Goal: Task Accomplishment & Management: Complete application form

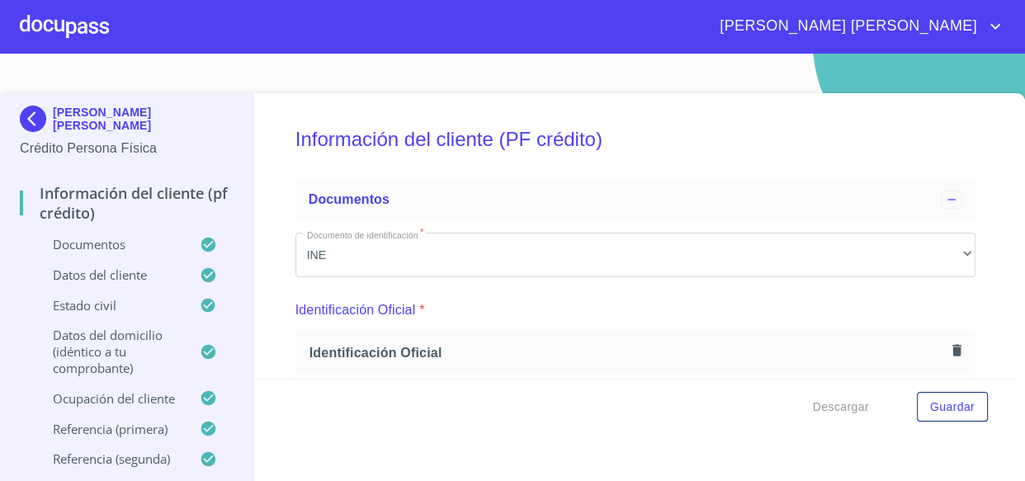
click at [62, 17] on div at bounding box center [64, 26] width 89 height 53
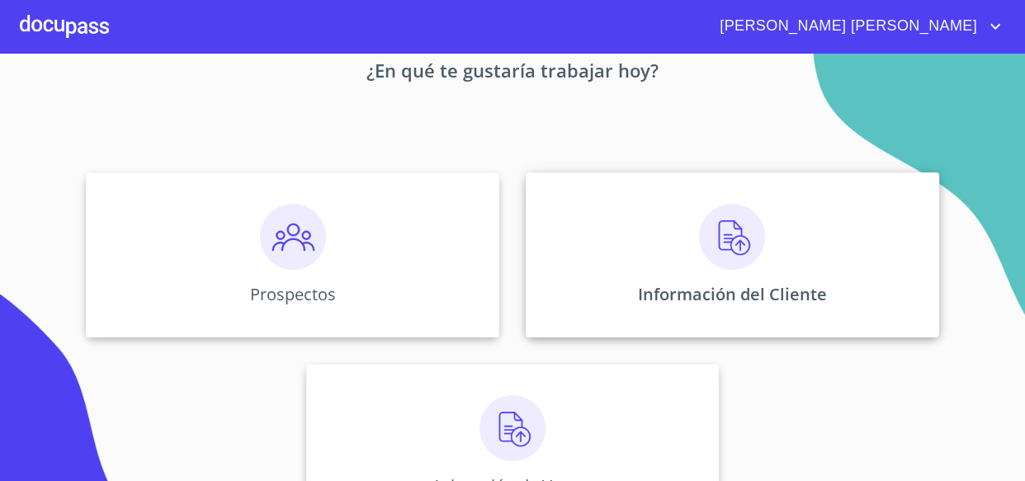
scroll to position [156, 0]
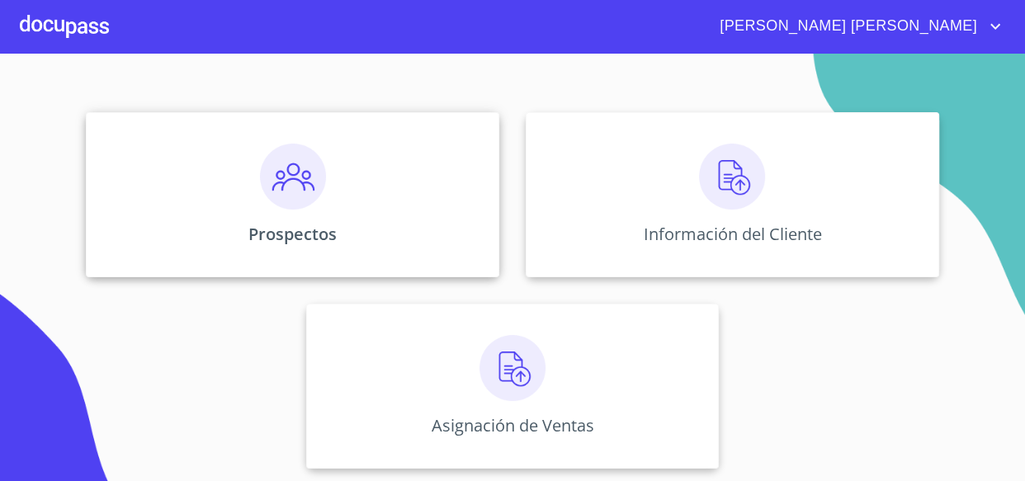
click at [276, 228] on p "Prospectos" at bounding box center [292, 234] width 88 height 22
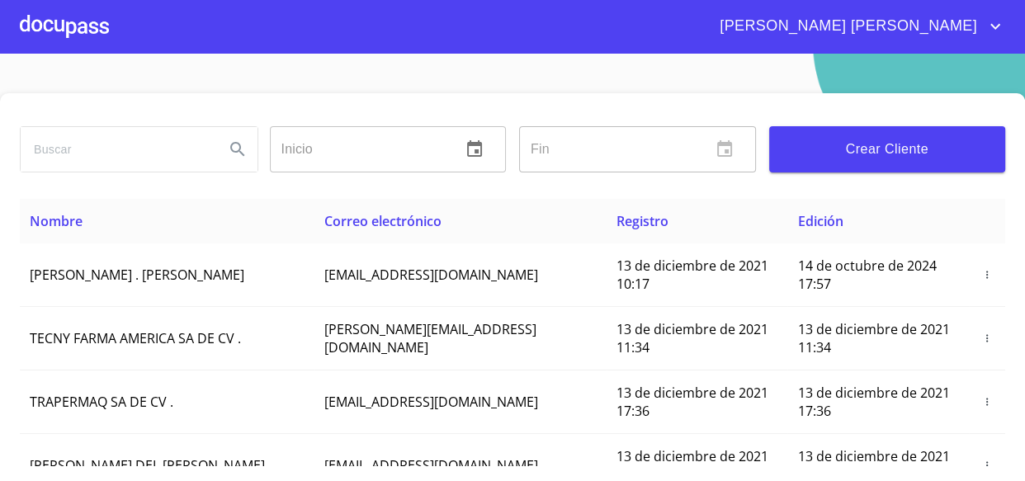
click at [889, 153] on span "Crear Cliente" at bounding box center [887, 149] width 210 height 23
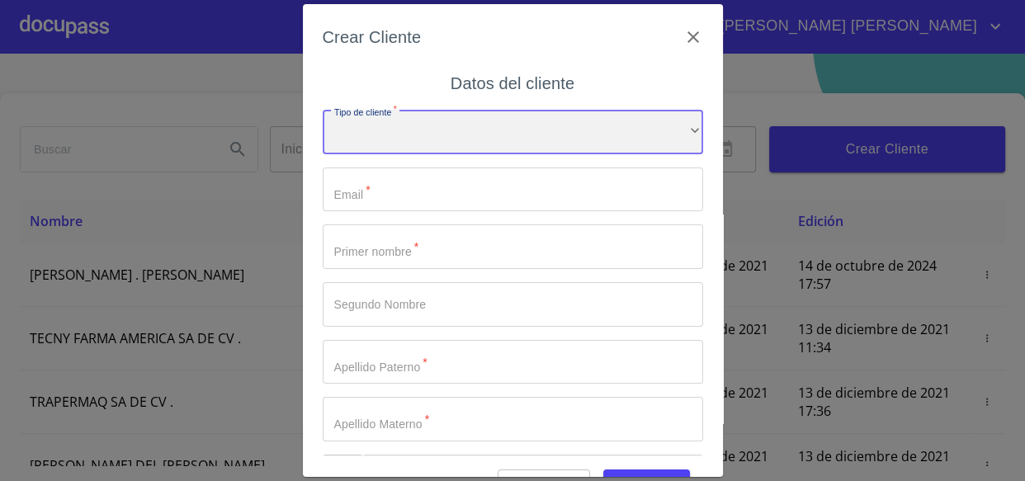
click at [409, 137] on div "​" at bounding box center [513, 132] width 380 height 45
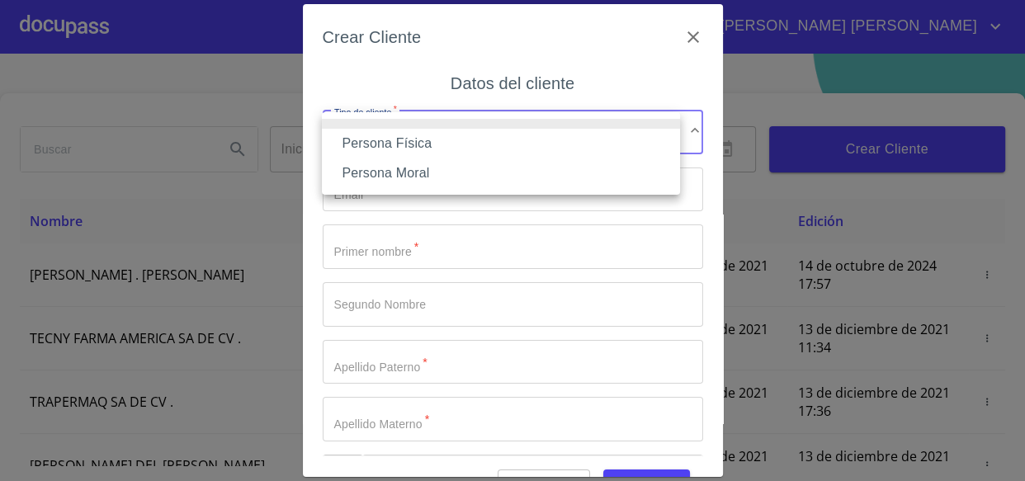
drag, startPoint x: 373, startPoint y: 149, endPoint x: 411, endPoint y: 154, distance: 38.4
click at [374, 148] on li "Persona Física" at bounding box center [501, 144] width 358 height 30
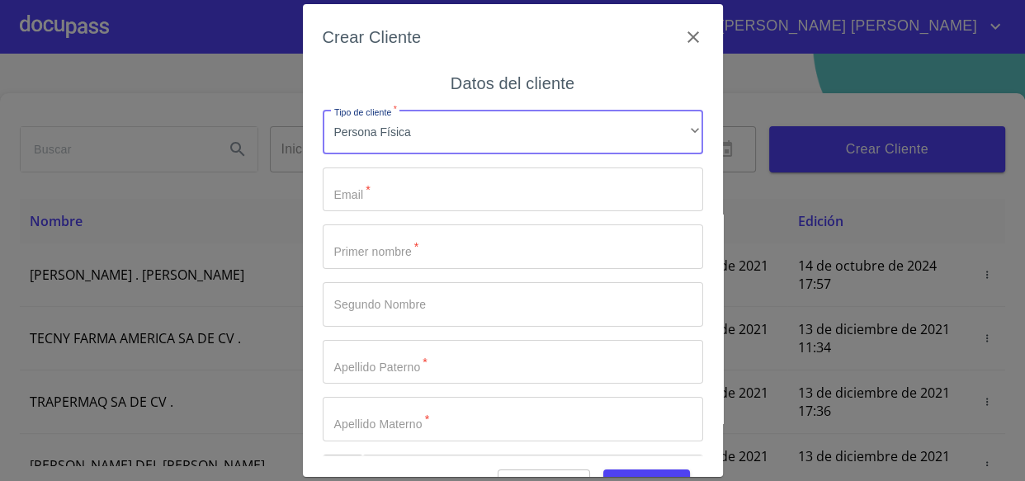
click at [397, 192] on input "Tipo de cliente   *" at bounding box center [513, 189] width 380 height 45
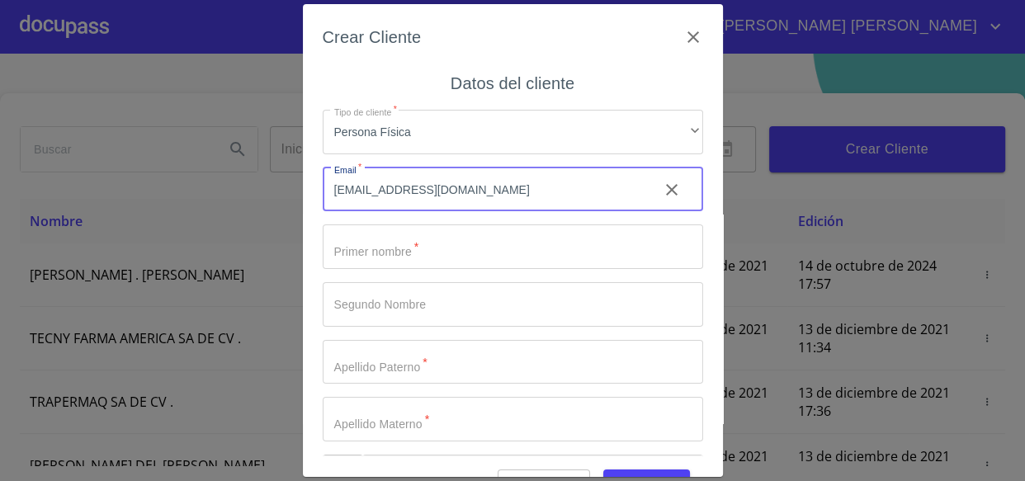
type input "[EMAIL_ADDRESS][DOMAIN_NAME]"
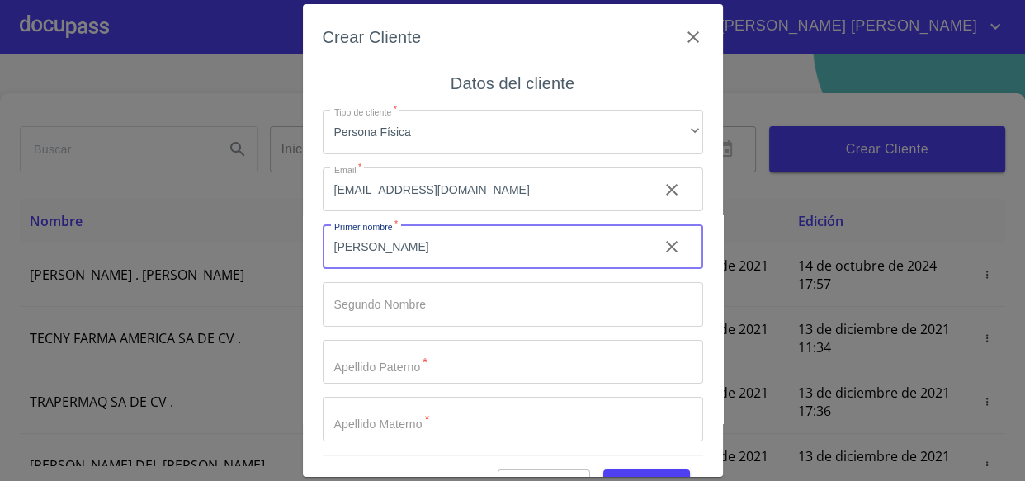
type input "[PERSON_NAME]"
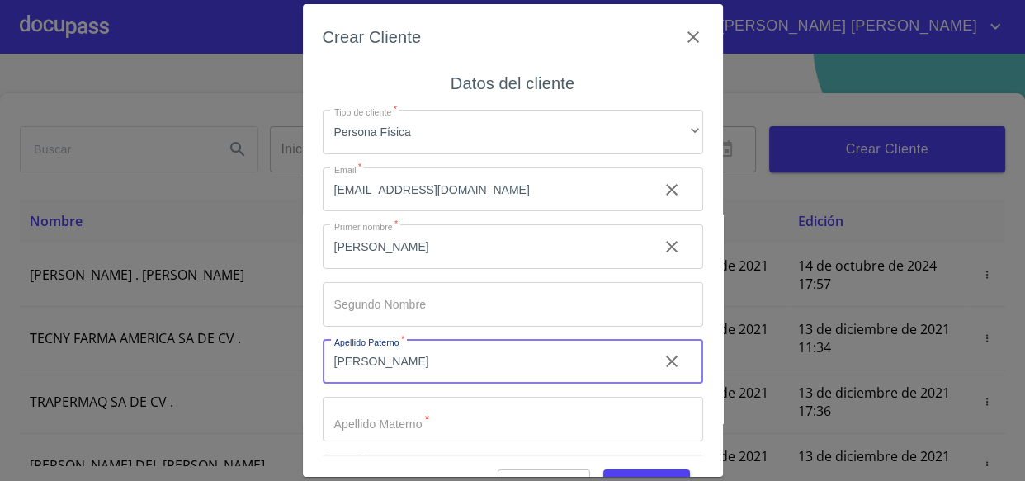
type input "[PERSON_NAME]"
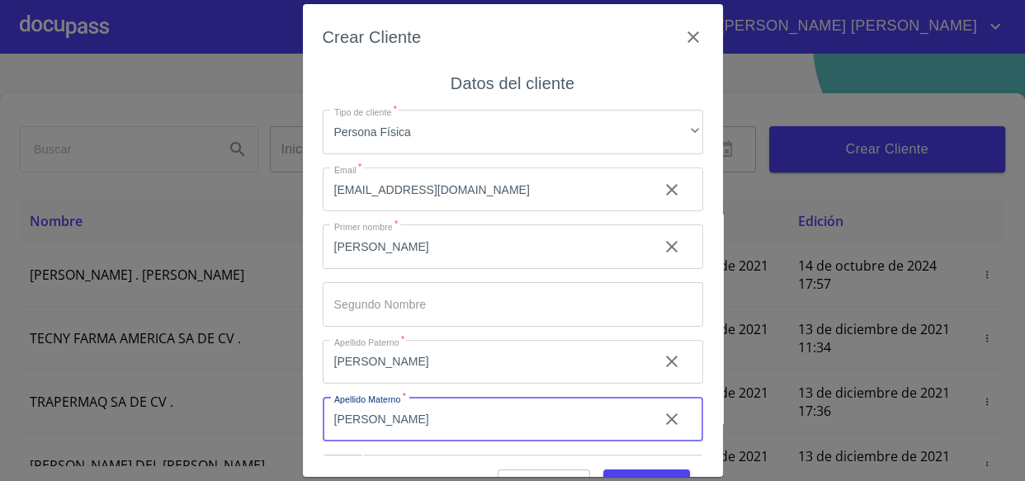
scroll to position [57, 0]
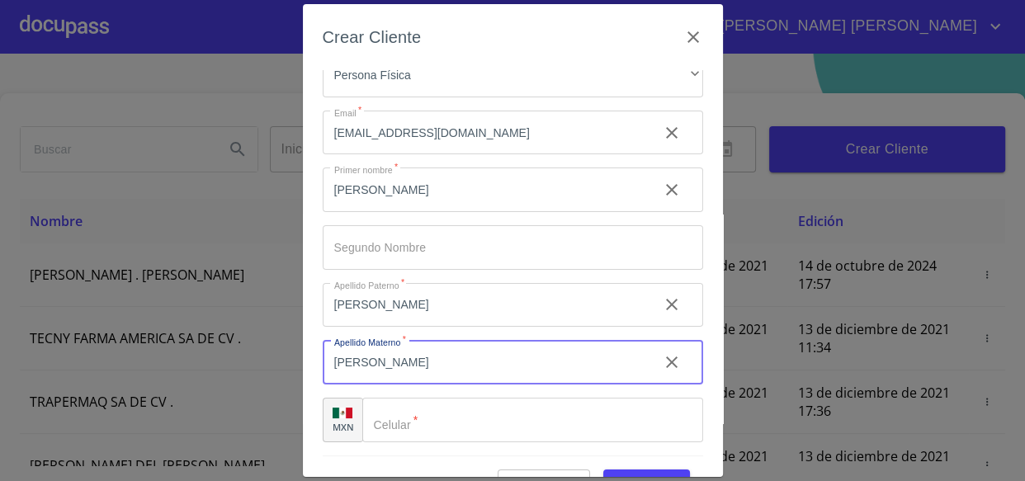
type input "[PERSON_NAME]"
click at [474, 420] on input "Tipo de cliente   *" at bounding box center [532, 420] width 341 height 45
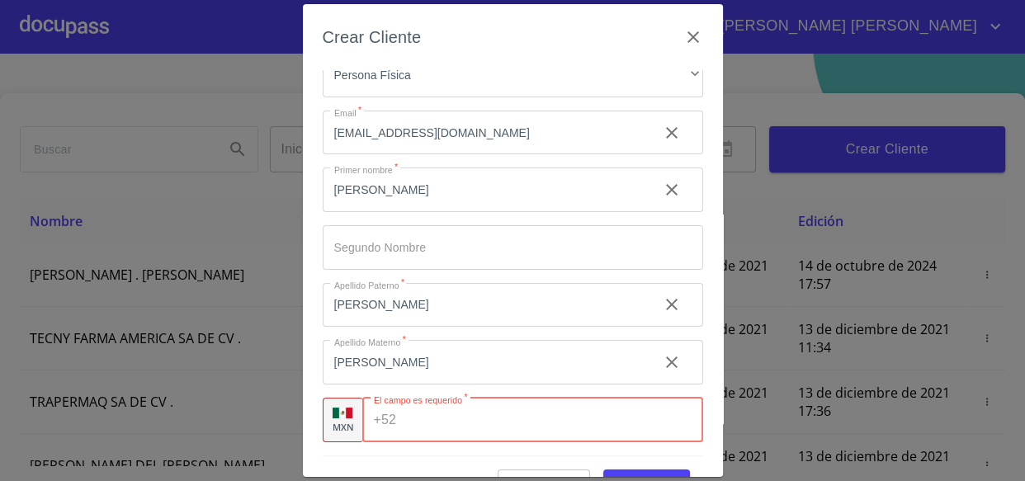
paste input "[PHONE_NUMBER]"
type input "[PHONE_NUMBER]"
click at [630, 470] on button "Guardar" at bounding box center [646, 484] width 87 height 31
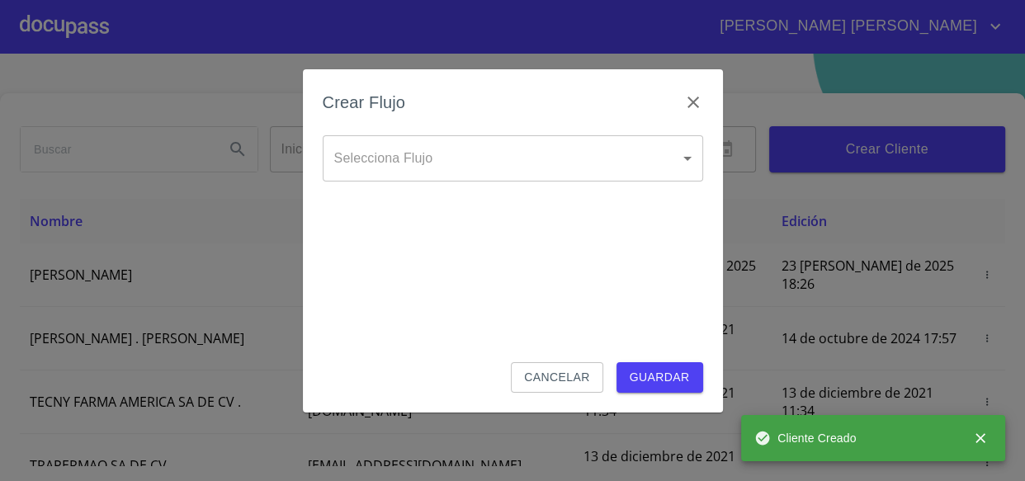
click at [420, 163] on body "[PERSON_NAME] [PERSON_NAME] Inicio ​ Fin ​ Crear Cliente Nombre Correo electrón…" at bounding box center [512, 240] width 1025 height 481
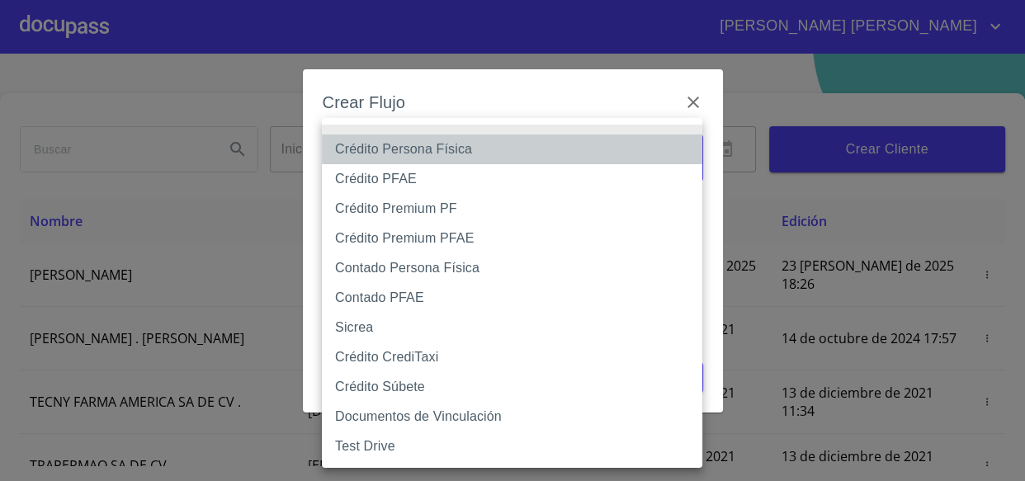
click at [392, 152] on li "Crédito Persona Física" at bounding box center [512, 149] width 380 height 30
type input "61b033e49b8c202ad5bb7912"
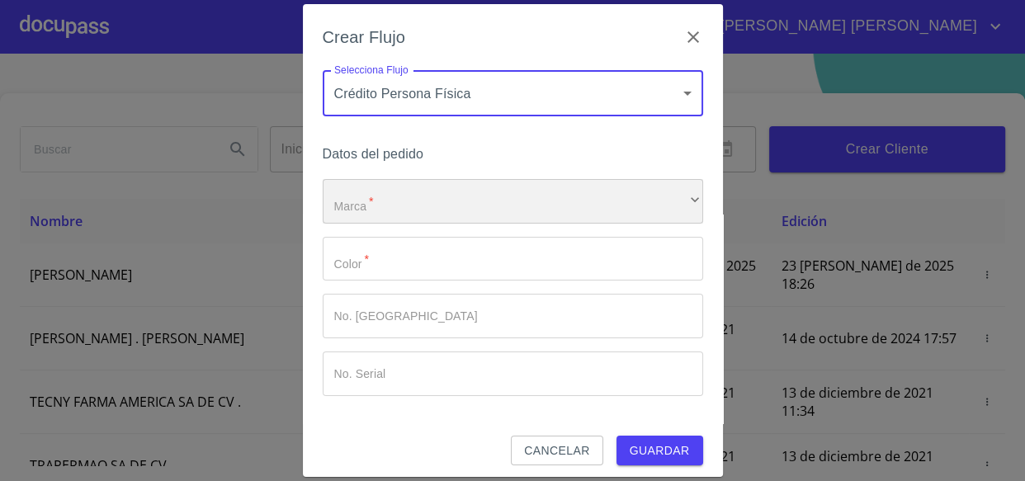
click at [403, 193] on div "​" at bounding box center [513, 201] width 380 height 45
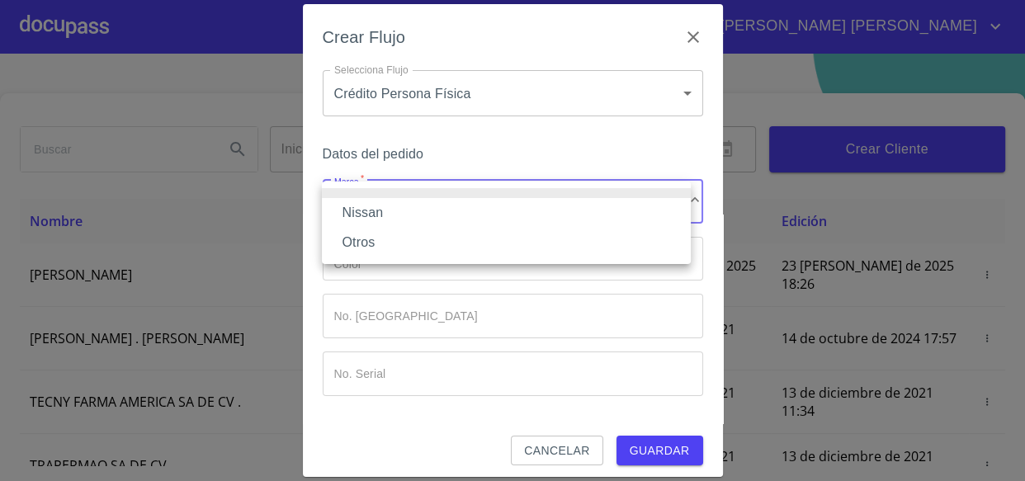
click at [384, 211] on li "Nissan" at bounding box center [506, 213] width 369 height 30
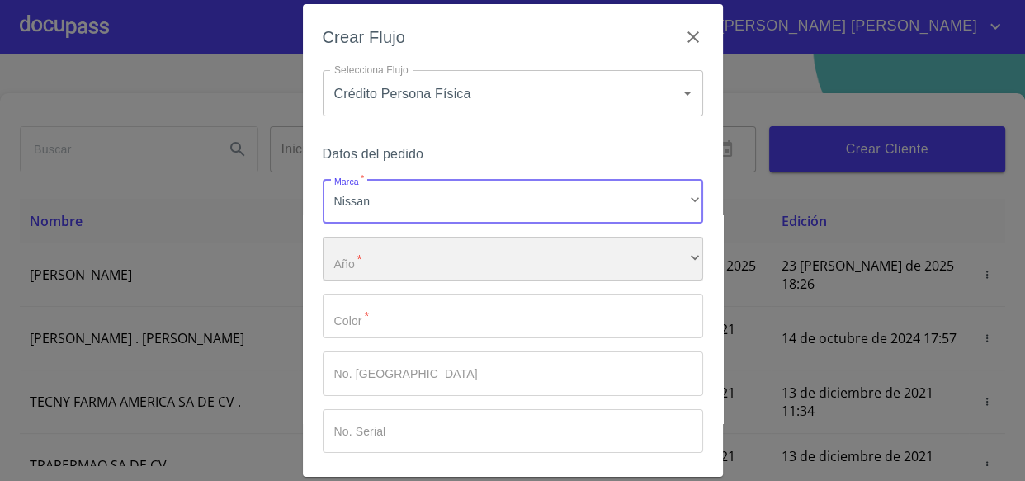
click at [347, 262] on div "​" at bounding box center [513, 259] width 380 height 45
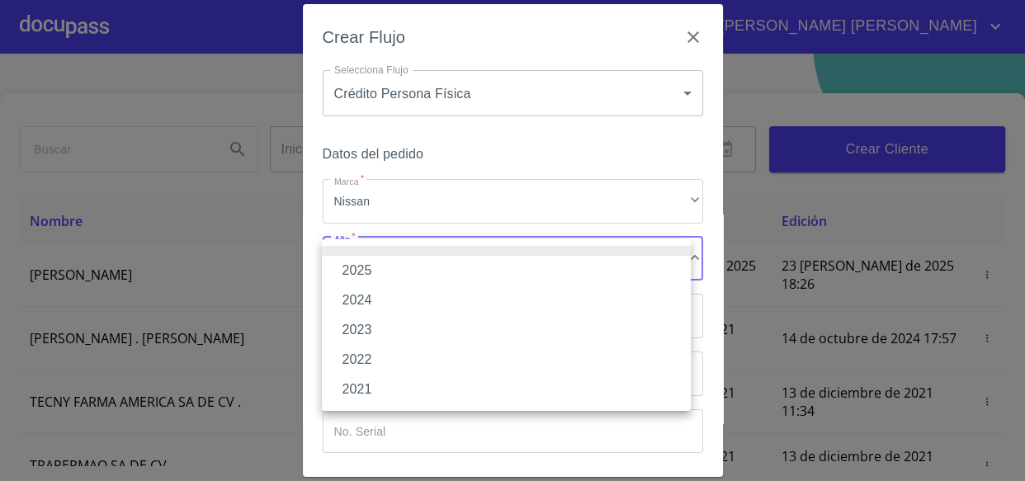
click at [367, 260] on li "2025" at bounding box center [506, 271] width 369 height 30
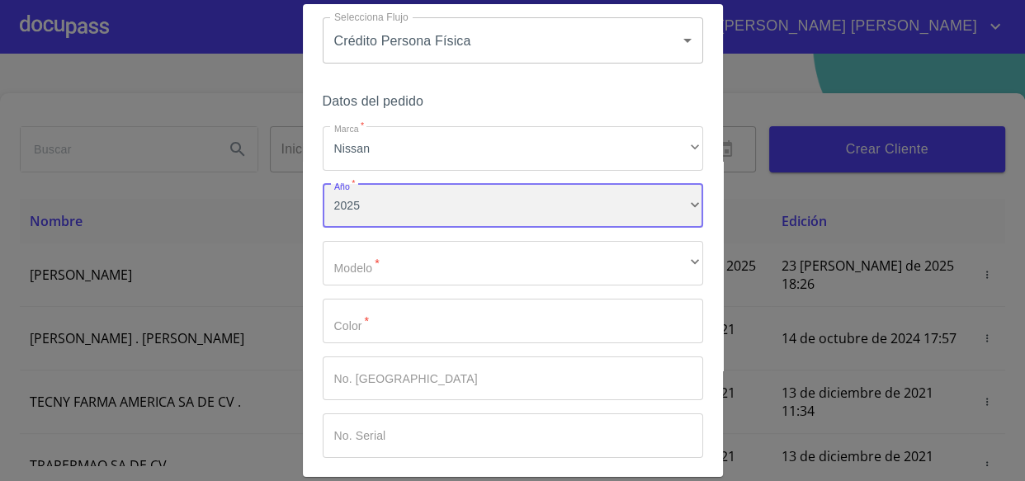
scroll to position [74, 0]
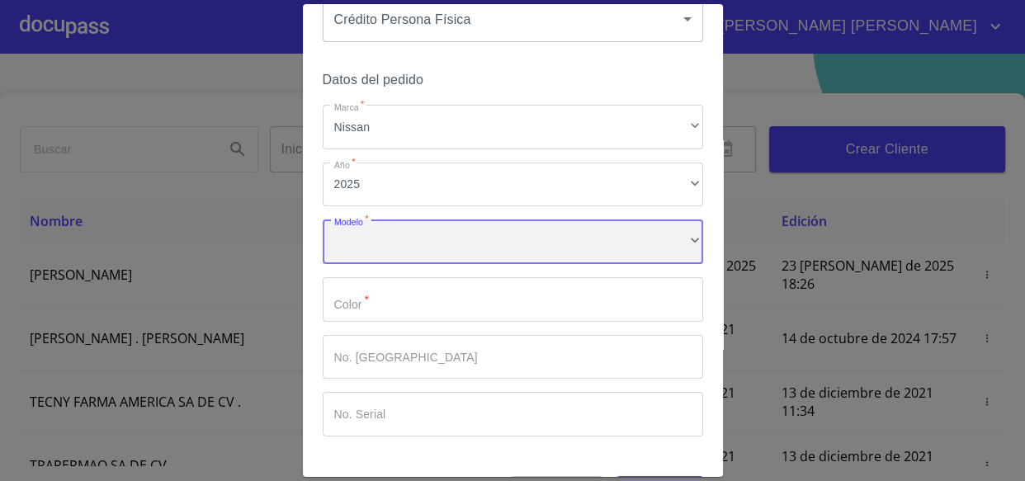
click at [390, 252] on div "​" at bounding box center [513, 241] width 380 height 45
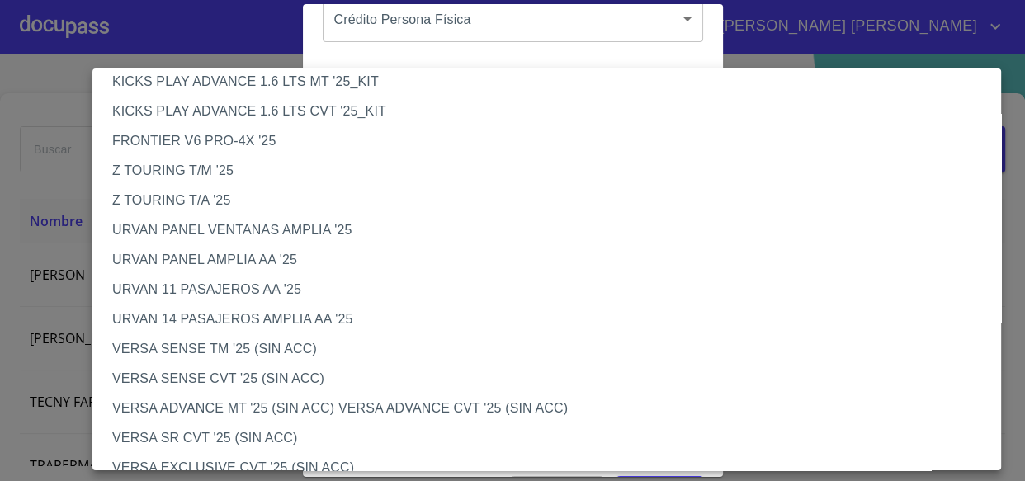
scroll to position [600, 0]
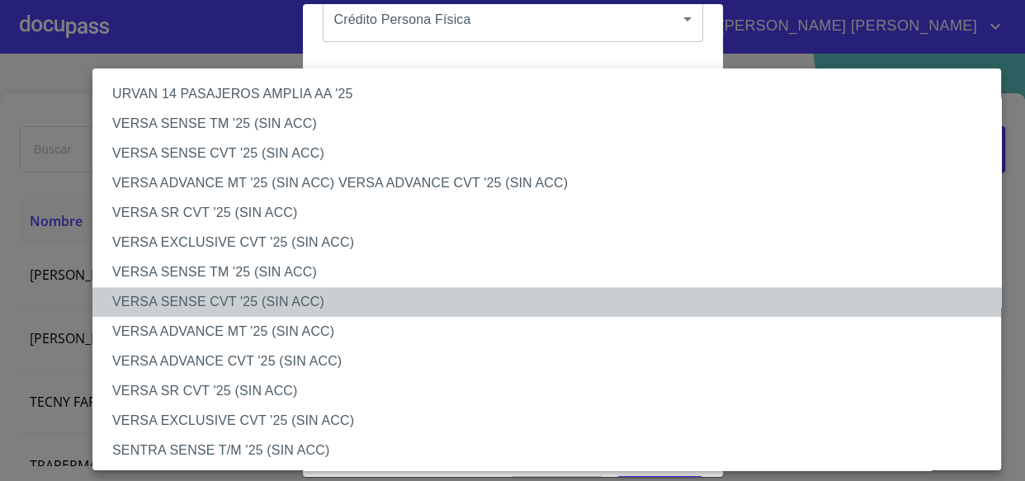
click at [214, 300] on li "VERSA SENSE CVT '25 (SIN ACC)" at bounding box center [552, 302] width 920 height 30
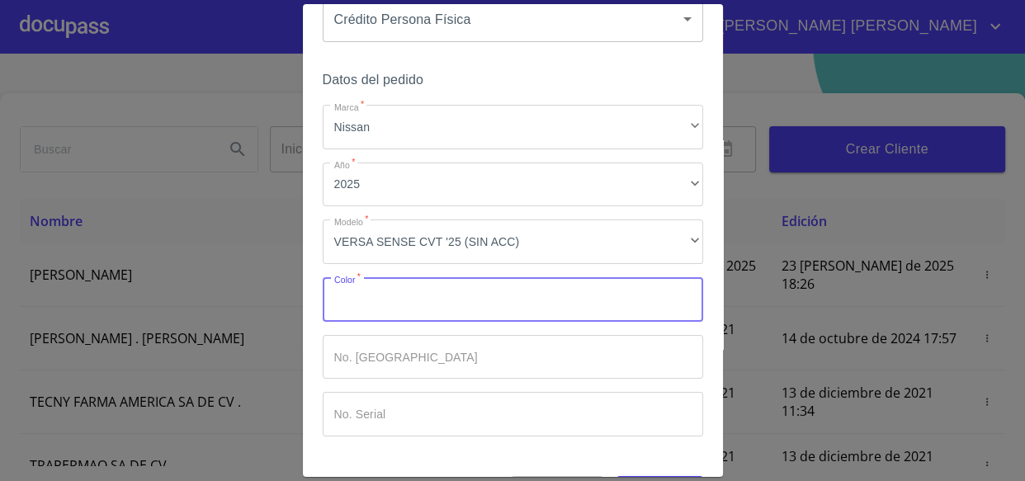
click at [384, 309] on input "Marca   *" at bounding box center [513, 299] width 380 height 45
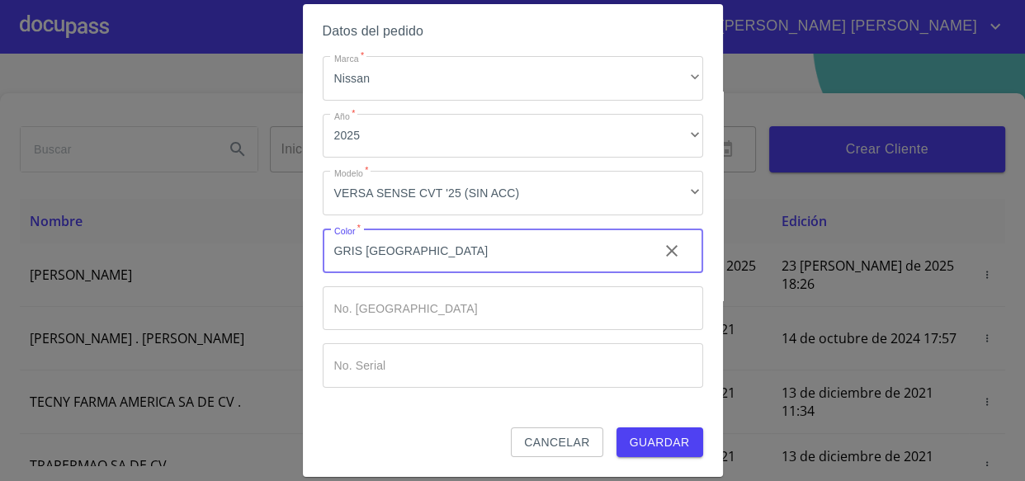
type input "GRIS [GEOGRAPHIC_DATA]"
click at [649, 441] on span "Guardar" at bounding box center [660, 442] width 60 height 21
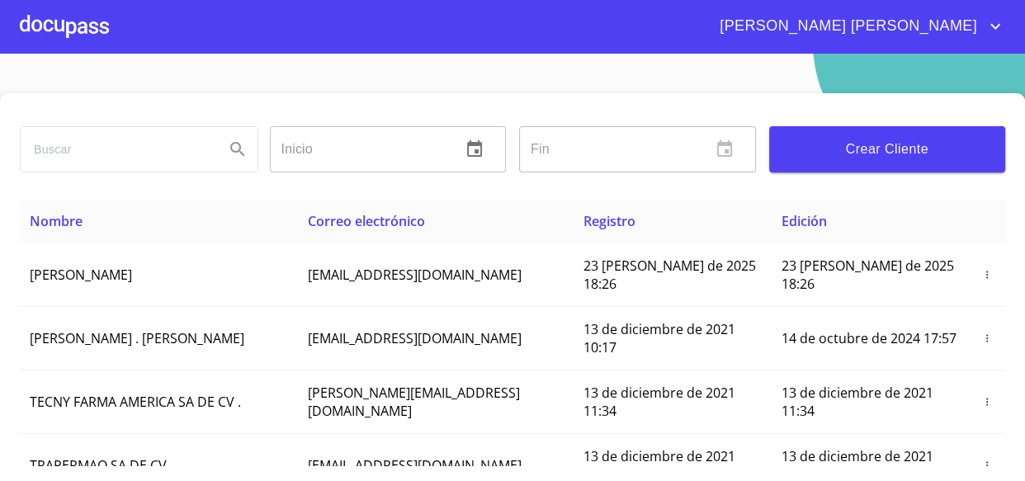
click at [81, 35] on div at bounding box center [64, 26] width 89 height 53
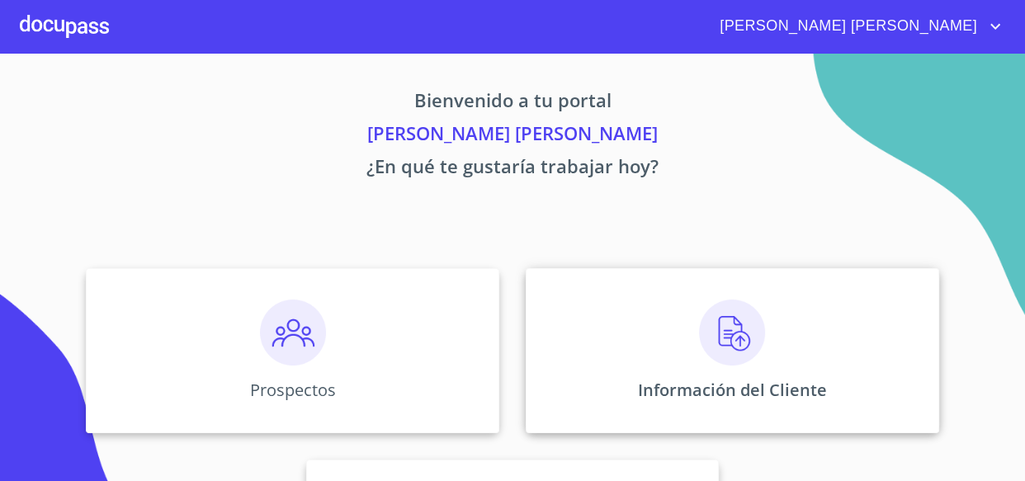
click at [804, 370] on div "Información del Cliente" at bounding box center [732, 350] width 413 height 165
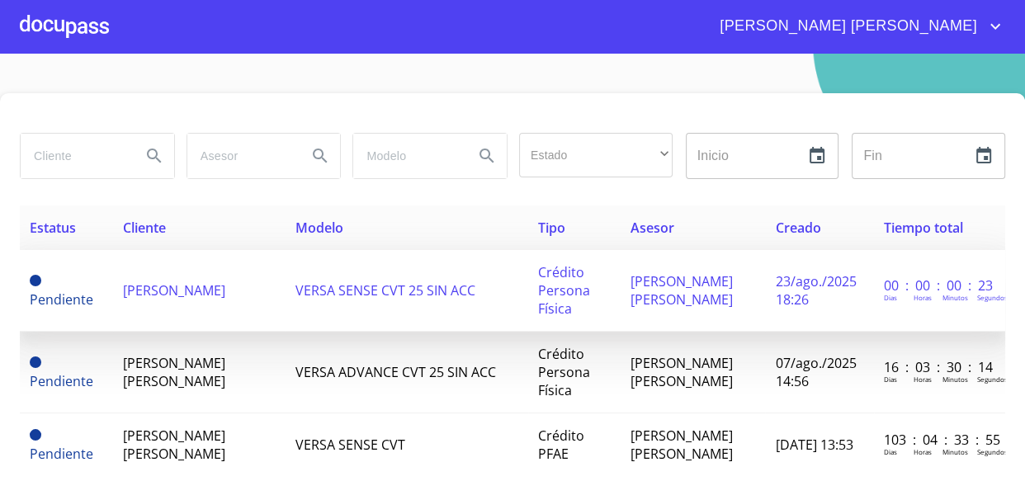
click at [319, 332] on td "VERSA SENSE CVT 25 SIN ACC" at bounding box center [406, 291] width 243 height 82
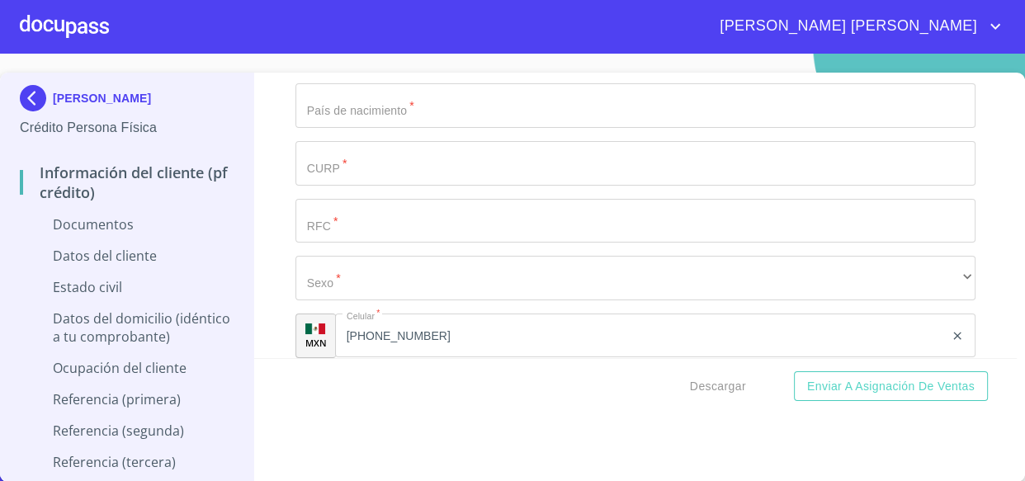
scroll to position [2175, 0]
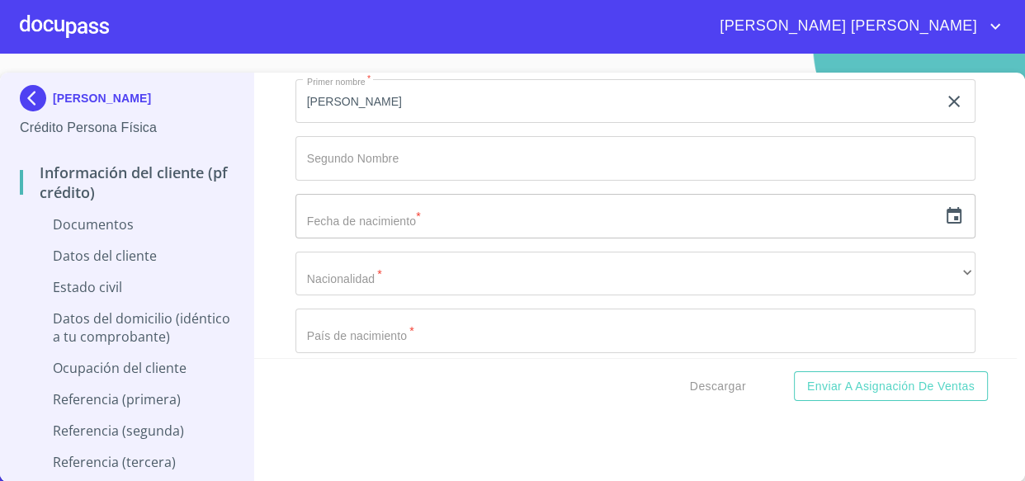
click at [369, 216] on input "text" at bounding box center [616, 216] width 643 height 45
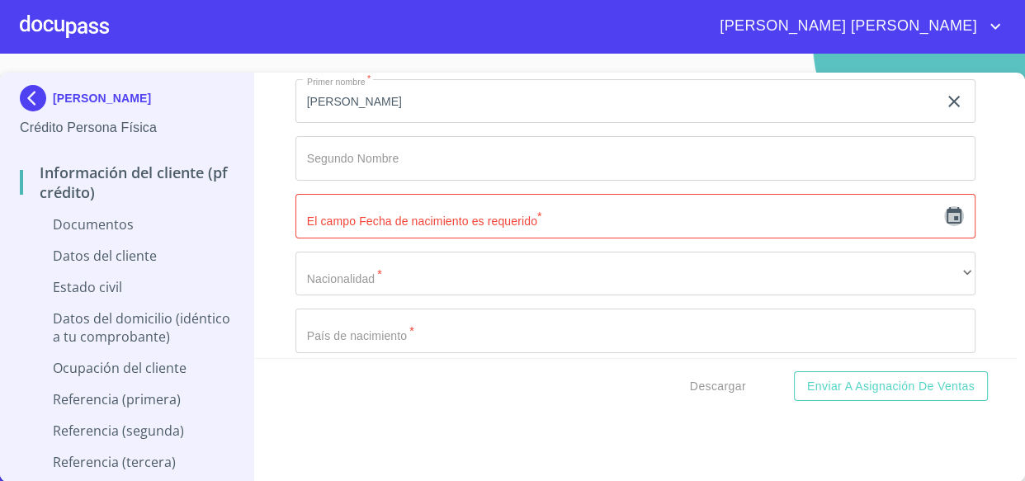
click at [944, 215] on icon "button" at bounding box center [954, 216] width 20 height 20
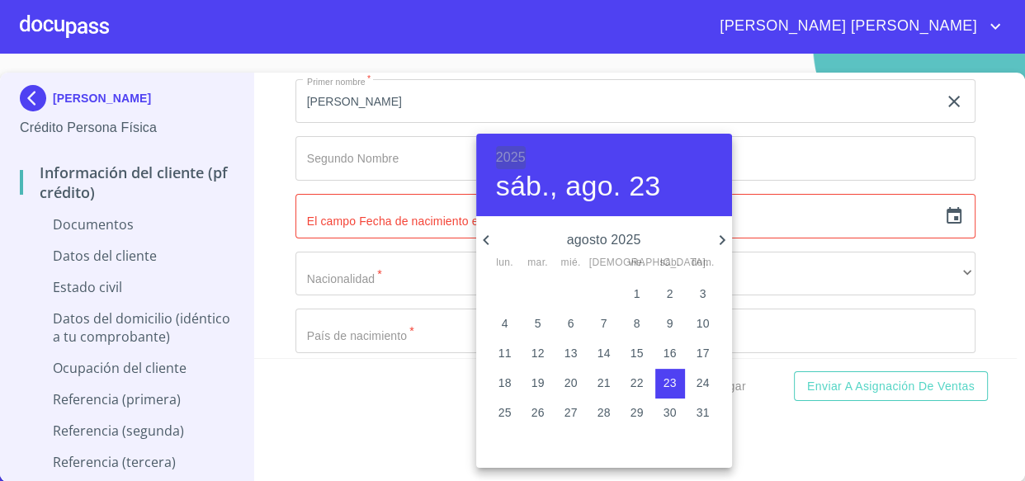
click at [509, 149] on h6 "2025" at bounding box center [511, 157] width 30 height 23
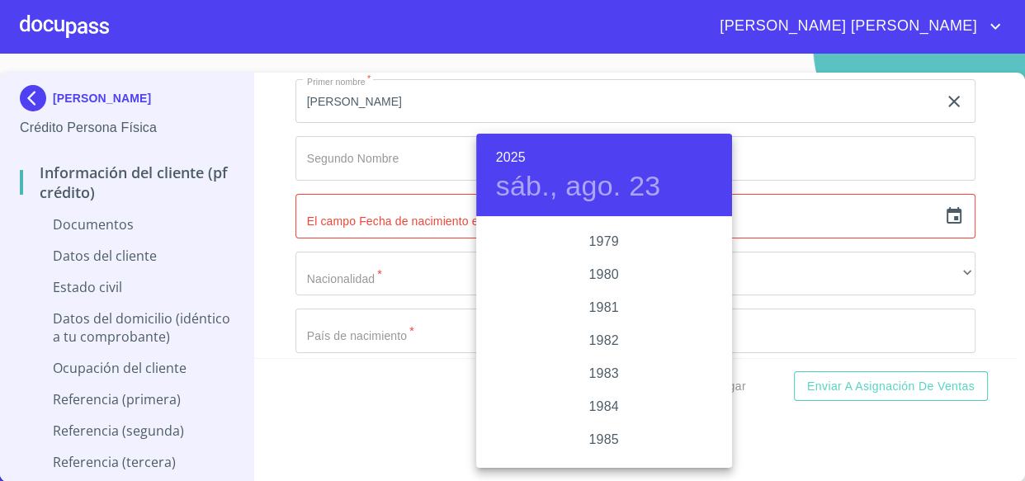
scroll to position [1476, 0]
click at [611, 309] on div "1972" at bounding box center [604, 310] width 256 height 33
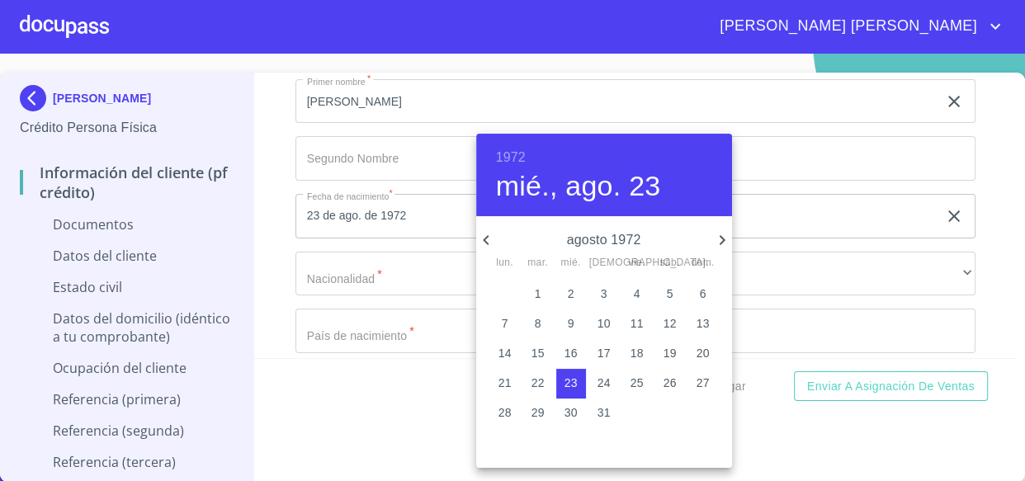
click at [725, 247] on icon "button" at bounding box center [722, 240] width 20 height 20
click at [508, 345] on span "9" at bounding box center [505, 353] width 30 height 17
type input "9 de oct. de 1972"
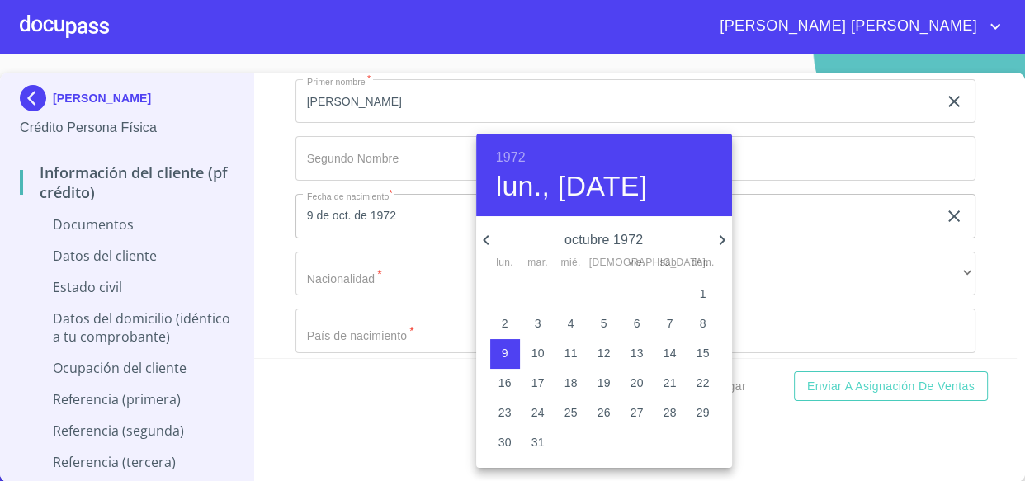
click at [402, 273] on div at bounding box center [512, 240] width 1025 height 481
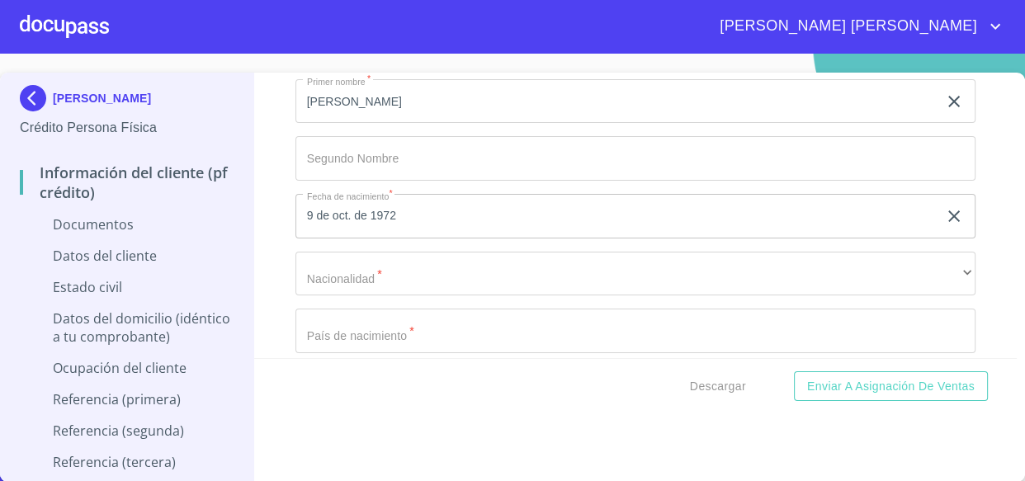
click at [405, 273] on div "1972 lun., [DATE] octubre 1972 lun. mar. mié. jue. vie. sáb. dom. 25 26 27 28 2…" at bounding box center [512, 240] width 1025 height 481
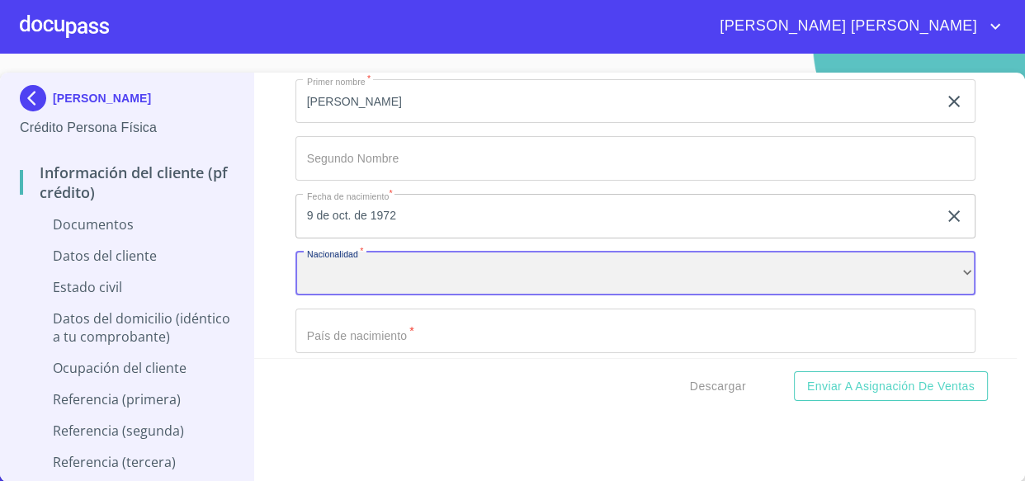
click at [405, 273] on div "​" at bounding box center [635, 274] width 681 height 45
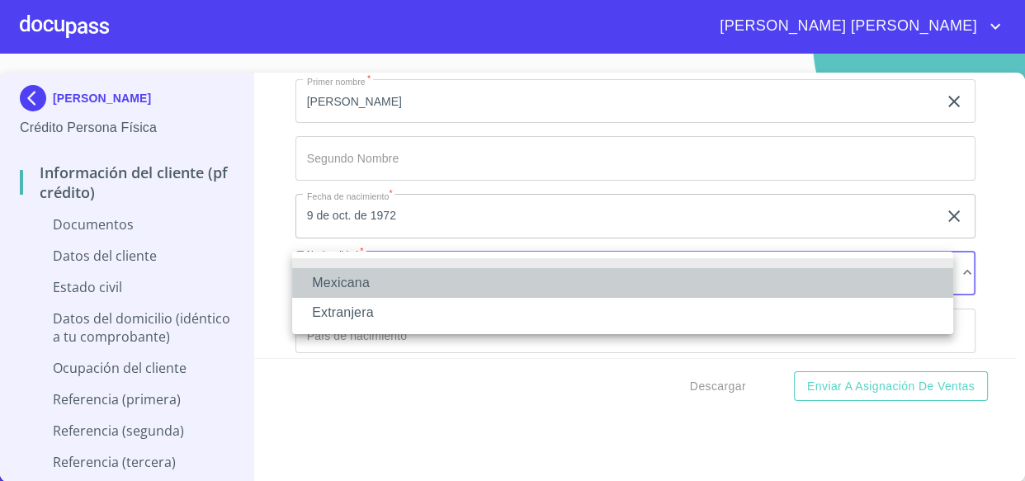
click at [375, 276] on li "Mexicana" at bounding box center [622, 283] width 661 height 30
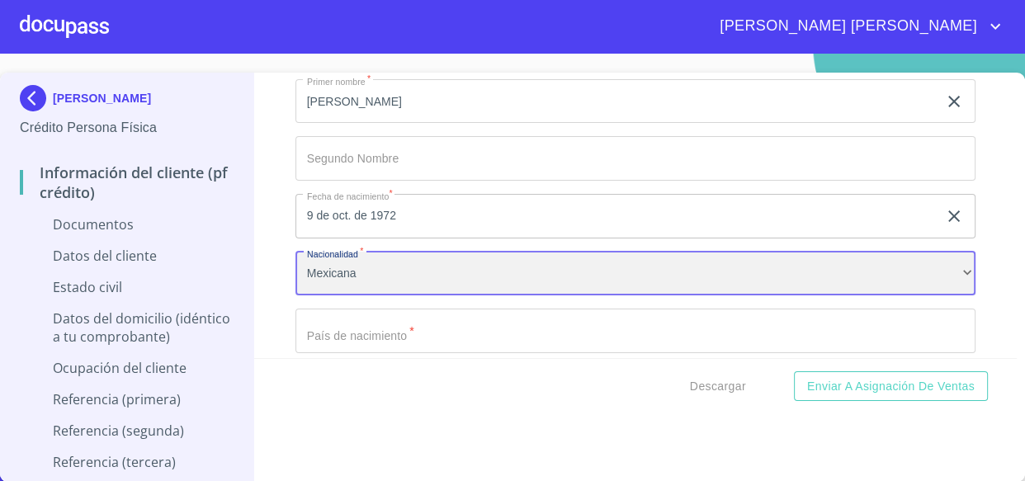
scroll to position [2250, 0]
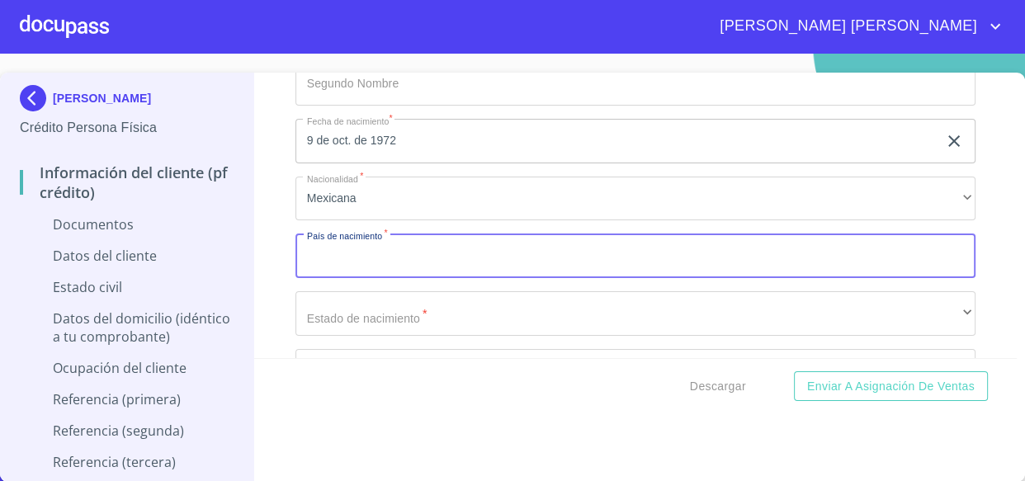
click at [385, 263] on input "Documento de identificación   *" at bounding box center [635, 255] width 681 height 45
type input "[GEOGRAPHIC_DATA]"
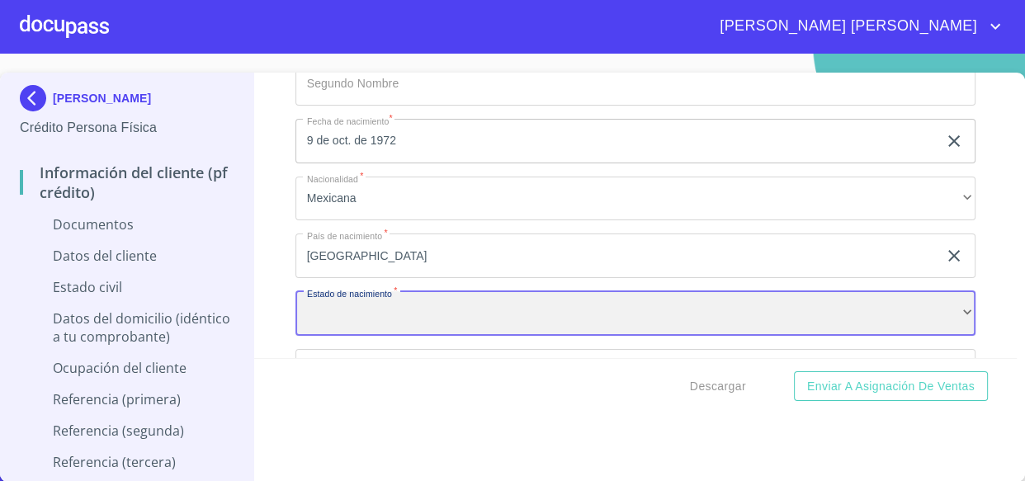
click at [400, 313] on div "​" at bounding box center [635, 313] width 681 height 45
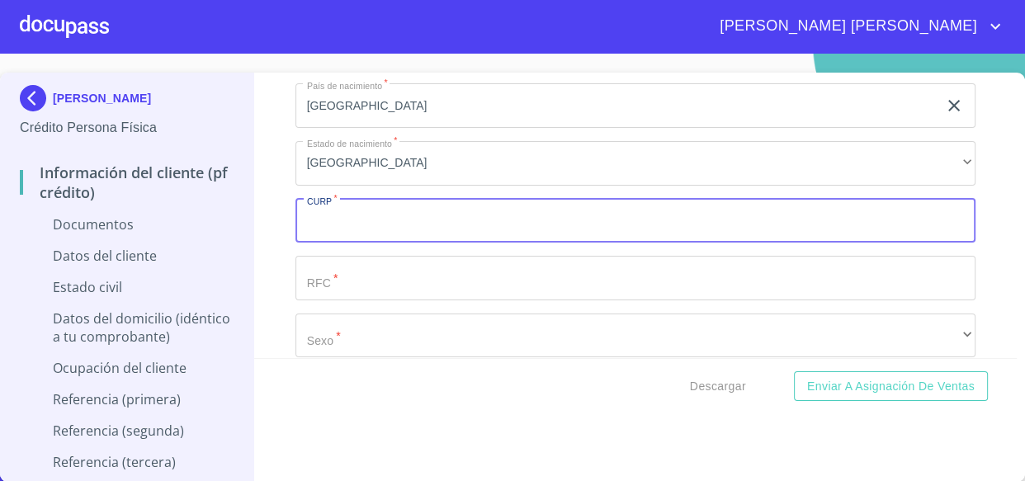
click at [367, 208] on input "Documento de identificación   *" at bounding box center [635, 221] width 681 height 45
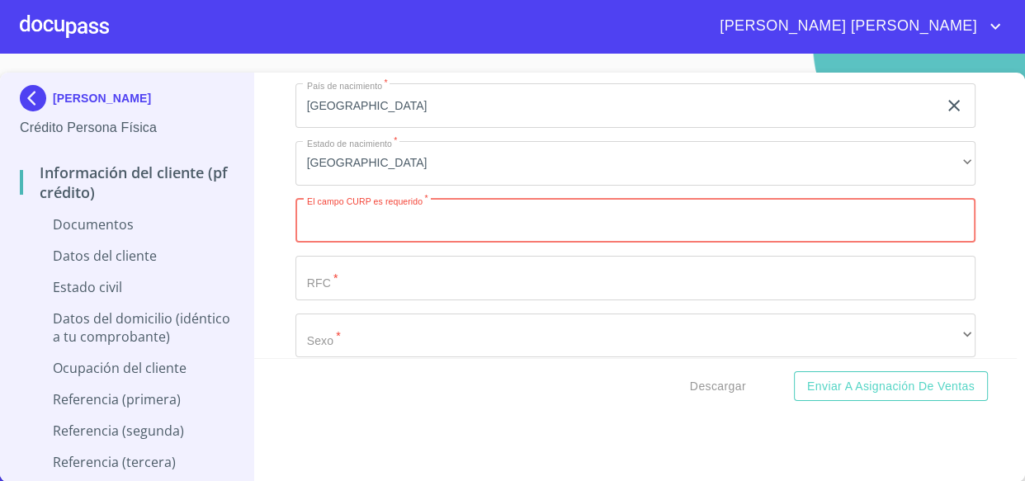
click at [362, 206] on input "Documento de identificación   *" at bounding box center [635, 221] width 681 height 45
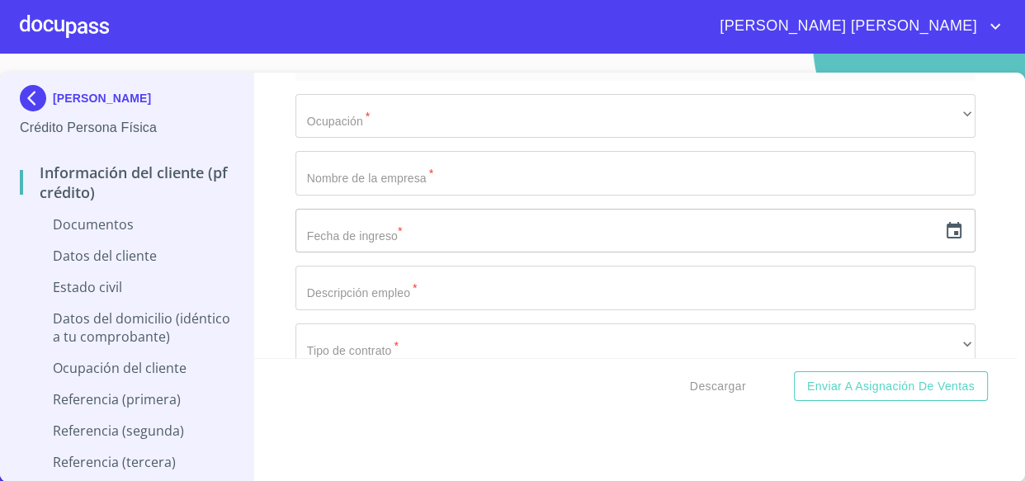
scroll to position [3600, 0]
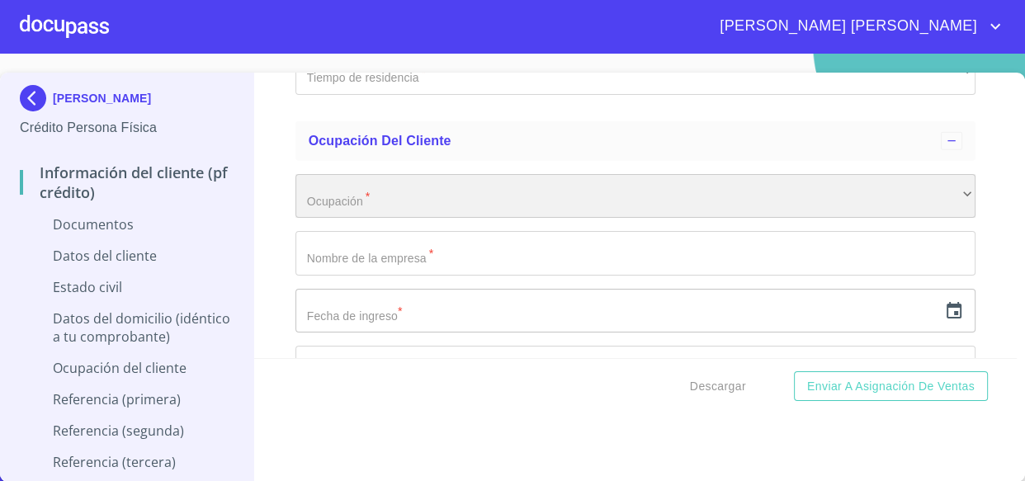
click at [398, 186] on div "​" at bounding box center [635, 196] width 681 height 45
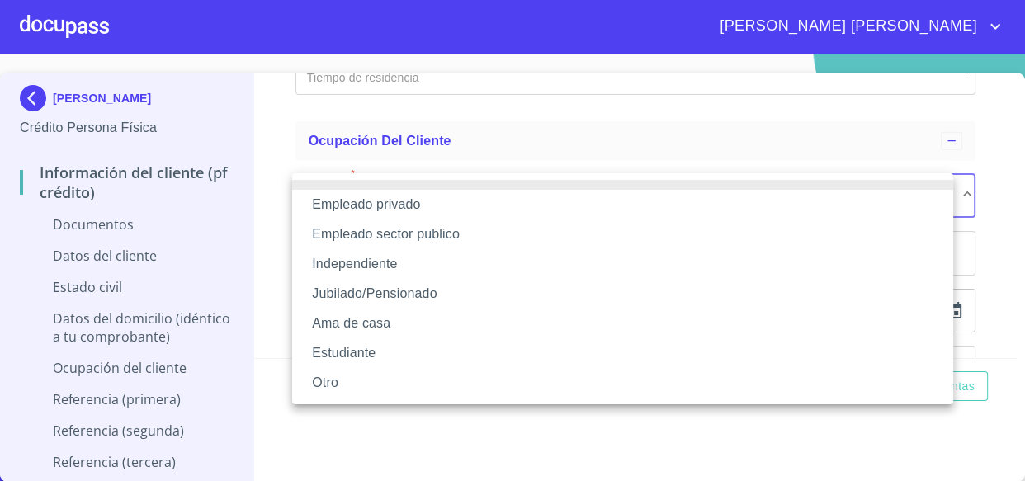
click at [378, 200] on li "Empleado privado" at bounding box center [622, 205] width 661 height 30
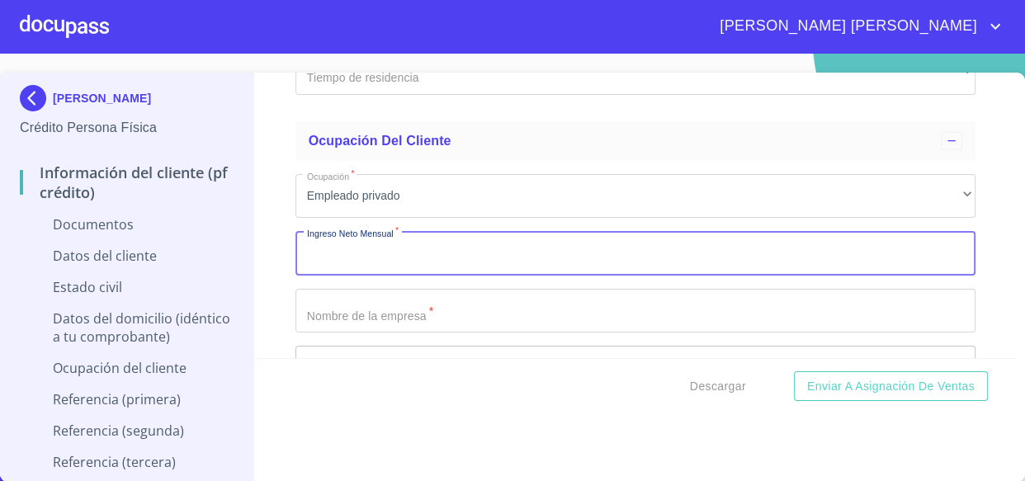
click at [358, 254] on input "Documento de identificación   *" at bounding box center [635, 253] width 681 height 45
type input "30000"
click at [275, 286] on div "Información del cliente (PF crédito) Documentos Documento de identificación   *…" at bounding box center [635, 215] width 762 height 285
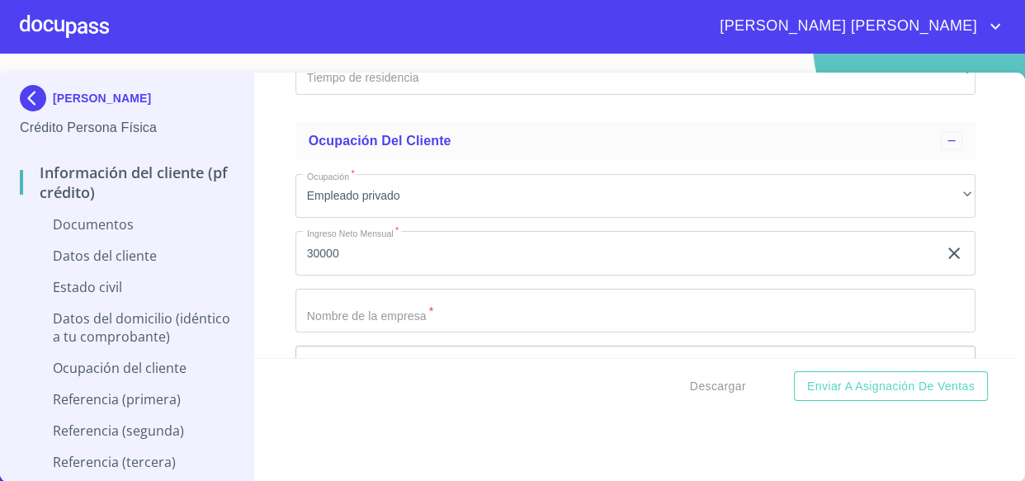
scroll to position [3675, 0]
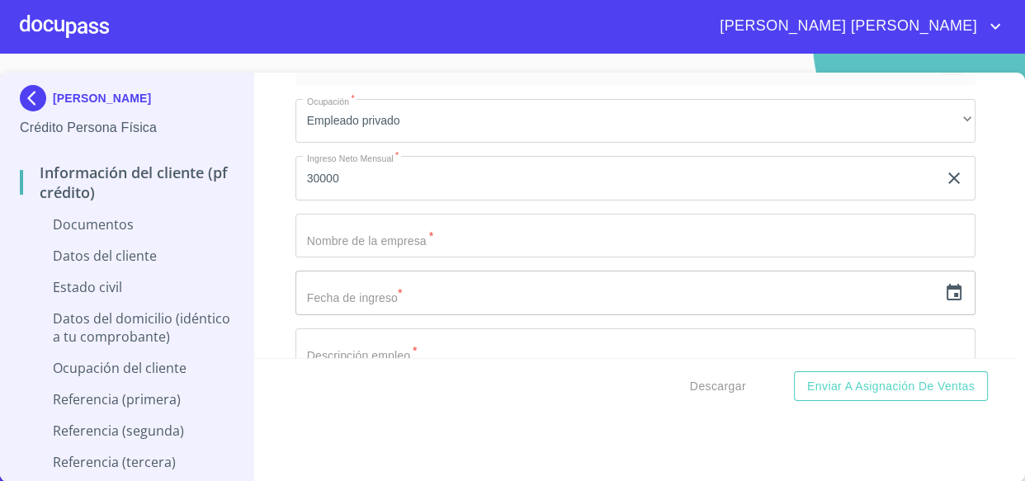
click at [353, 251] on input "Documento de identificación   *" at bounding box center [635, 236] width 681 height 45
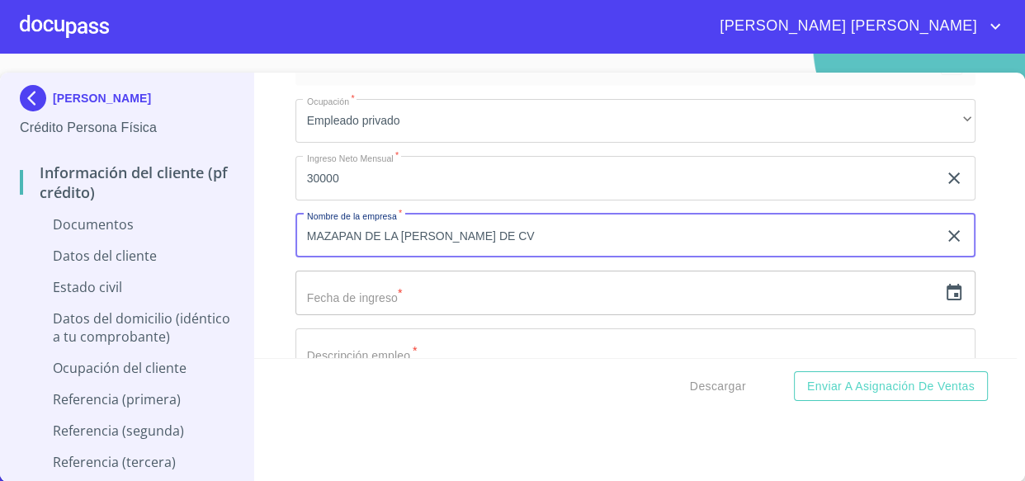
type input "MAZAPAN DE LA [PERSON_NAME] DE CV"
click at [340, 281] on input "text" at bounding box center [616, 293] width 643 height 45
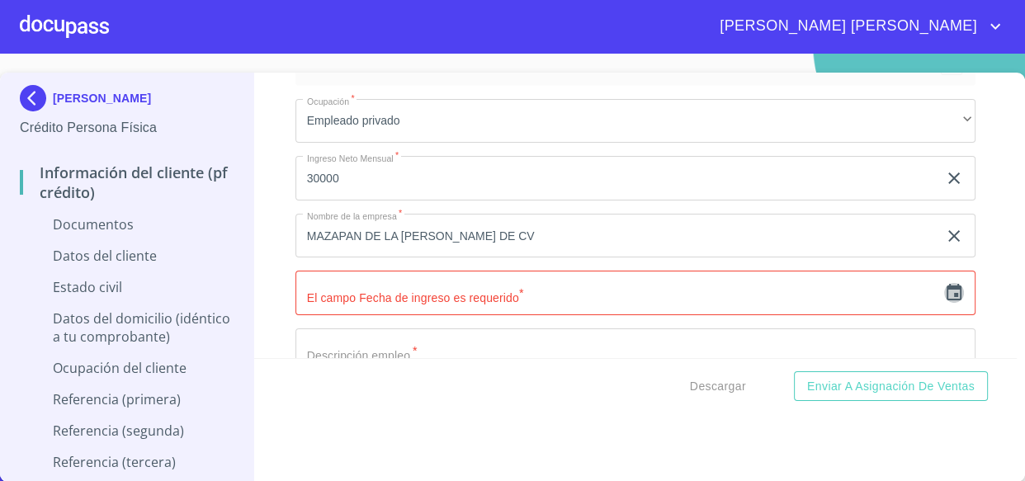
click at [946, 284] on icon "button" at bounding box center [953, 292] width 15 height 17
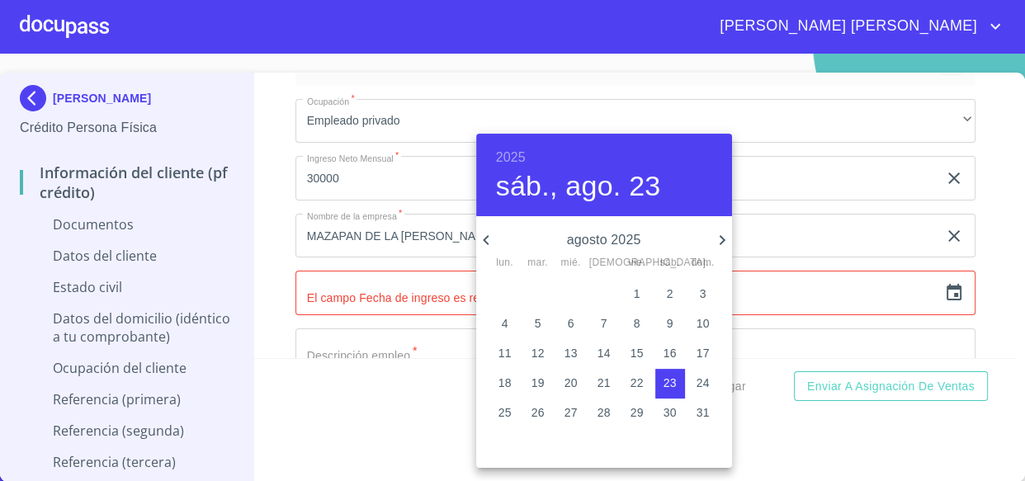
click at [504, 157] on h6 "2025" at bounding box center [511, 157] width 30 height 23
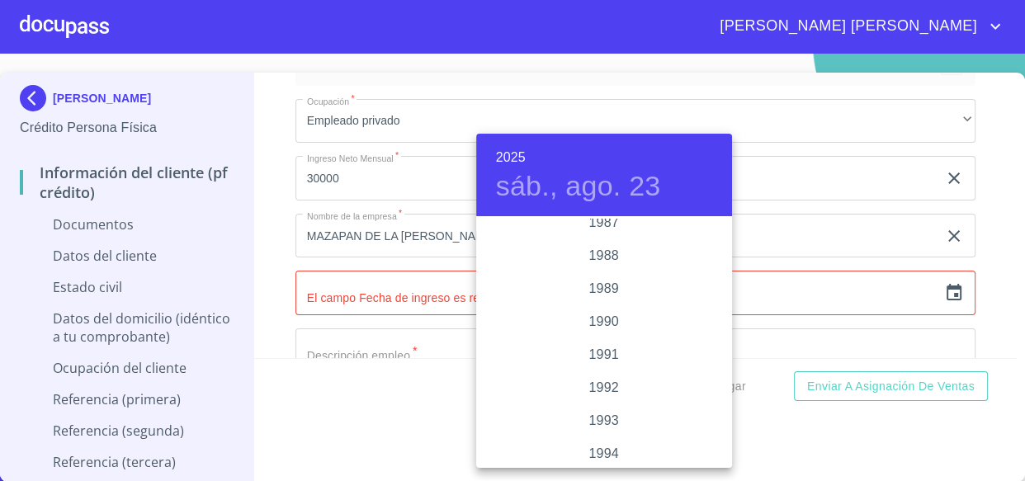
scroll to position [2151, 0]
click at [597, 321] on div "1993" at bounding box center [604, 328] width 256 height 33
type input "23 de ago. de 1993"
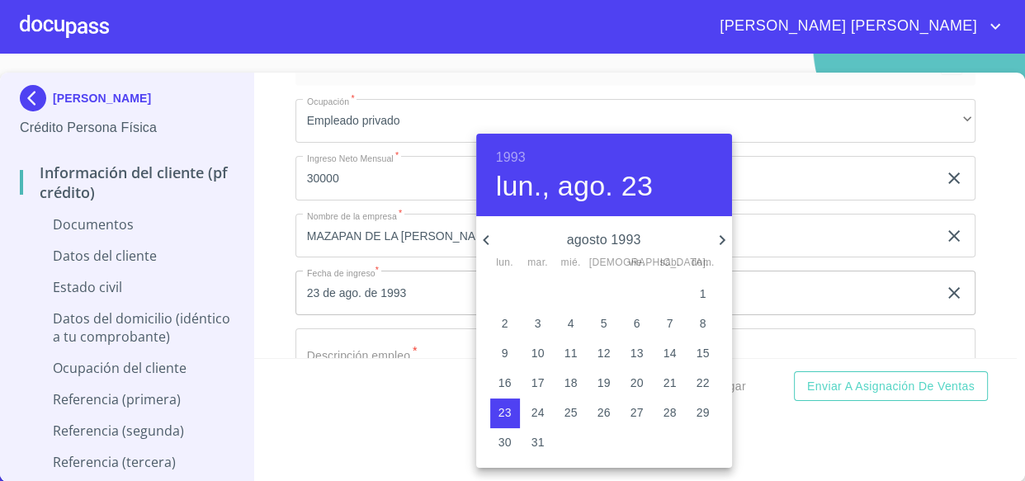
click at [420, 289] on div at bounding box center [512, 240] width 1025 height 481
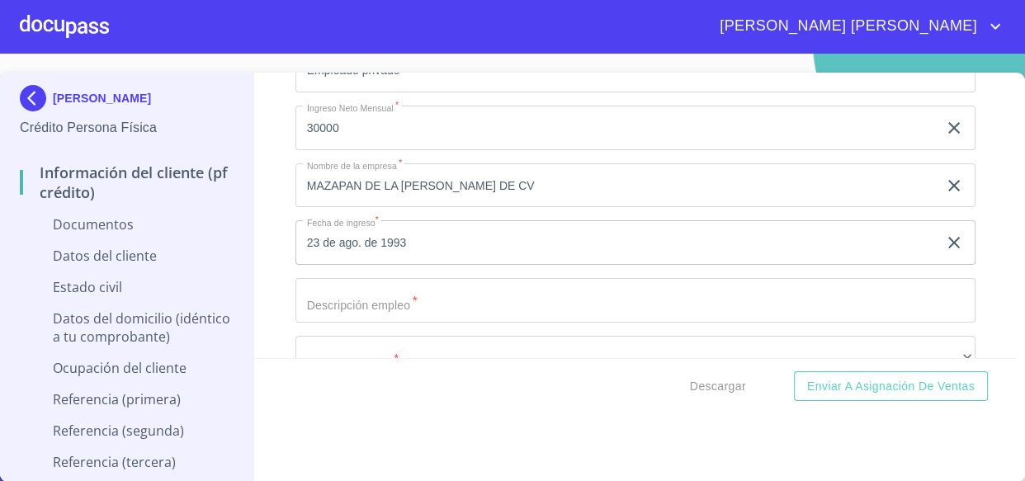
scroll to position [3750, 0]
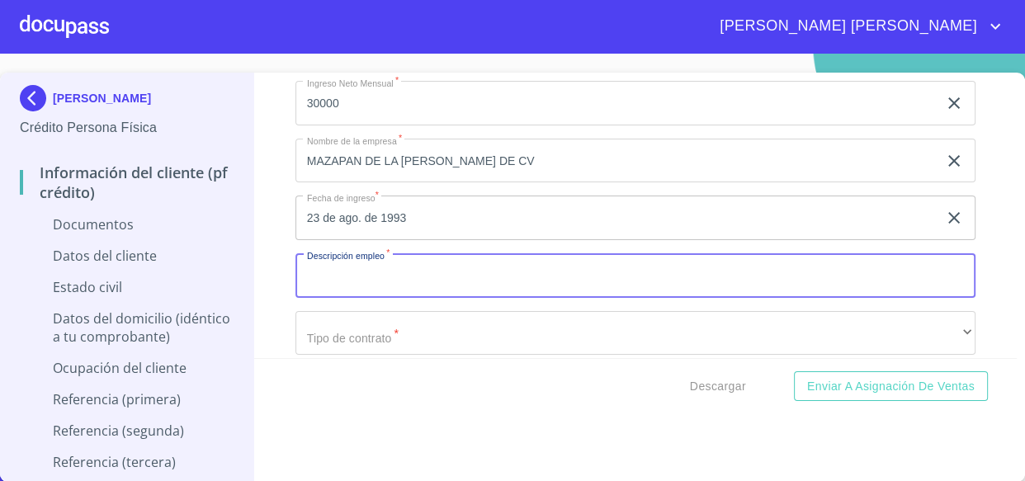
click at [381, 272] on input "Documento de identificación   *" at bounding box center [635, 275] width 681 height 45
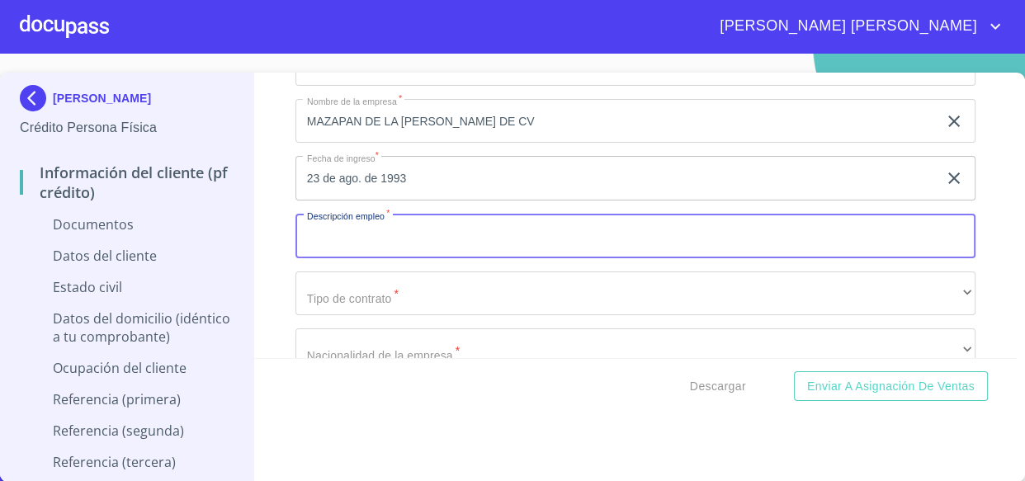
scroll to position [3825, 0]
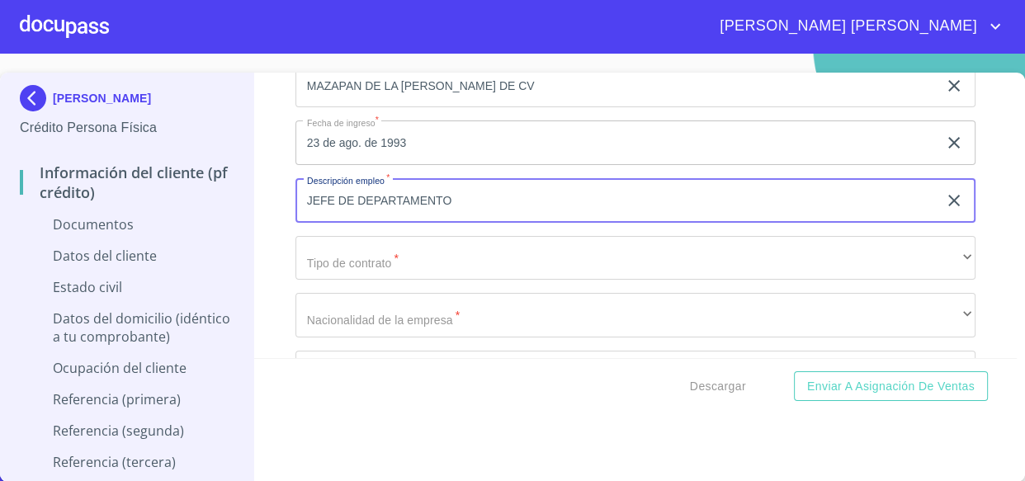
type input "JEFE DE DEPARTAMENTO"
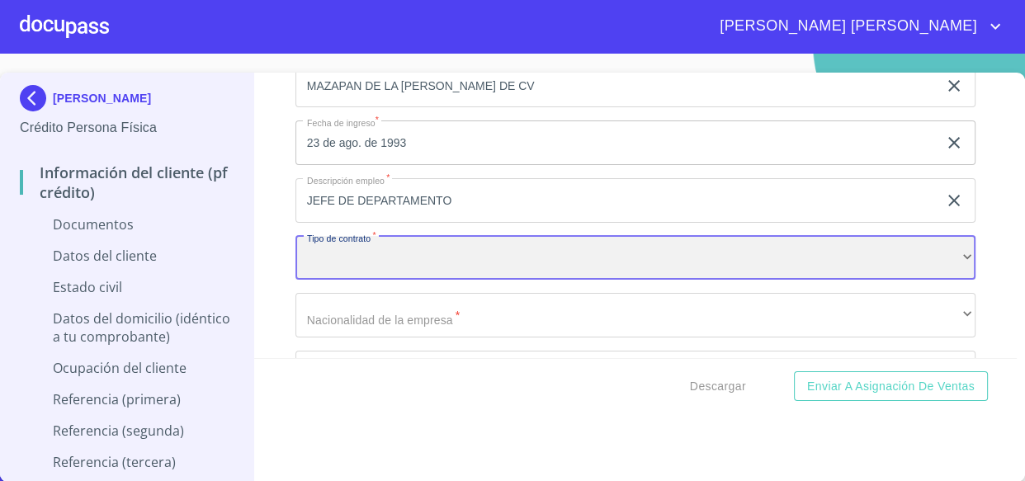
click at [417, 267] on div "​" at bounding box center [635, 258] width 681 height 45
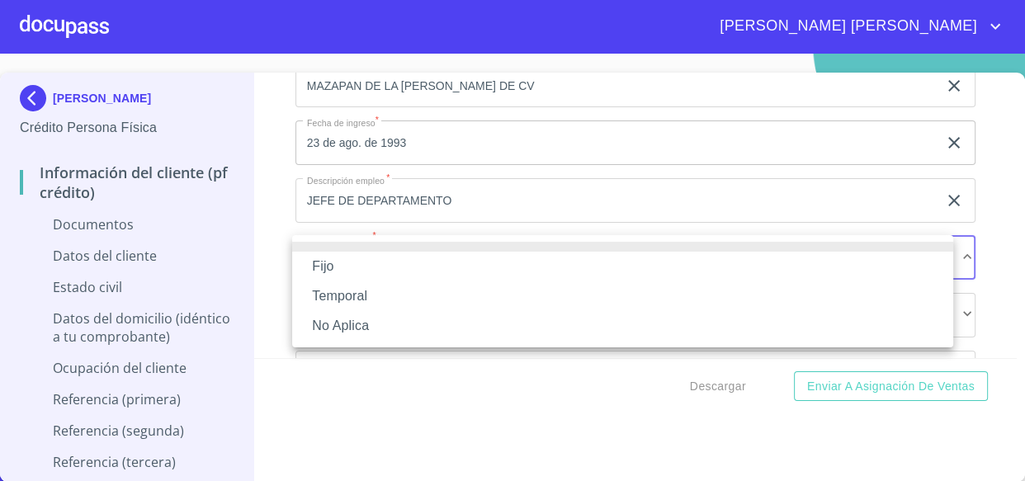
click at [351, 271] on li "Fijo" at bounding box center [622, 267] width 661 height 30
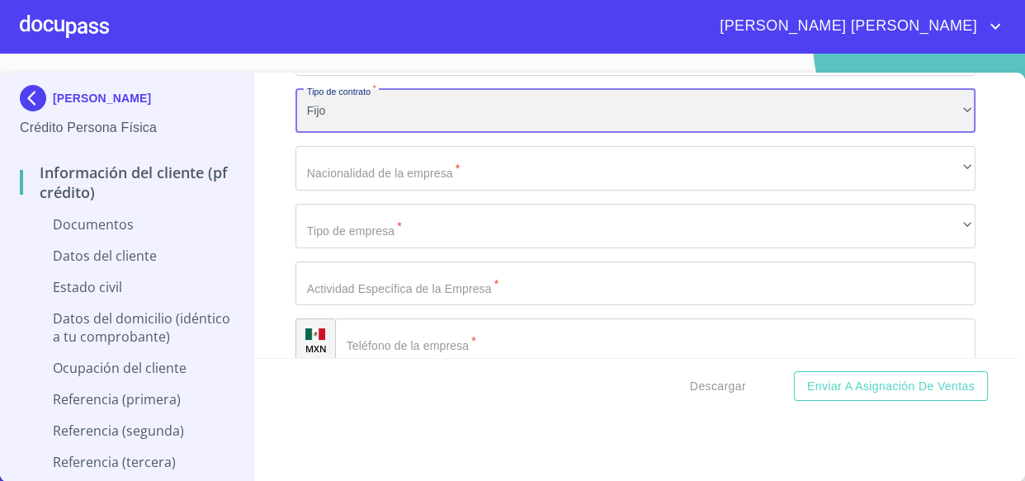
scroll to position [3975, 0]
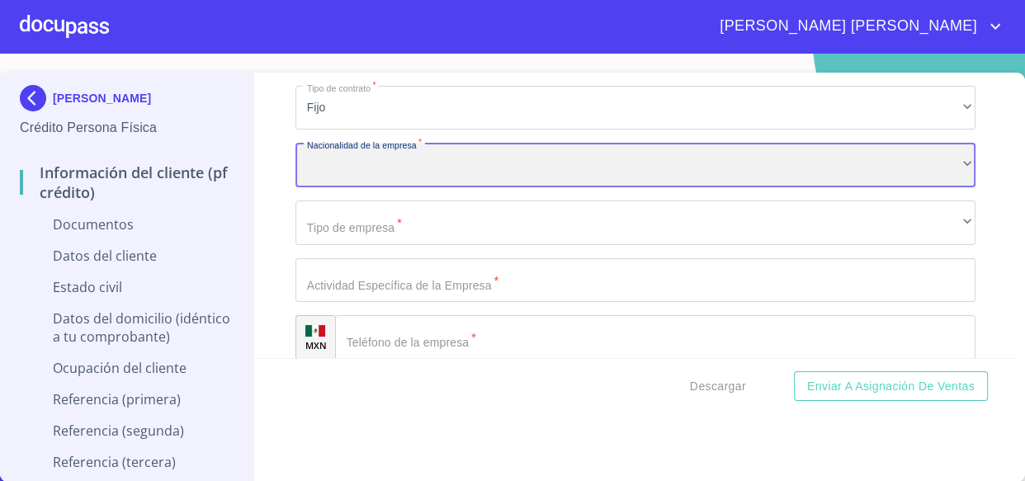
click at [379, 158] on div "​" at bounding box center [635, 165] width 681 height 45
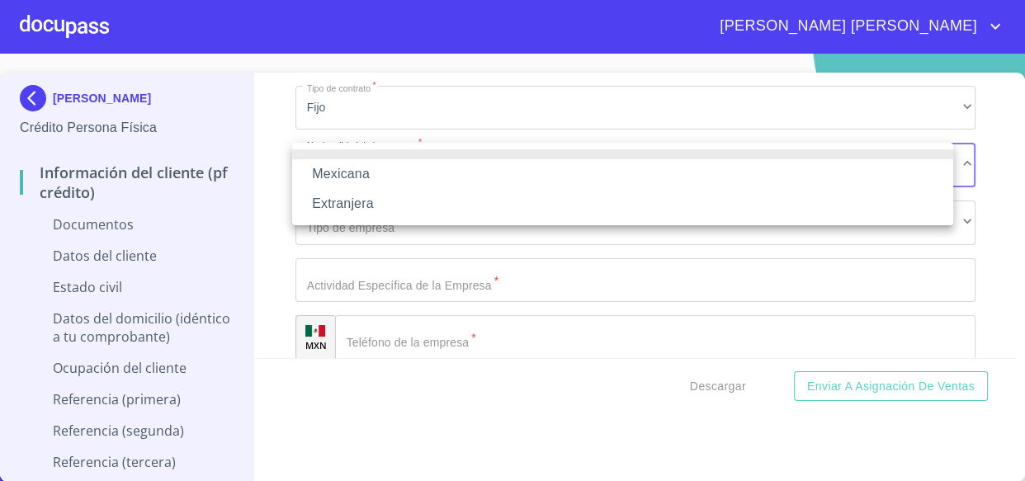
click at [337, 166] on li "Mexicana" at bounding box center [622, 174] width 661 height 30
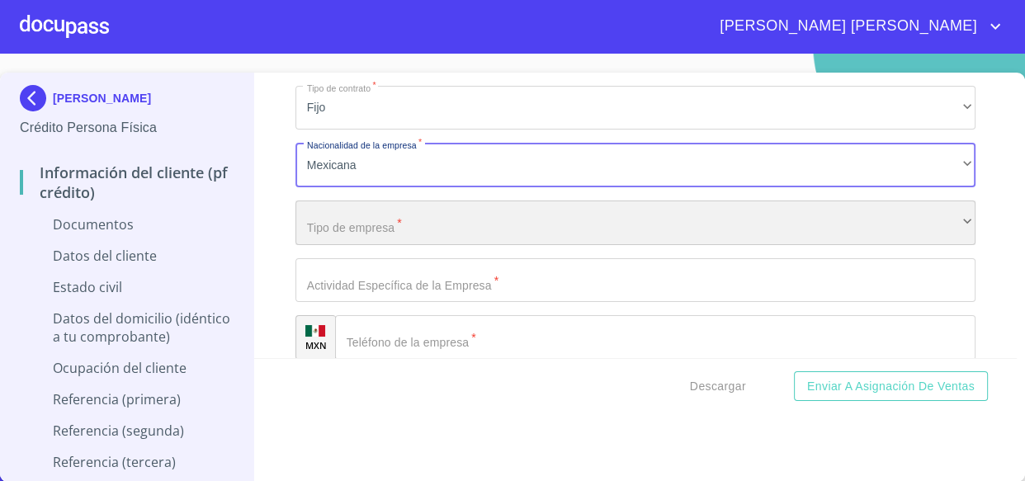
click at [348, 229] on div "​" at bounding box center [635, 222] width 681 height 45
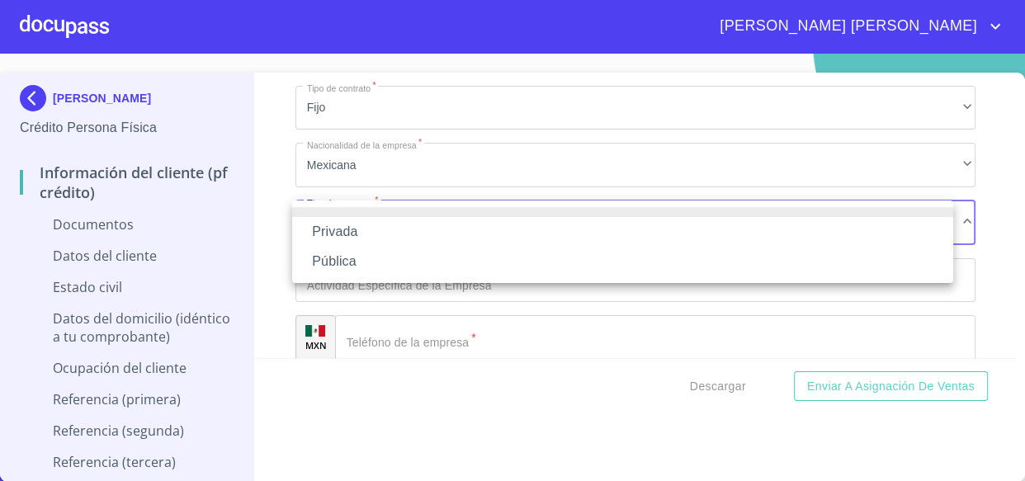
click at [342, 229] on li "Privada" at bounding box center [622, 232] width 661 height 30
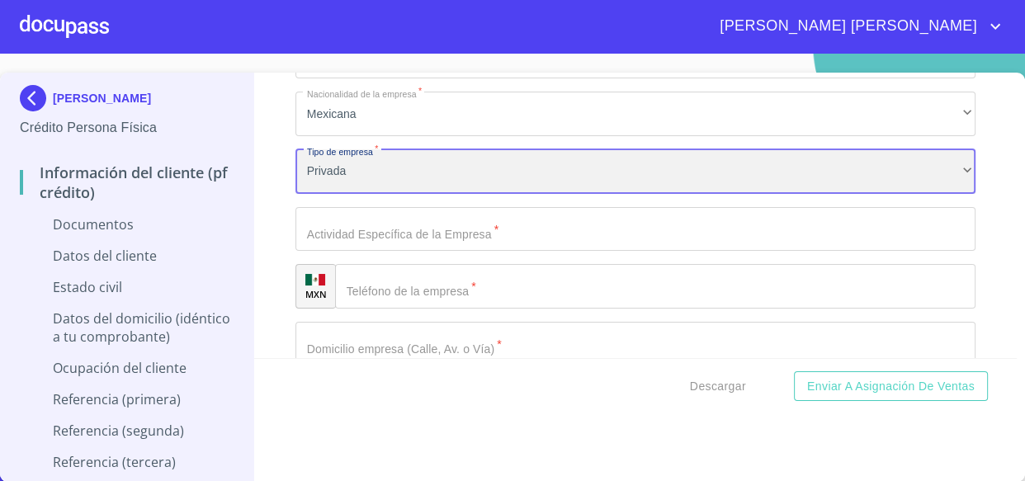
scroll to position [4050, 0]
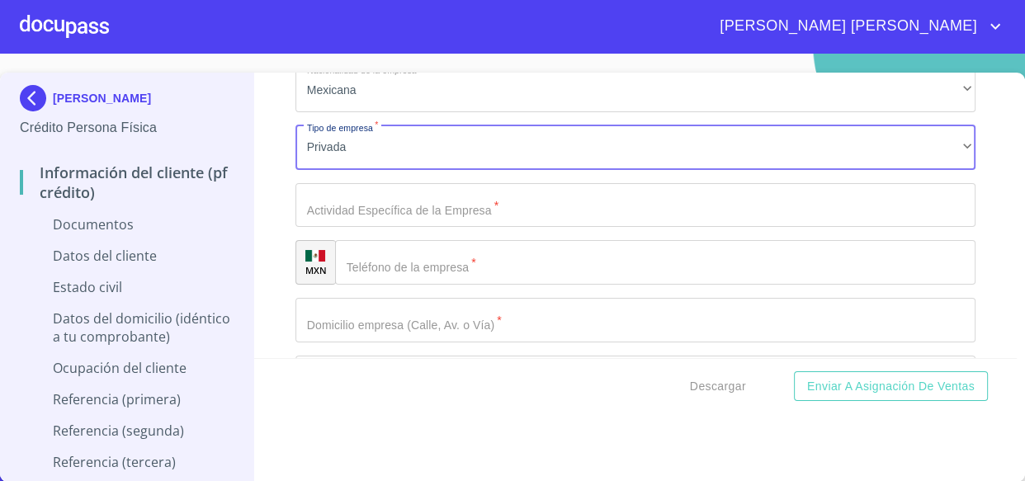
click at [394, 196] on input "Documento de identificación   *" at bounding box center [635, 205] width 681 height 45
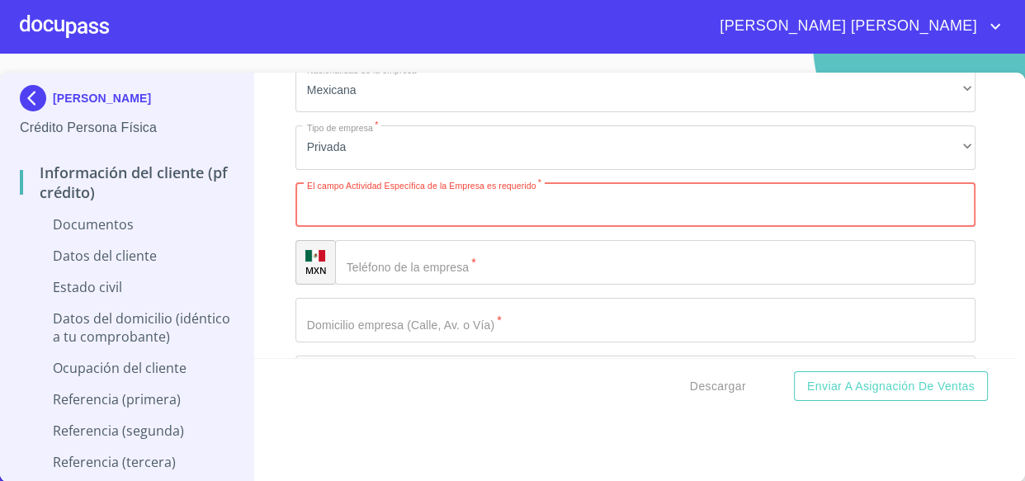
click at [407, 202] on input "Documento de identificación   *" at bounding box center [635, 205] width 681 height 45
paste input "industria de la confitería"
type input "industria de la confitería"
click at [446, 259] on input "Documento de identificación   *" at bounding box center [655, 262] width 641 height 45
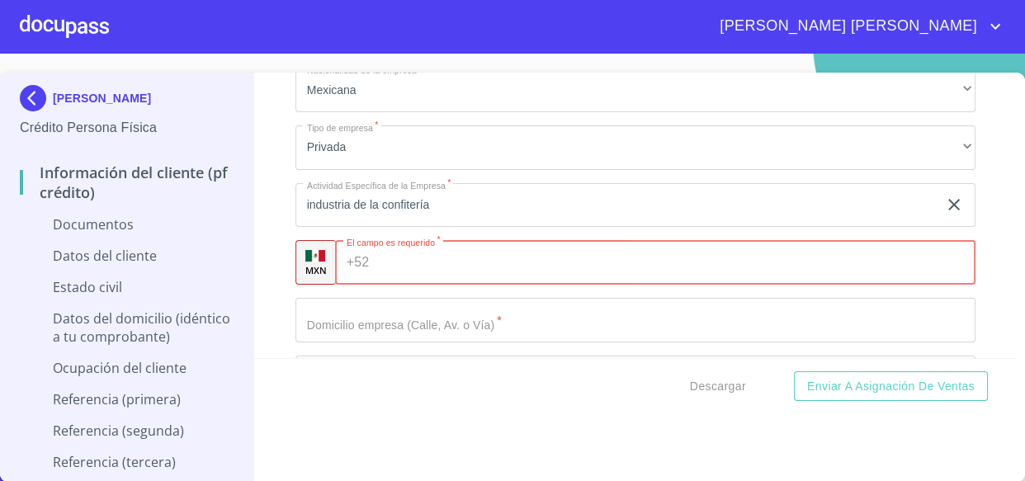
paste input "[PHONE_NUMBER]"
click at [427, 257] on input "[PHONE_NUMBER]" at bounding box center [659, 262] width 568 height 45
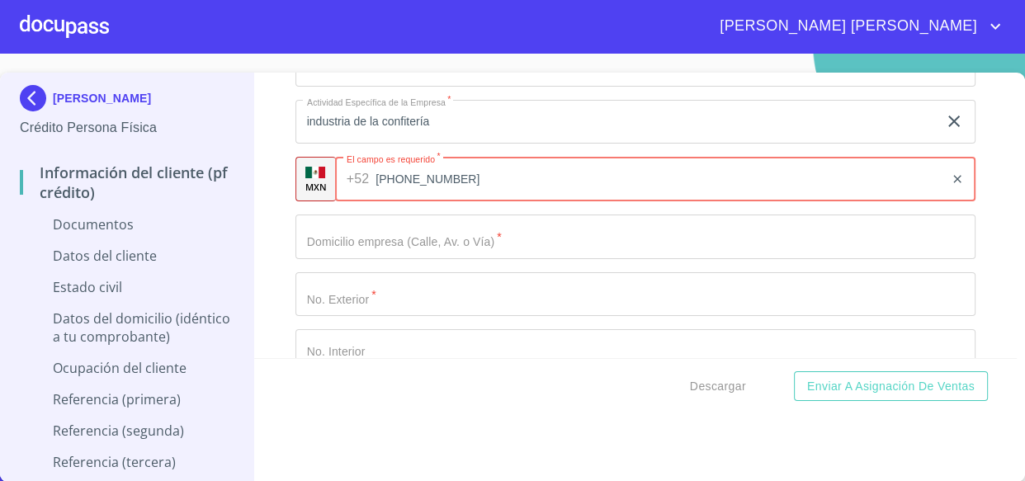
scroll to position [4200, 0]
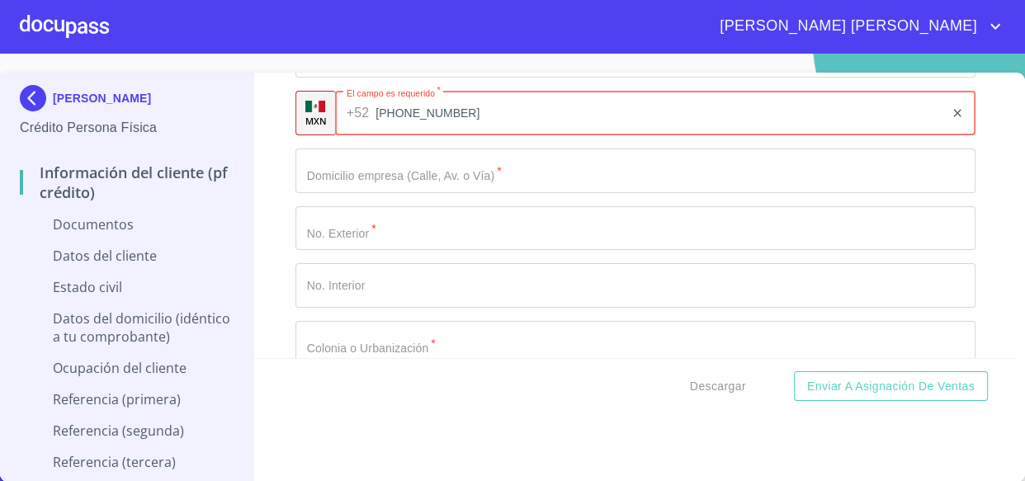
type input "[PHONE_NUMBER]"
click at [401, 172] on input "Documento de identificación   *" at bounding box center [635, 171] width 681 height 45
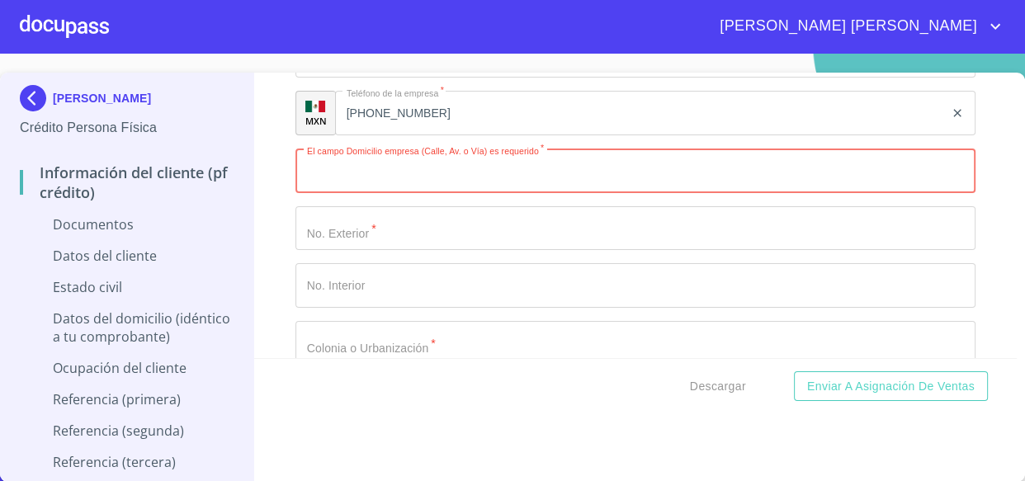
paste input "[PERSON_NAME] Eje Sur 170"
type input "[PERSON_NAME] Eje Sur 170"
click at [356, 219] on input "Documento de identificación   *" at bounding box center [635, 228] width 681 height 45
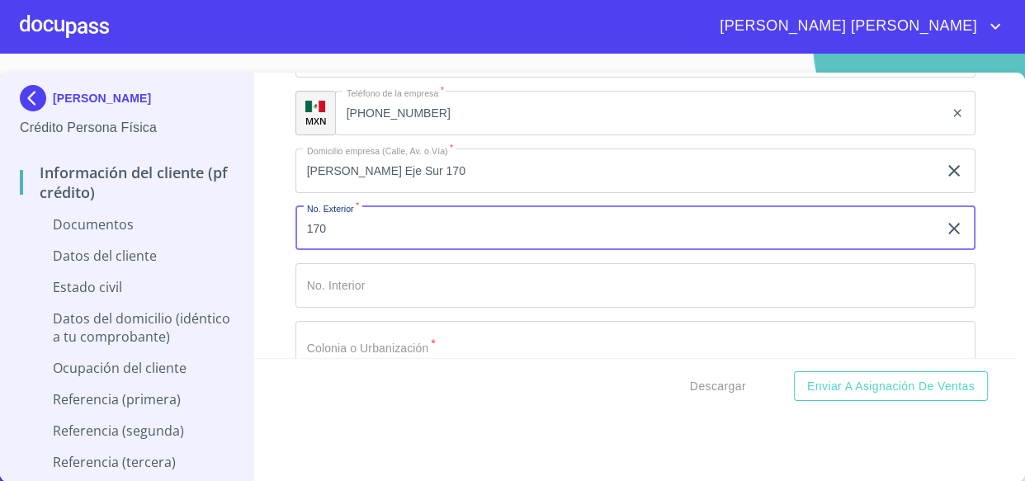
type input "170"
click at [441, 168] on input "[PERSON_NAME] Eje Sur 170" at bounding box center [616, 171] width 643 height 45
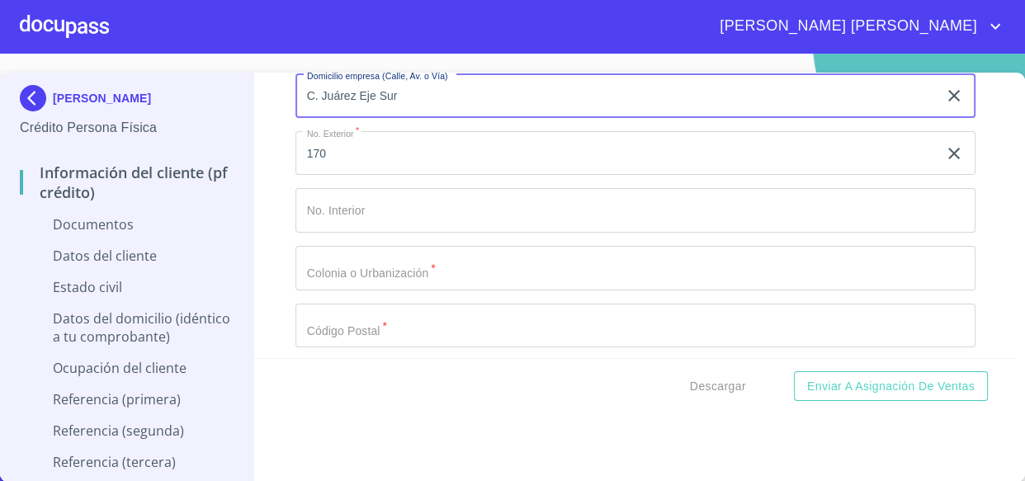
scroll to position [4350, 0]
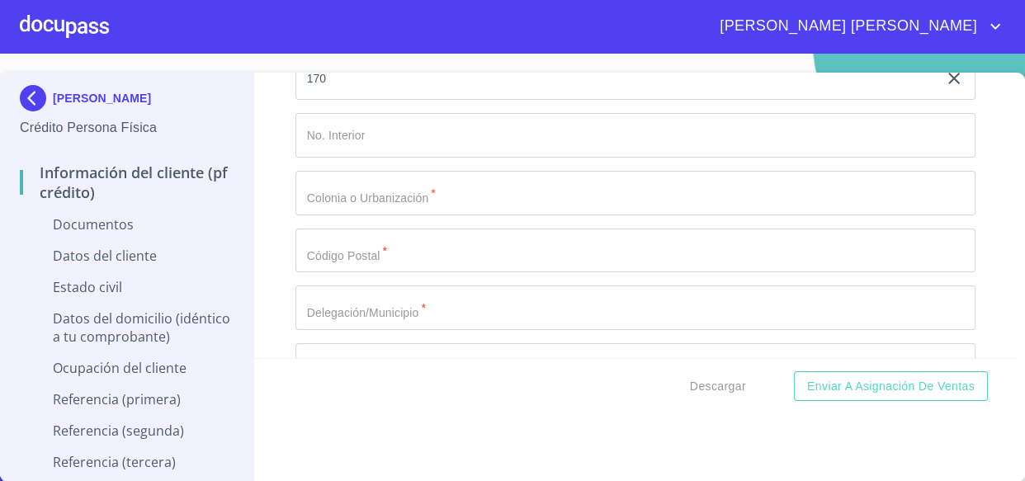
type input "C. Juárez Eje Sur"
click at [400, 200] on input "Documento de identificación   *" at bounding box center [635, 193] width 681 height 45
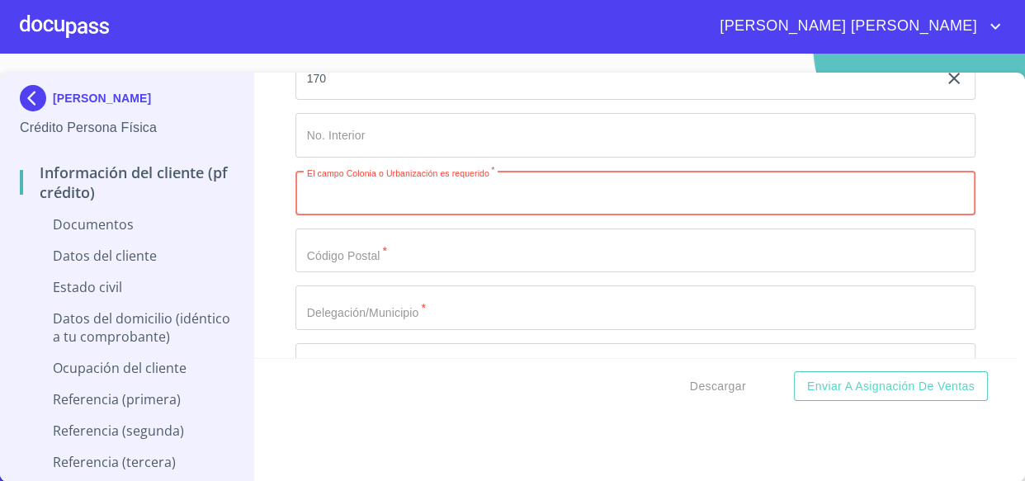
paste input "Los [PERSON_NAME]"
type input "Los [PERSON_NAME]"
click at [391, 256] on input "Documento de identificación   *" at bounding box center [635, 251] width 681 height 45
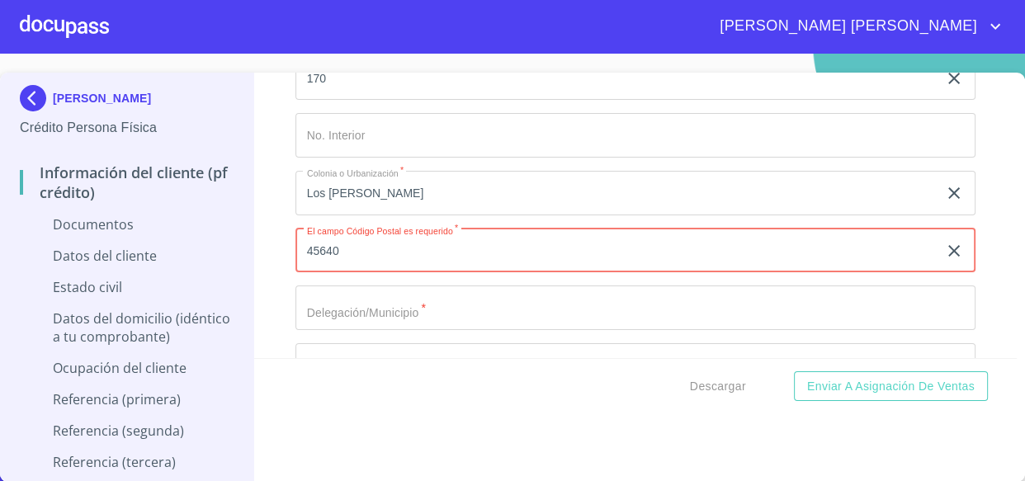
type input "45640"
click at [380, 309] on input "Documento de identificación   *" at bounding box center [635, 307] width 681 height 45
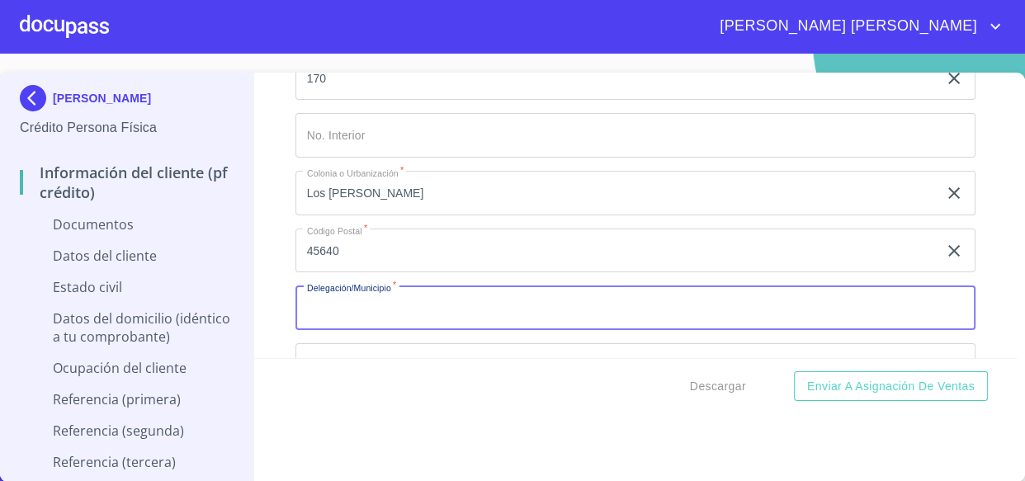
scroll to position [4500, 0]
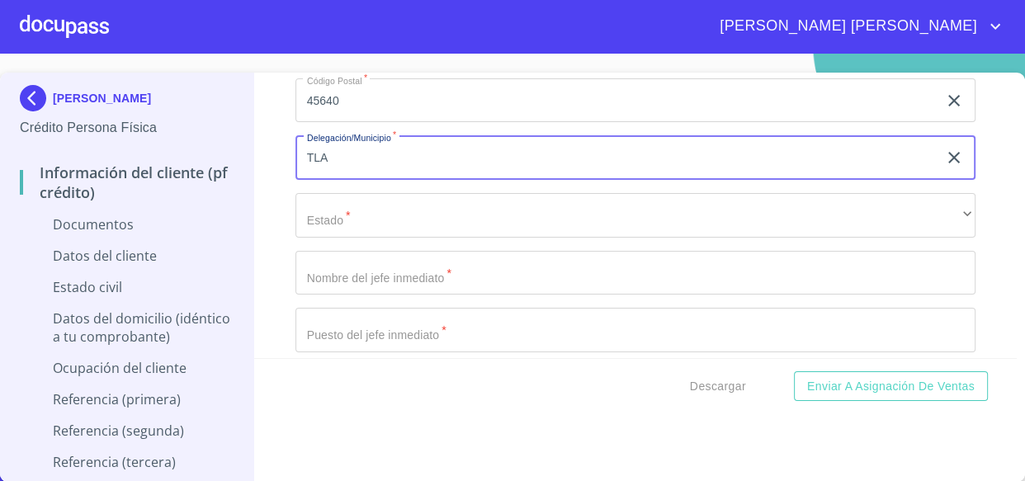
type input "TLAJOMULCO DE ZUÑIGA"
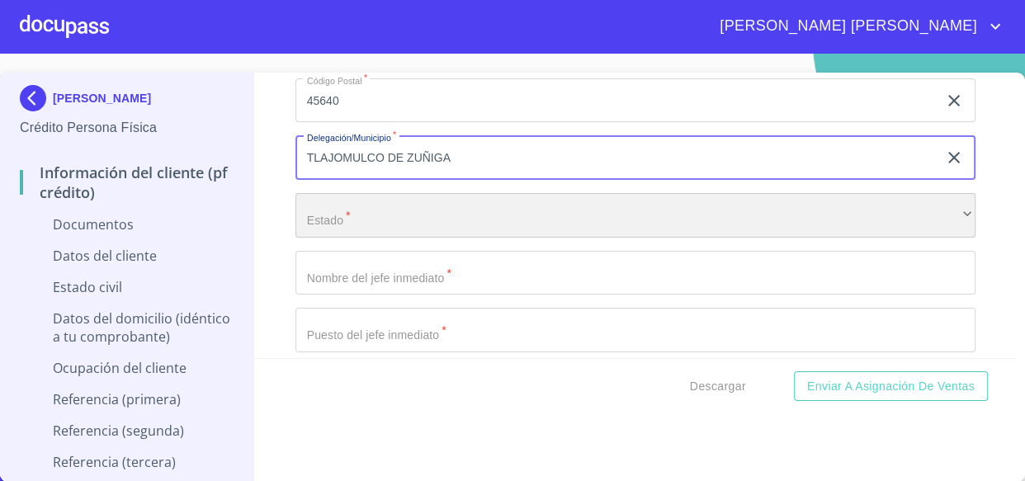
click at [368, 210] on div "​" at bounding box center [635, 215] width 681 height 45
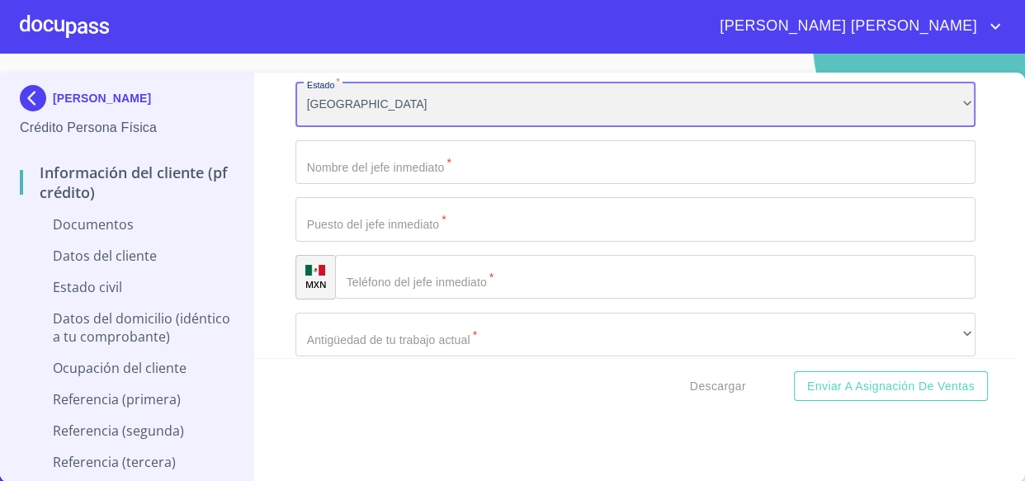
scroll to position [4575, 0]
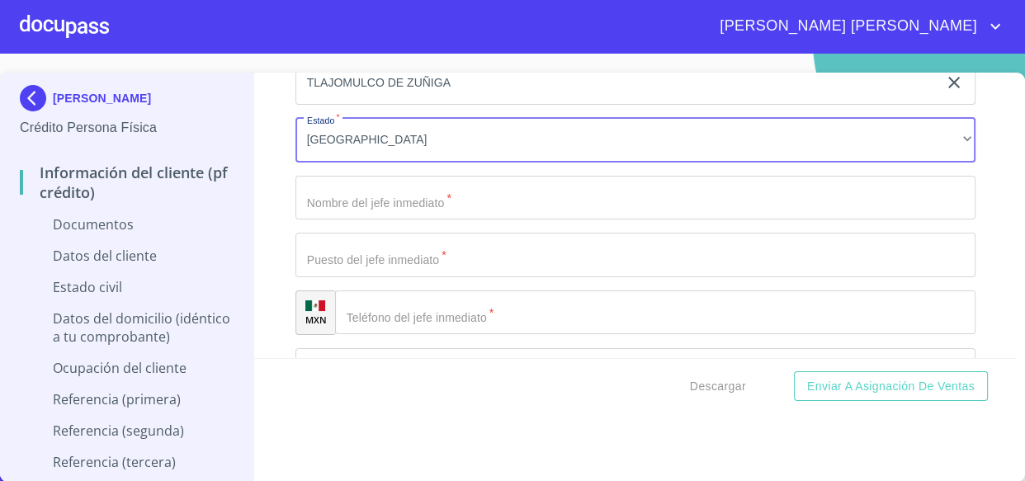
click at [404, 203] on input "Documento de identificación   *" at bounding box center [635, 198] width 681 height 45
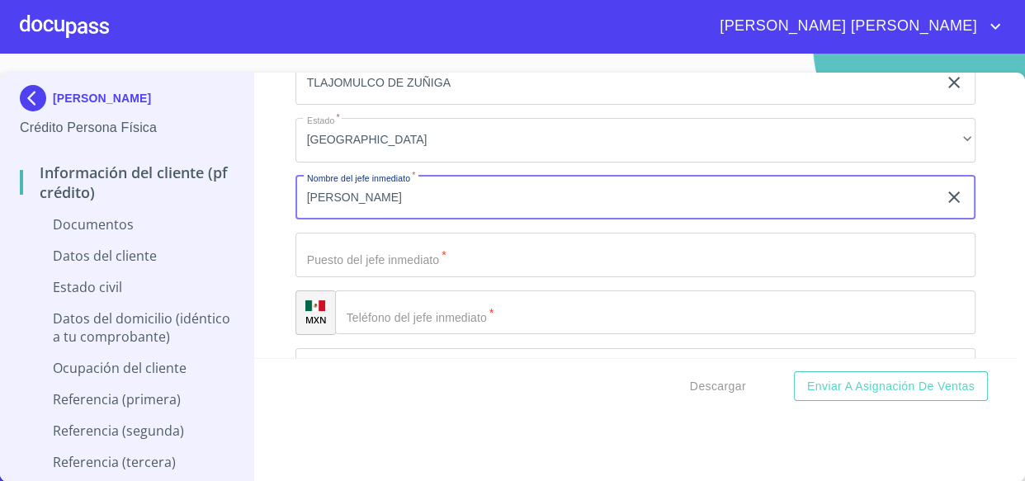
type input "[PERSON_NAME]"
click at [452, 260] on input "Documento de identificación   *" at bounding box center [635, 255] width 681 height 45
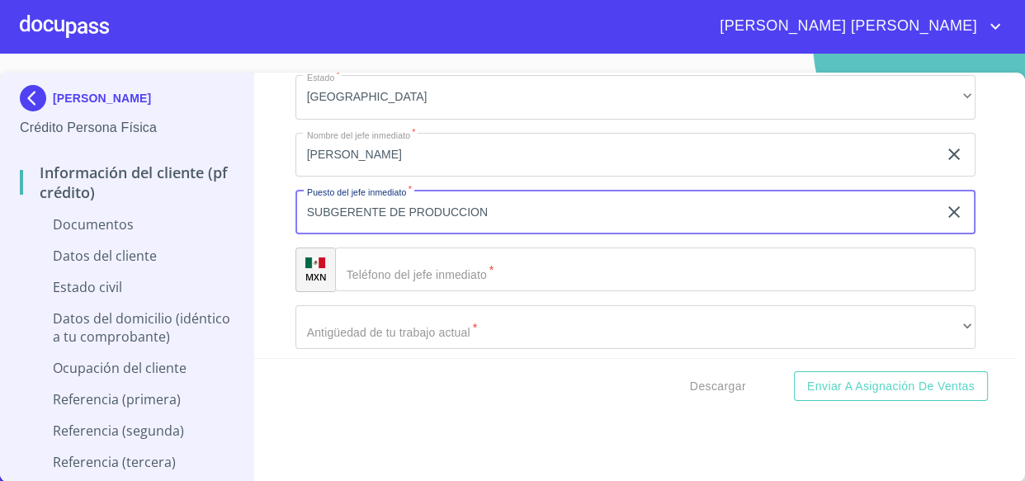
scroll to position [4650, 0]
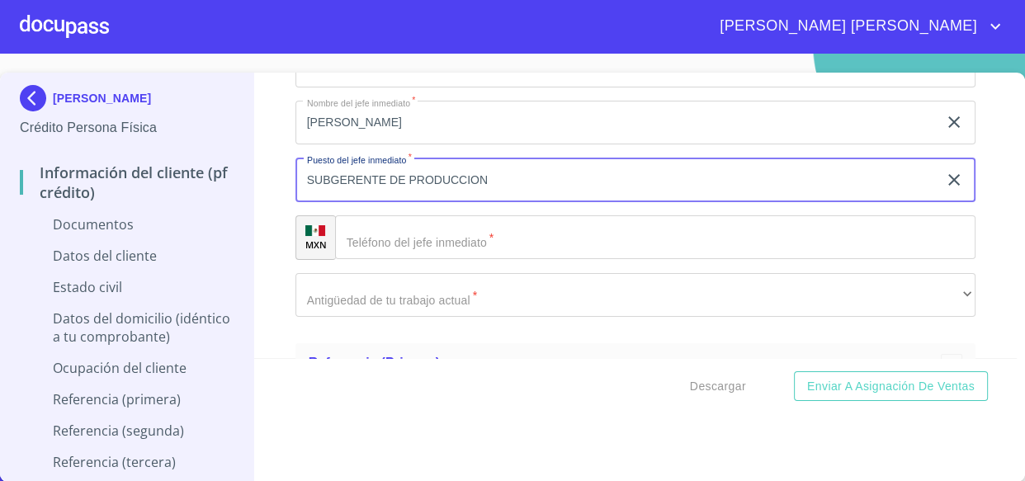
type input "SUBGERENTE DE PRODUCCION"
click at [515, 242] on input "Documento de identificación   *" at bounding box center [655, 237] width 641 height 45
paste input "[PHONE_NUMBER]"
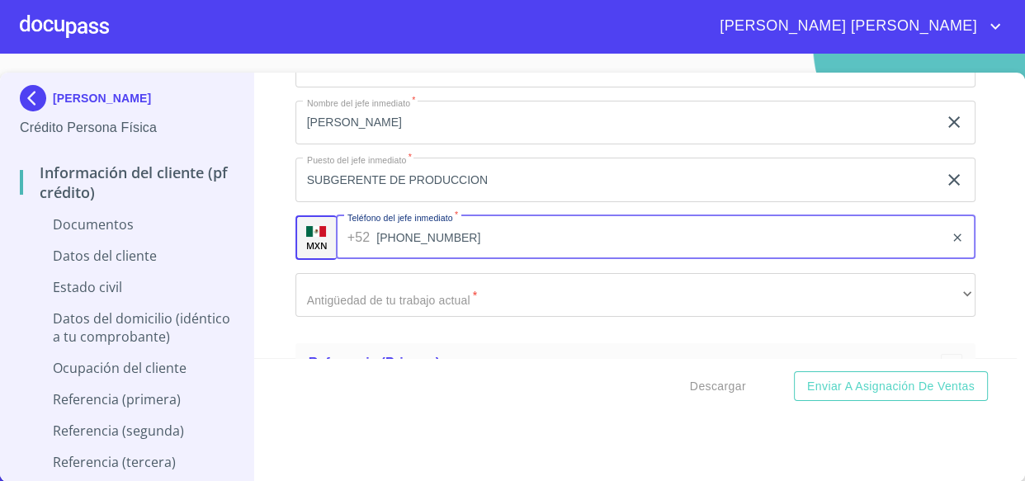
click at [429, 232] on input "[PHONE_NUMBER]" at bounding box center [660, 237] width 568 height 45
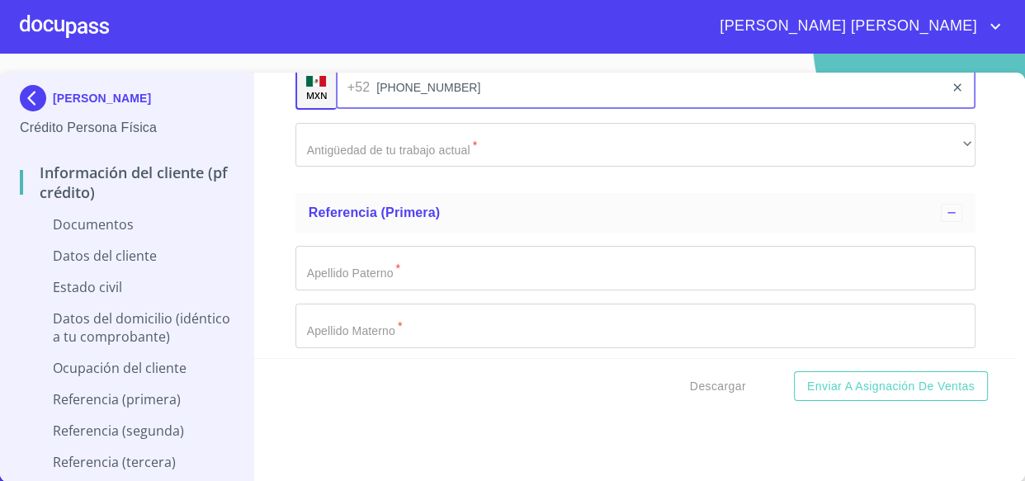
type input "[PHONE_NUMBER]"
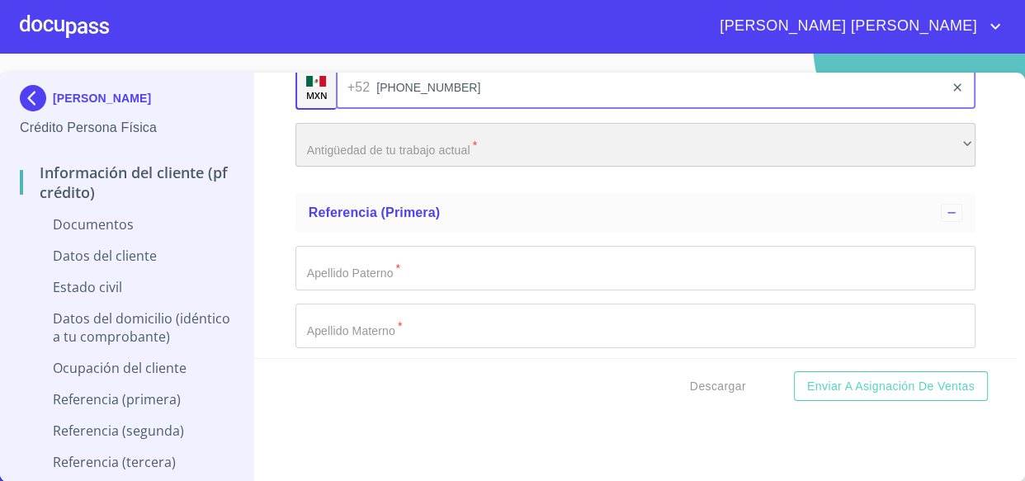
click at [420, 134] on div "​" at bounding box center [635, 145] width 681 height 45
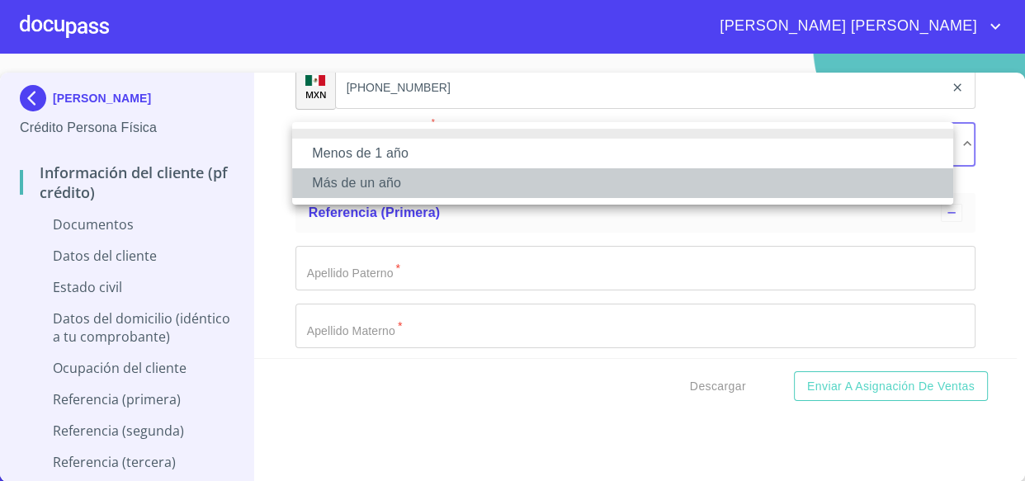
click at [330, 180] on li "Más de un año" at bounding box center [622, 183] width 661 height 30
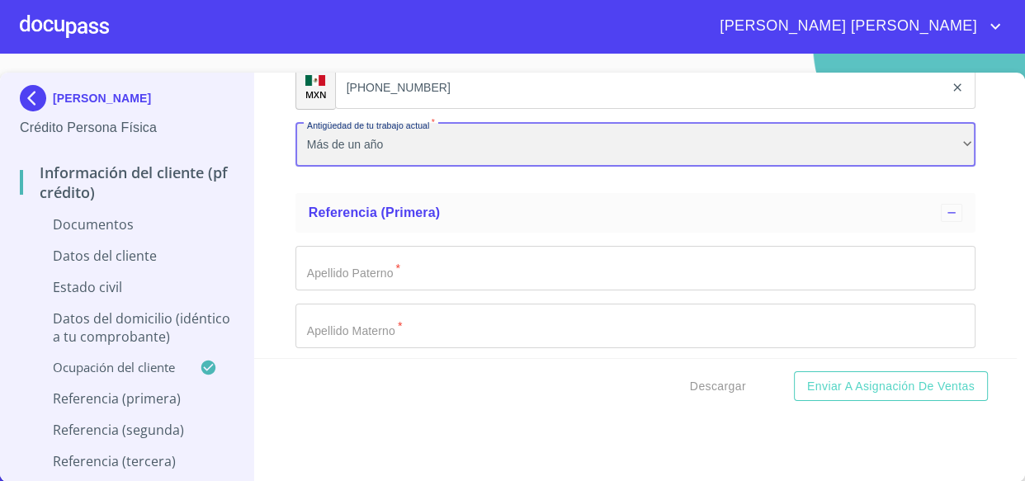
scroll to position [4950, 0]
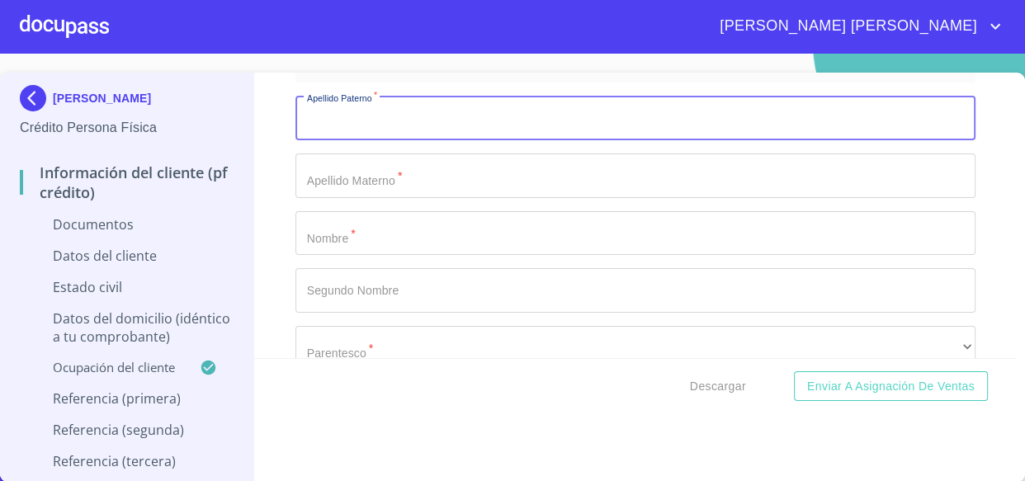
click at [381, 133] on input "Documento de identificación   *" at bounding box center [635, 118] width 681 height 45
type input "[PERSON_NAME]"
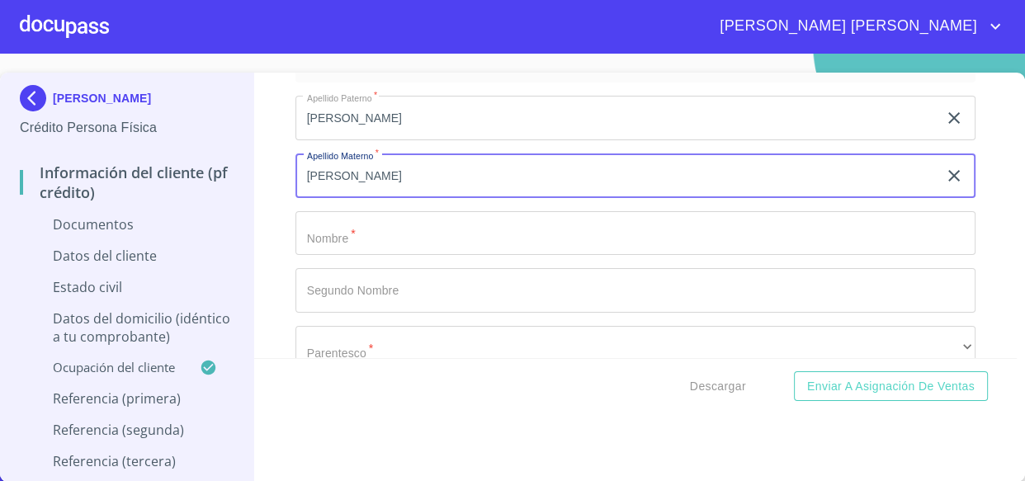
type input "[PERSON_NAME]"
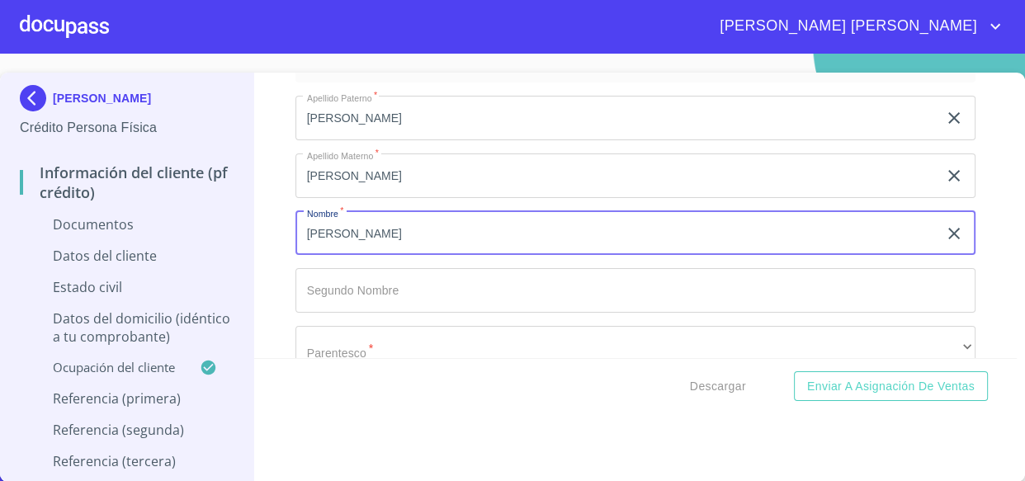
type input "[PERSON_NAME]"
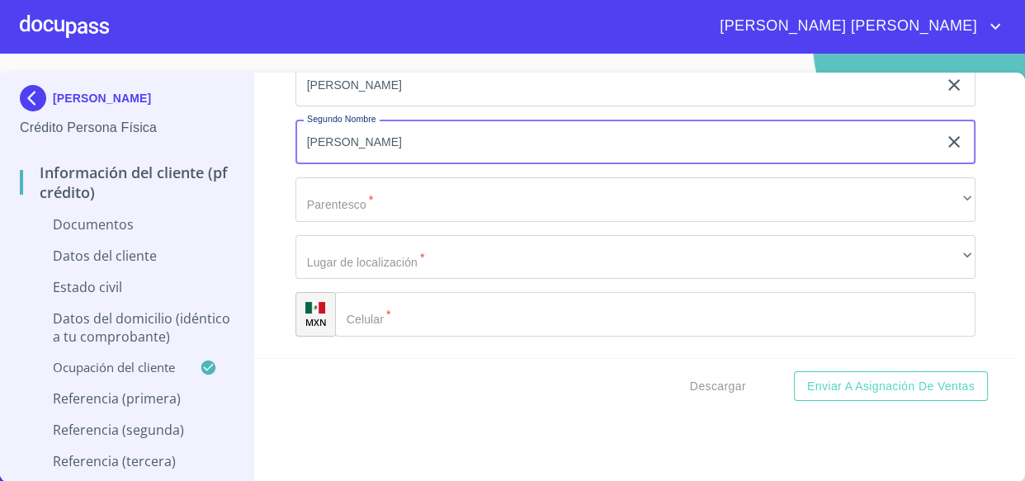
scroll to position [5100, 0]
type input "[PERSON_NAME]"
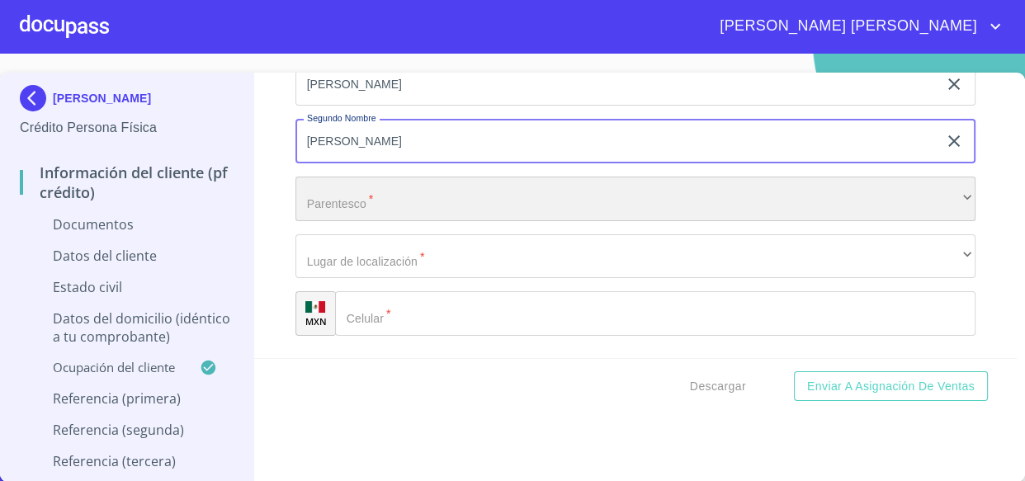
click at [334, 189] on div "​" at bounding box center [635, 199] width 681 height 45
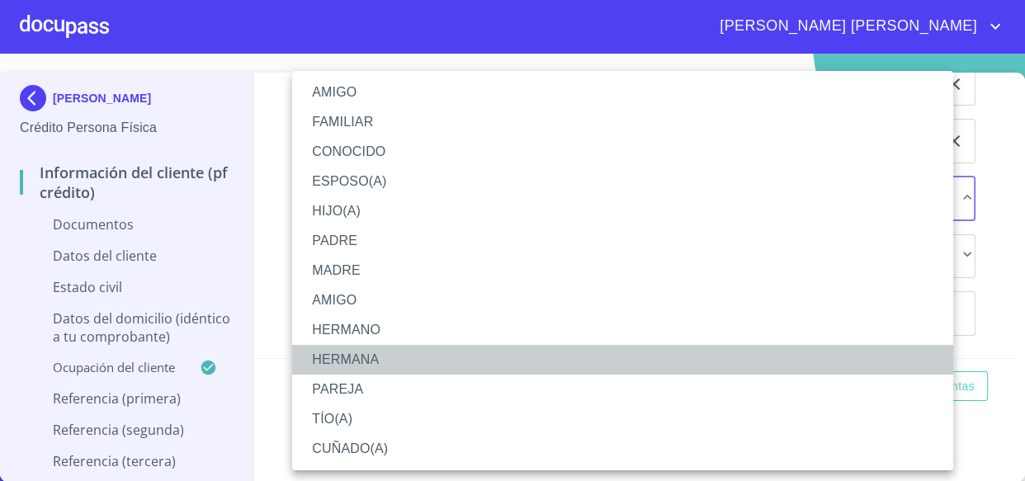
click at [362, 354] on li "HERMANA" at bounding box center [622, 360] width 661 height 30
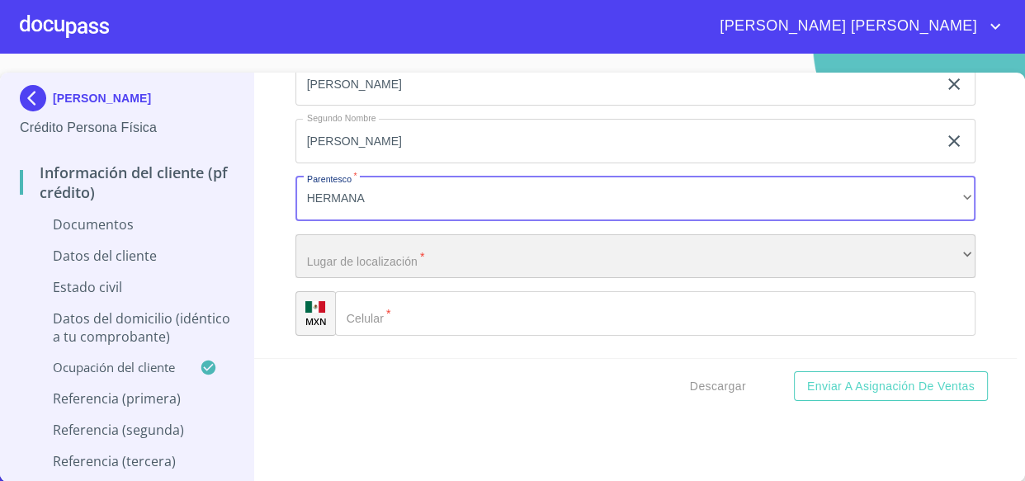
click at [395, 267] on div "​" at bounding box center [635, 256] width 681 height 45
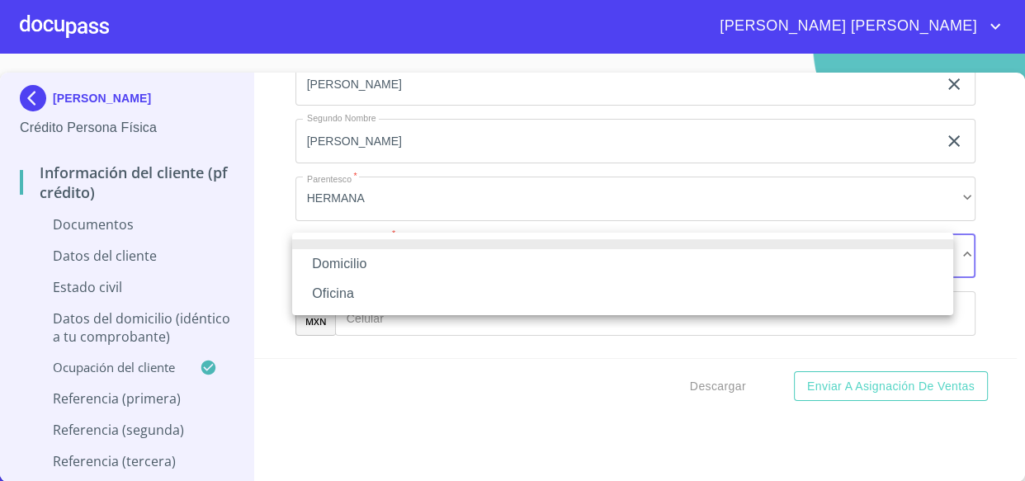
click at [332, 257] on li "Domicilio" at bounding box center [622, 264] width 661 height 30
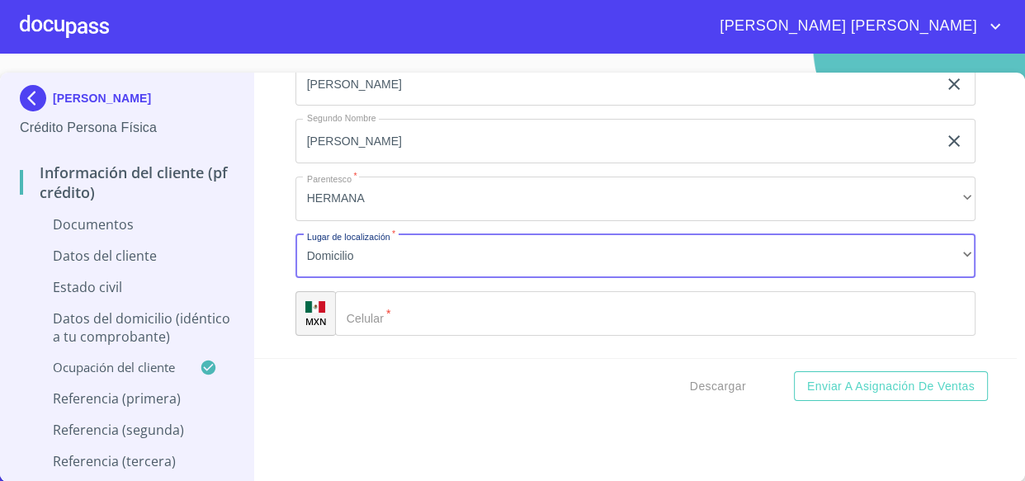
click at [466, 327] on input "Documento de identificación   *" at bounding box center [655, 313] width 641 height 45
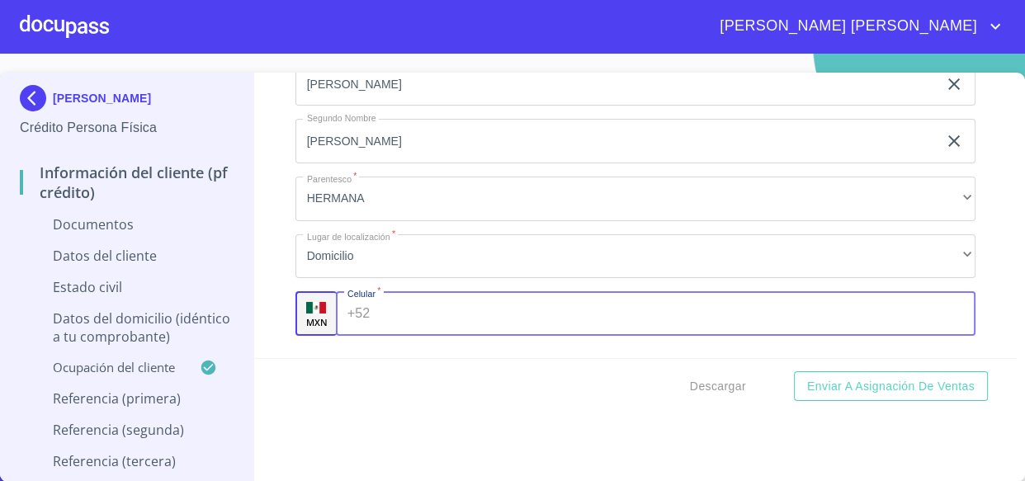
paste input "[PHONE_NUMBER]"
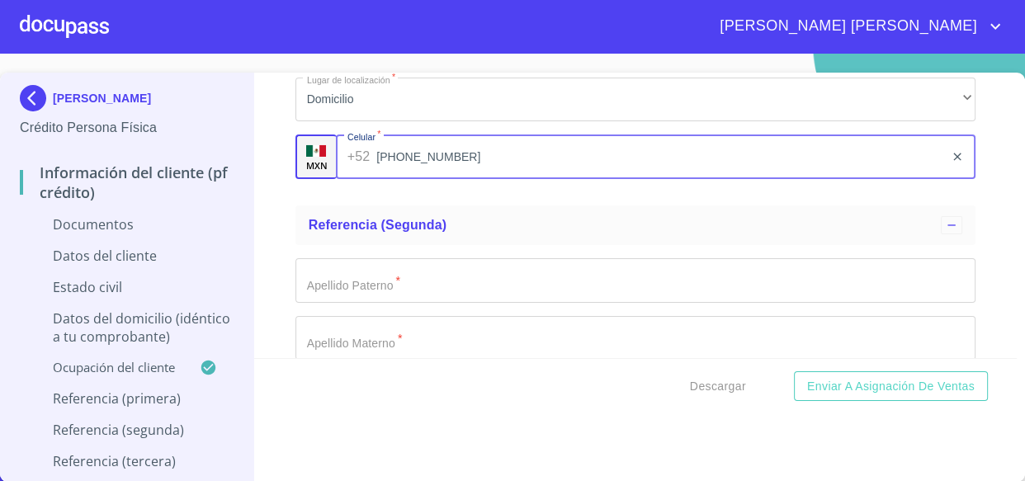
scroll to position [5325, 0]
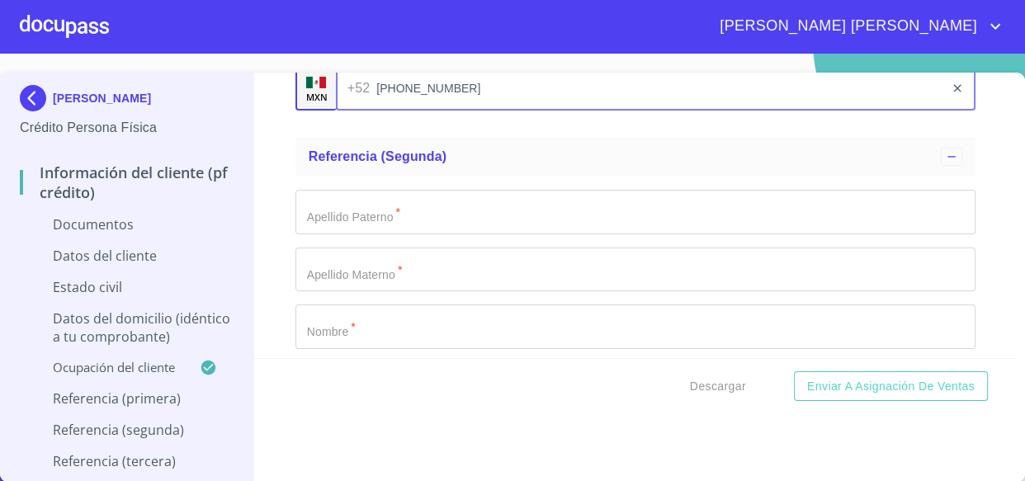
type input "[PHONE_NUMBER]"
click at [436, 205] on input "Documento de identificación   *" at bounding box center [635, 212] width 681 height 45
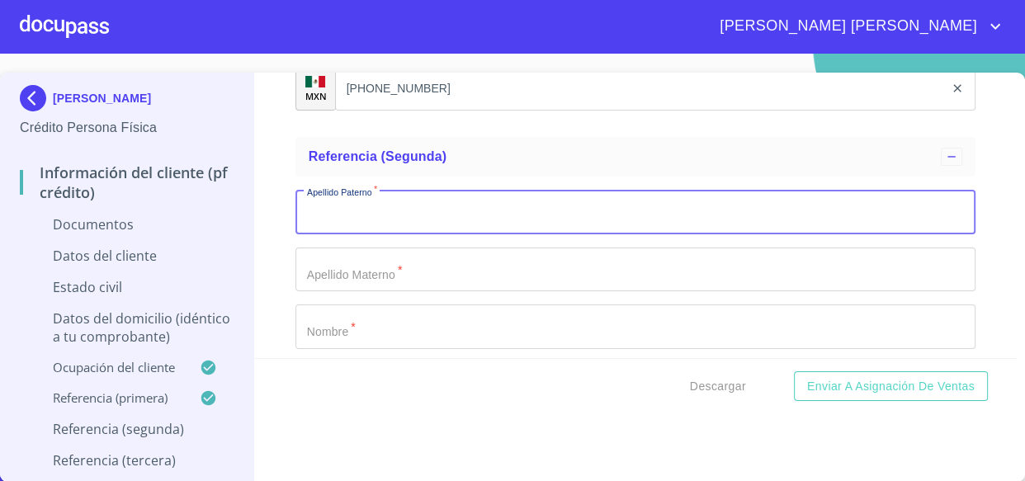
type input "A"
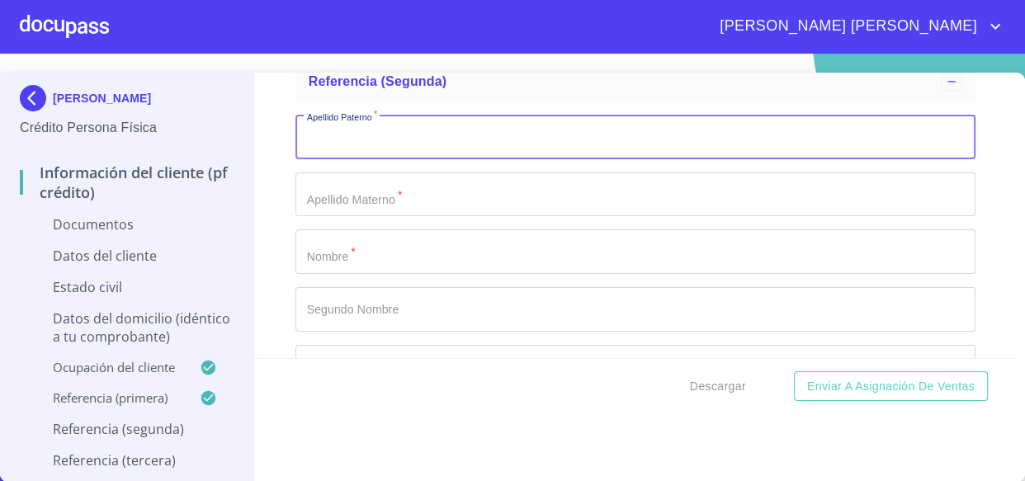
scroll to position [5475, 0]
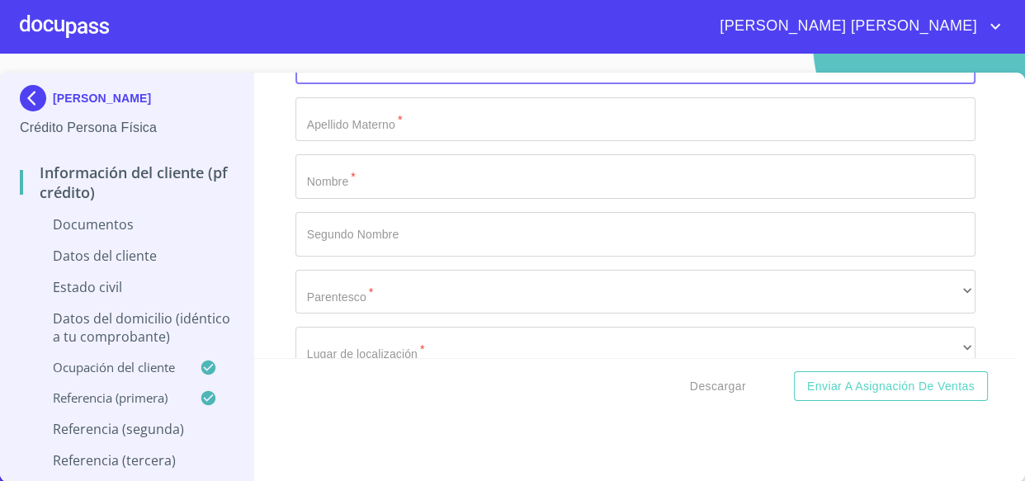
click at [394, 160] on input "Documento de identificación   *" at bounding box center [635, 176] width 681 height 45
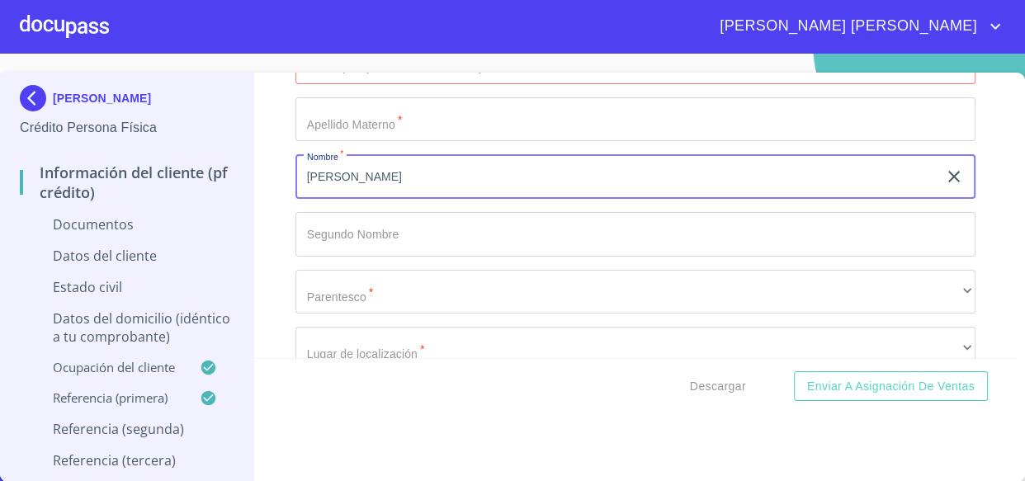
type input "[PERSON_NAME]"
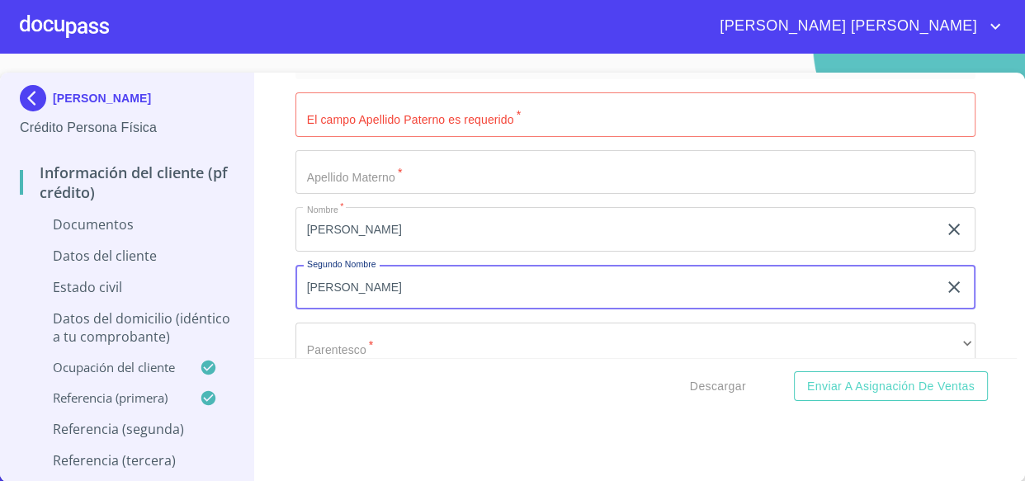
scroll to position [5400, 0]
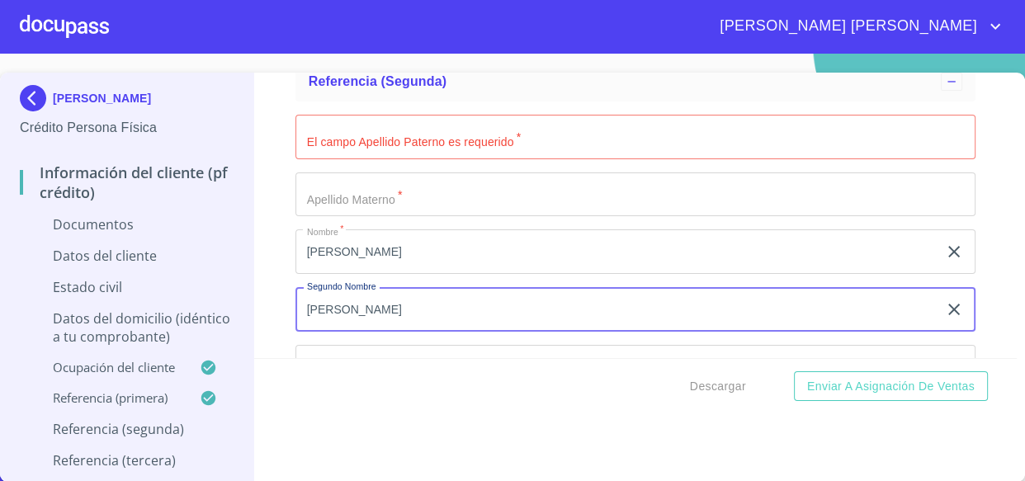
type input "[PERSON_NAME]"
click at [381, 139] on input "Documento de identificación   *" at bounding box center [635, 137] width 681 height 45
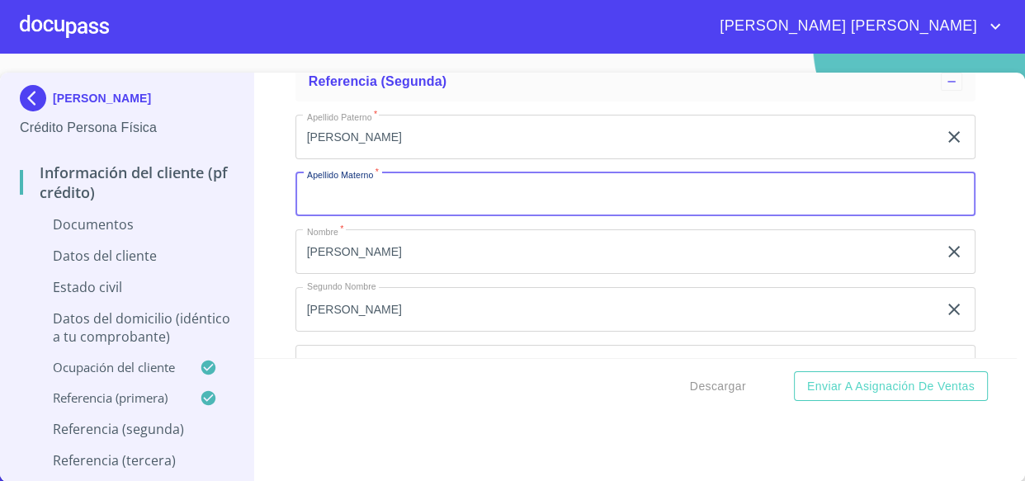
click at [370, 136] on input "[PERSON_NAME]" at bounding box center [616, 137] width 643 height 45
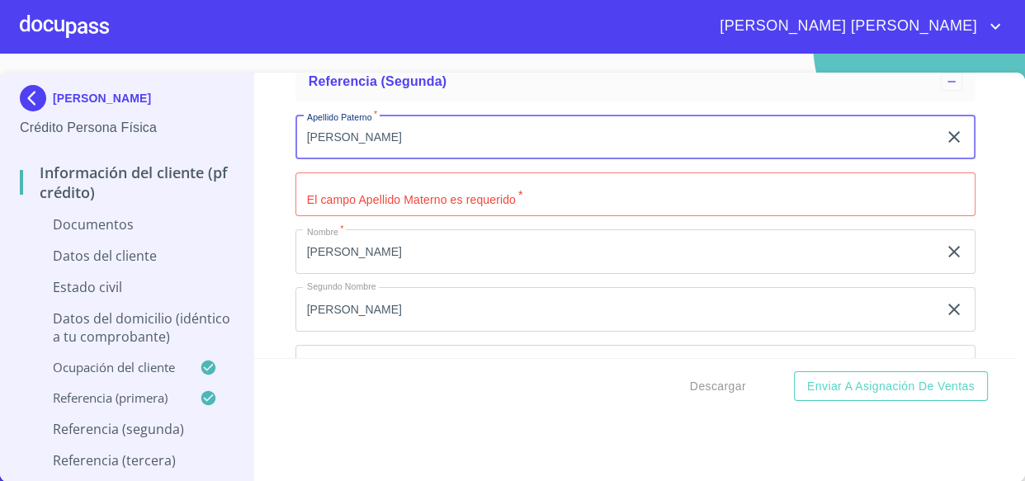
click at [370, 136] on input "[PERSON_NAME]" at bounding box center [616, 137] width 643 height 45
type input "[PERSON_NAME]"
click at [387, 197] on input "Documento de identificación   *" at bounding box center [635, 194] width 681 height 45
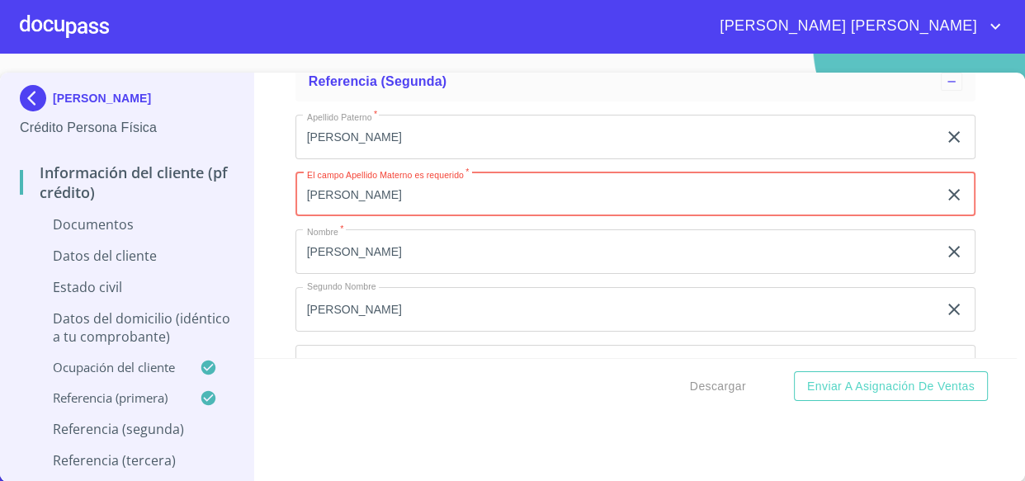
type input "[PERSON_NAME]"
click at [371, 307] on input "[PERSON_NAME]" at bounding box center [616, 309] width 643 height 45
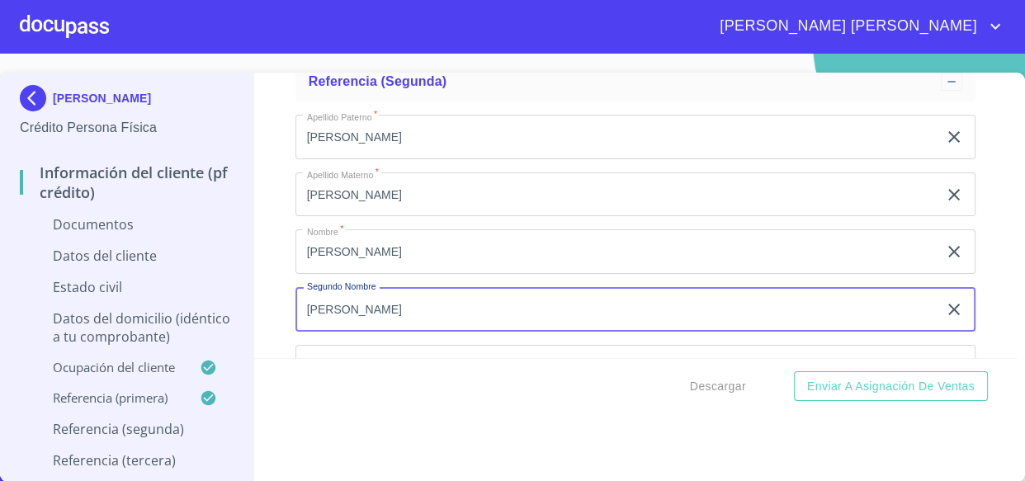
click at [371, 307] on input "[PERSON_NAME]" at bounding box center [616, 309] width 643 height 45
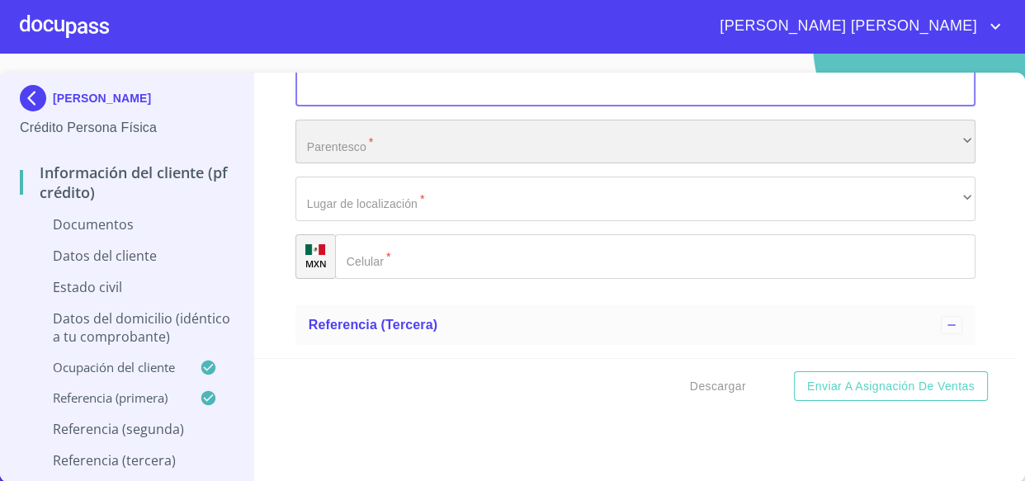
click at [392, 142] on div "​" at bounding box center [635, 142] width 681 height 45
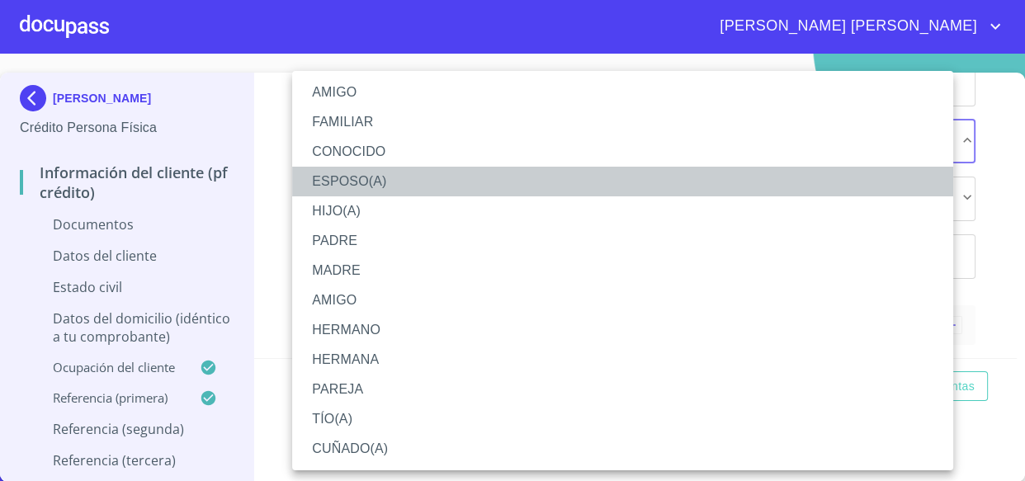
click at [352, 194] on li "ESPOSO(A)" at bounding box center [622, 182] width 661 height 30
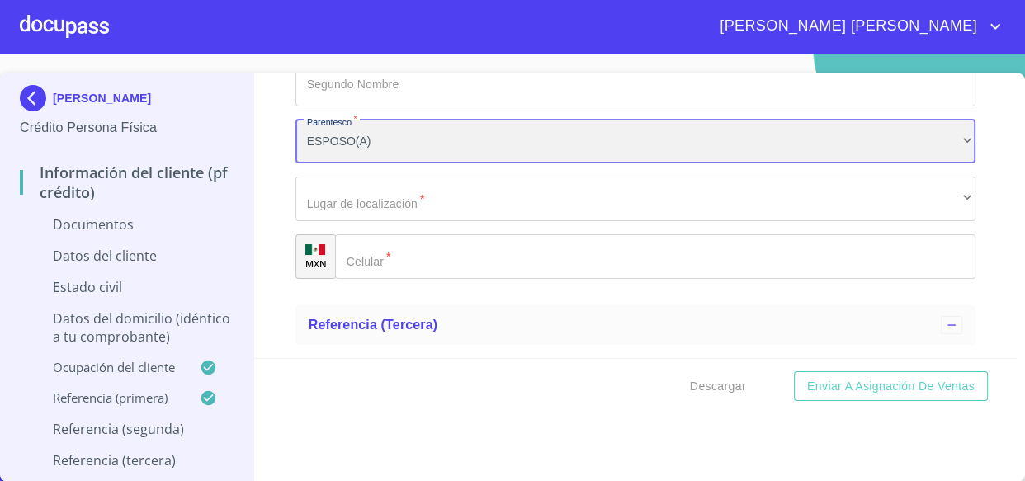
click at [350, 138] on div "ESPOSO(A)" at bounding box center [635, 142] width 681 height 45
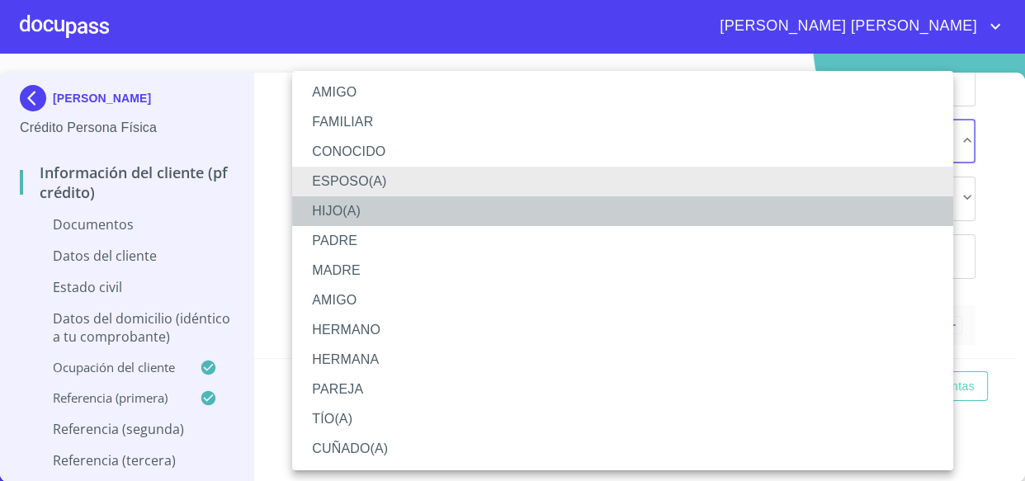
click at [347, 217] on li "HIJO(A)" at bounding box center [622, 211] width 661 height 30
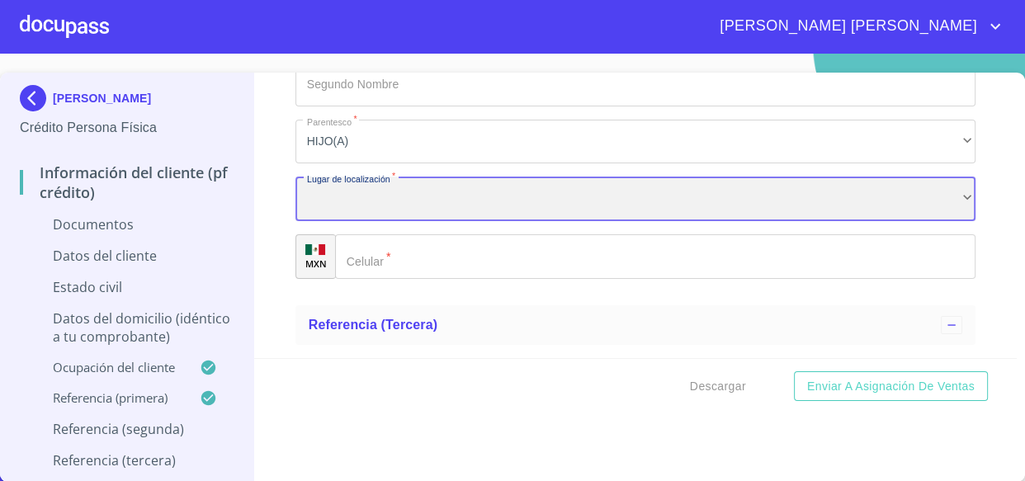
click at [408, 205] on div "​" at bounding box center [635, 199] width 681 height 45
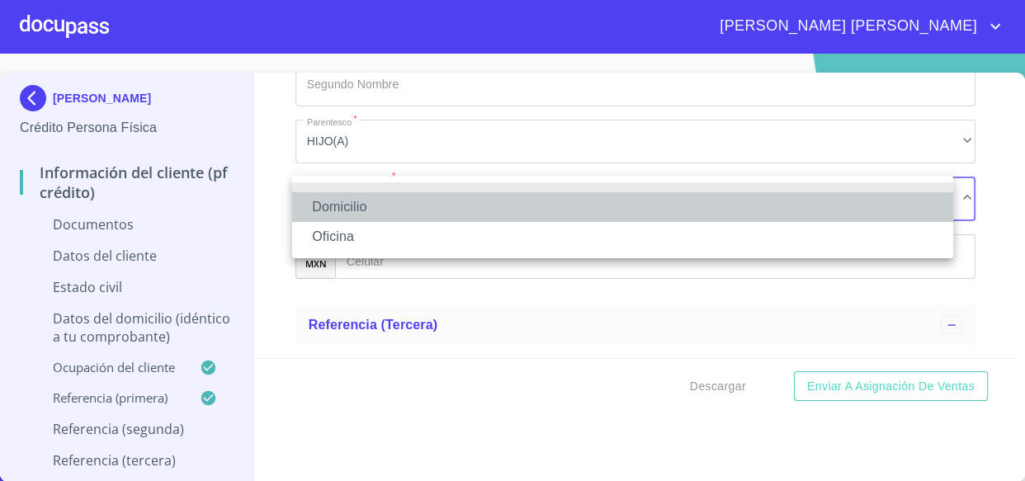
click at [358, 207] on li "Domicilio" at bounding box center [622, 207] width 661 height 30
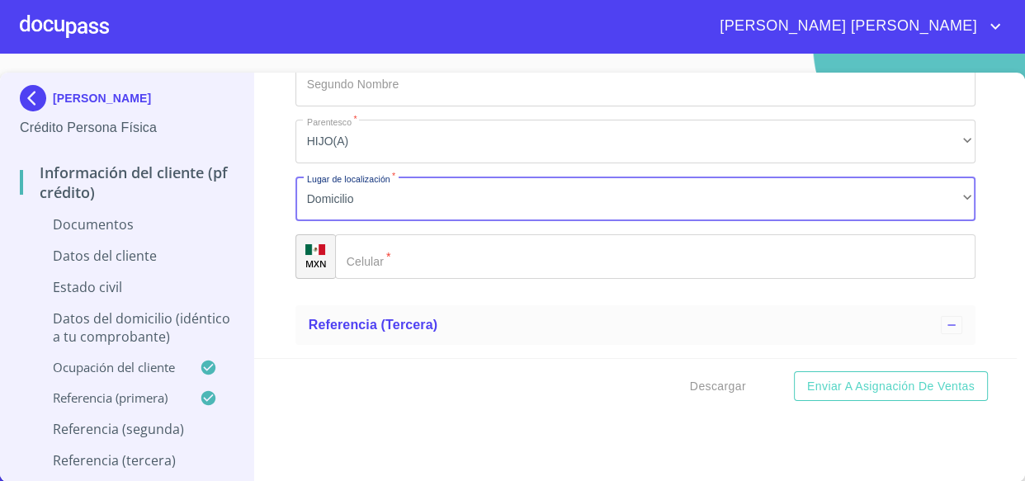
click at [433, 252] on input "Documento de identificación   *" at bounding box center [655, 256] width 641 height 45
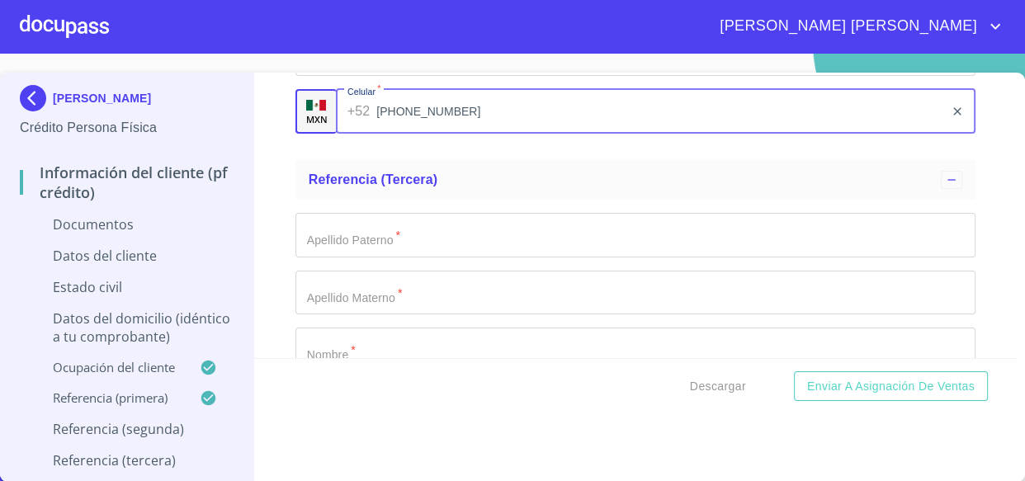
scroll to position [5850, 0]
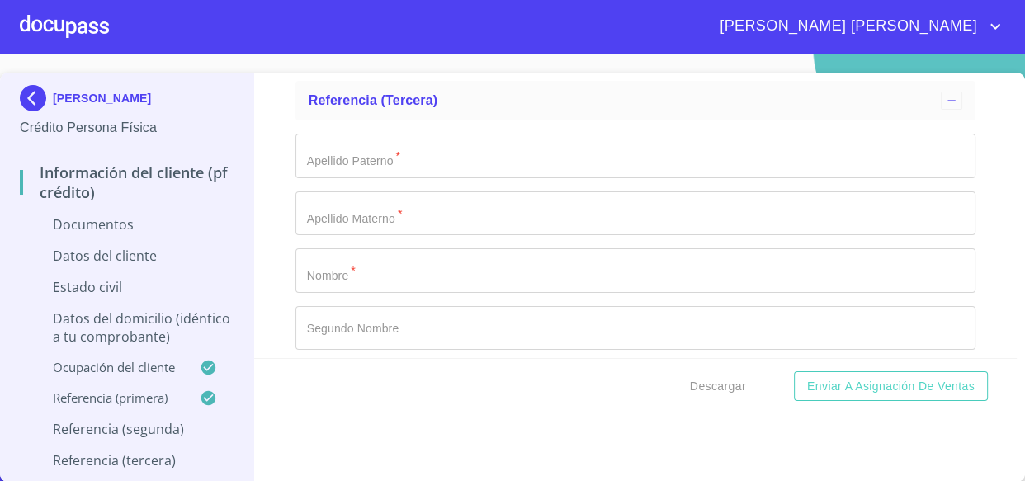
type input "[PHONE_NUMBER]"
click at [385, 149] on input "Documento de identificación   *" at bounding box center [635, 156] width 681 height 45
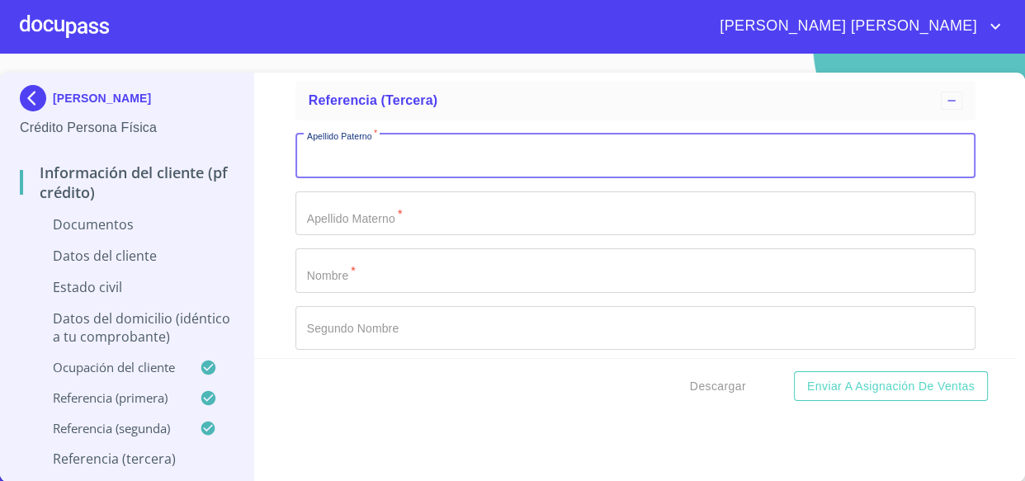
scroll to position [6000, 0]
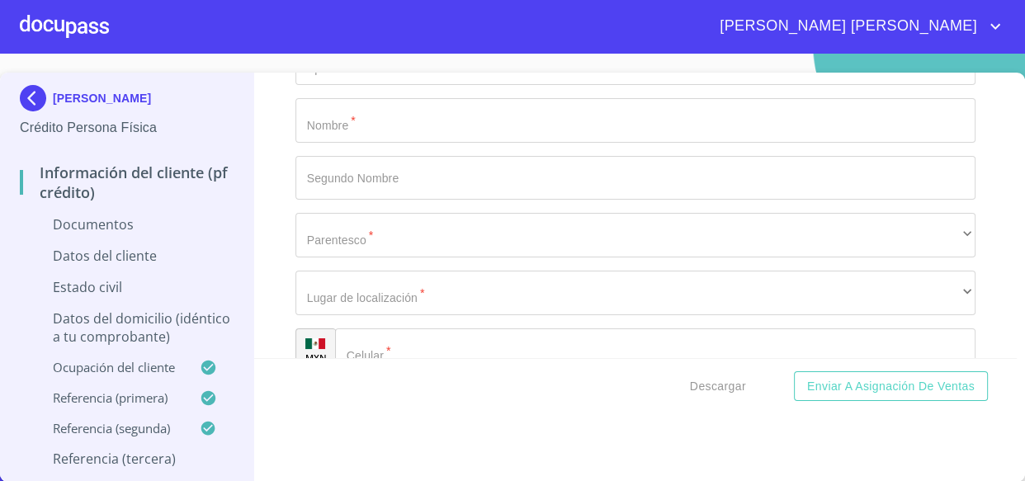
click at [390, 123] on input "Documento de identificación   *" at bounding box center [635, 120] width 681 height 45
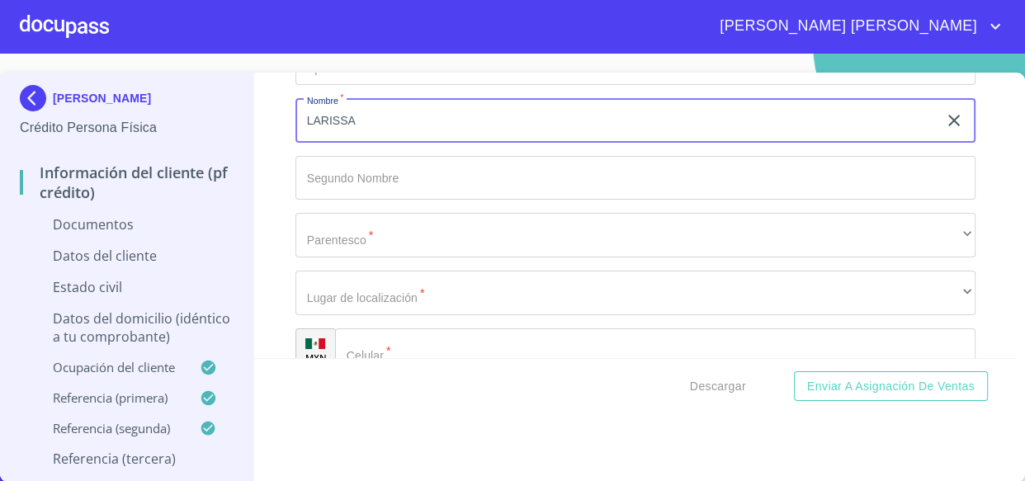
type input "LARISSA"
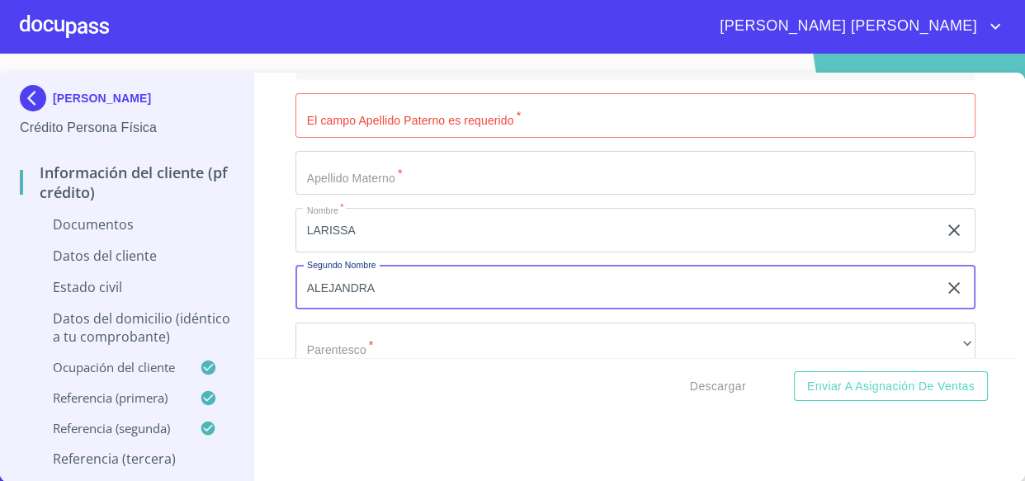
scroll to position [5776, 0]
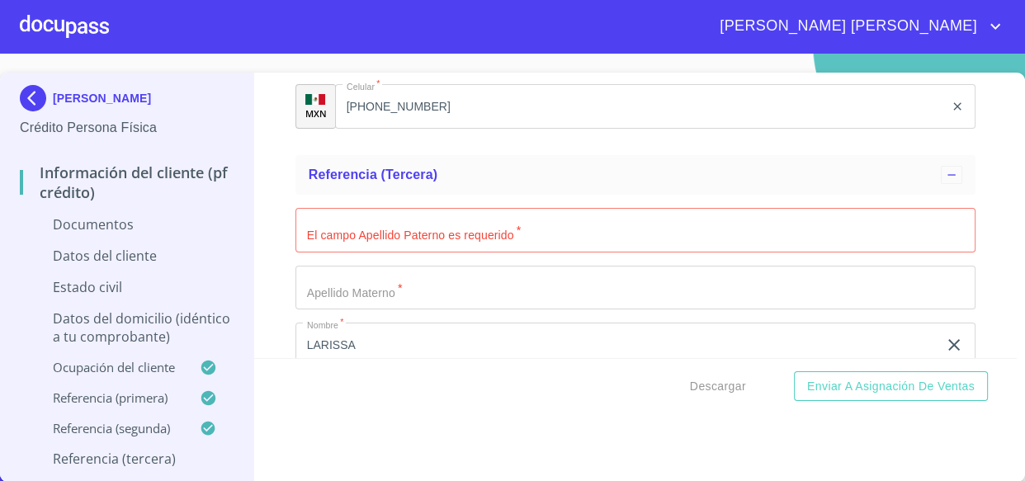
type input "ALEJANDRA"
click at [388, 231] on input "Documento de identificación   *" at bounding box center [635, 230] width 681 height 45
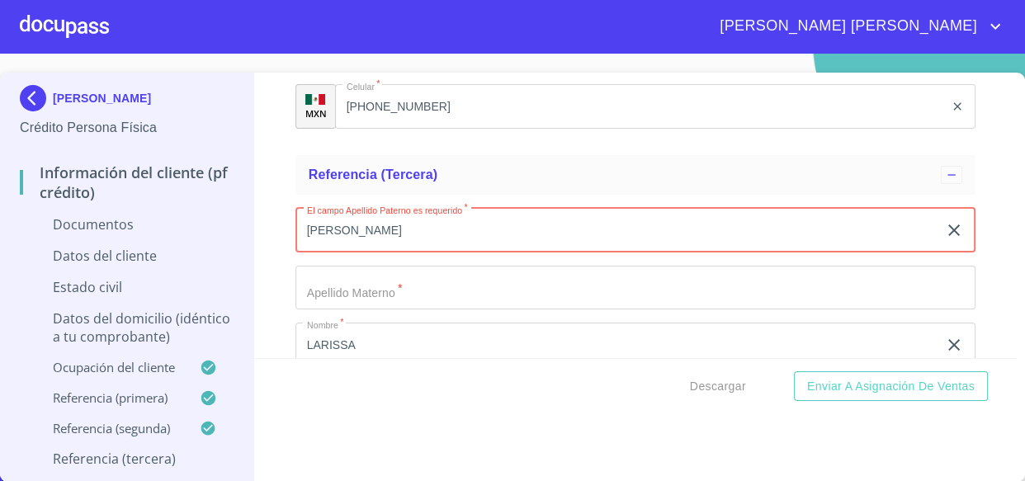
type input "[PERSON_NAME]"
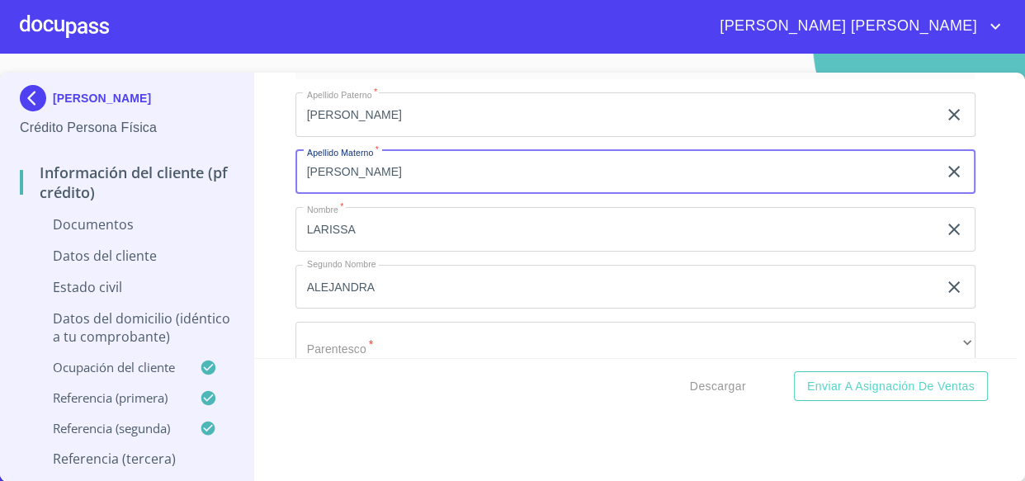
scroll to position [5925, 0]
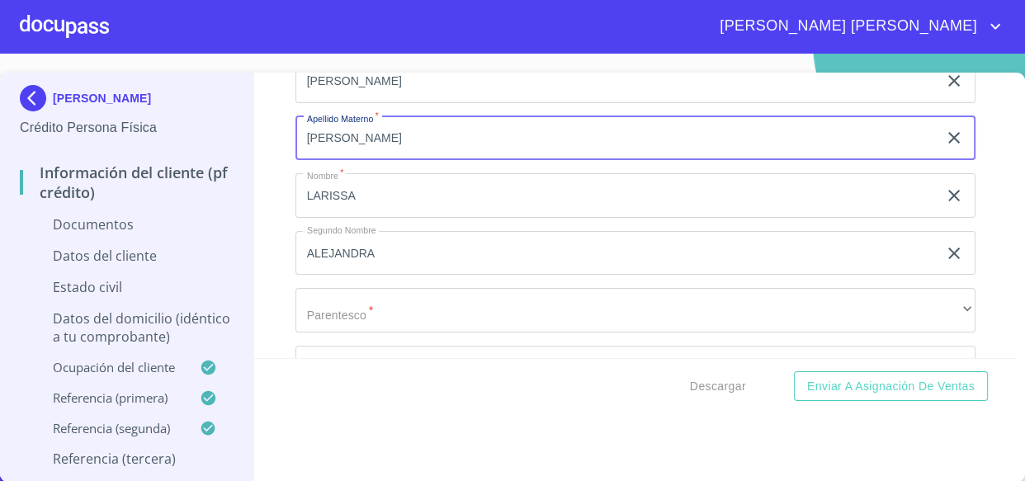
type input "[PERSON_NAME]"
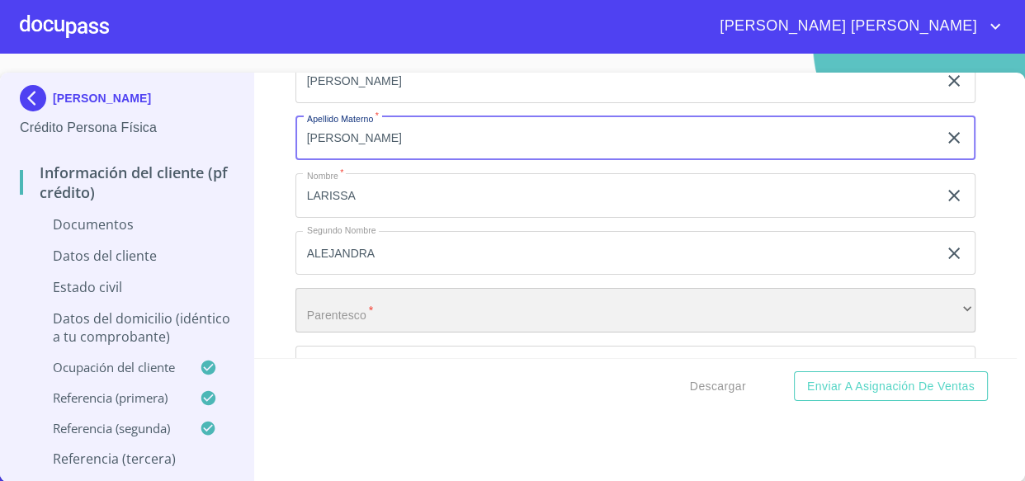
click at [370, 305] on div "​" at bounding box center [635, 310] width 681 height 45
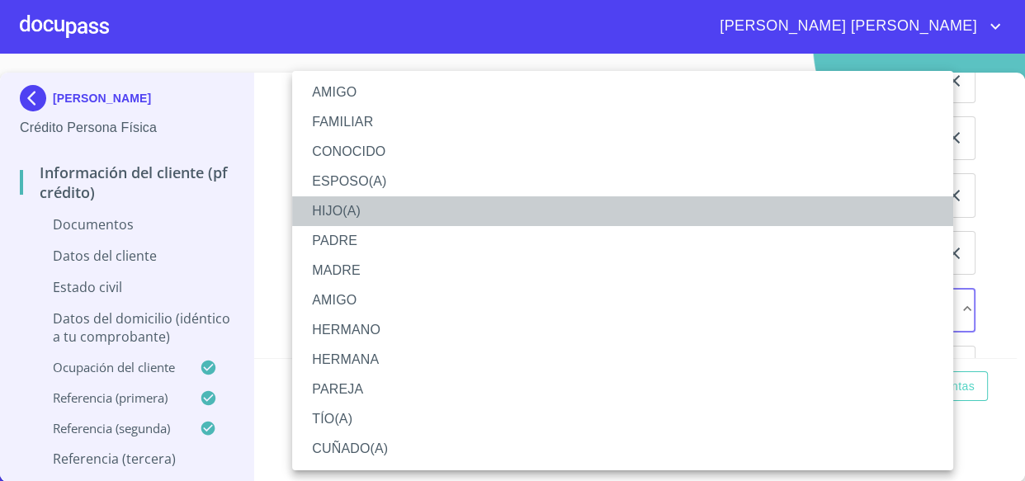
click at [351, 214] on li "HIJO(A)" at bounding box center [622, 211] width 661 height 30
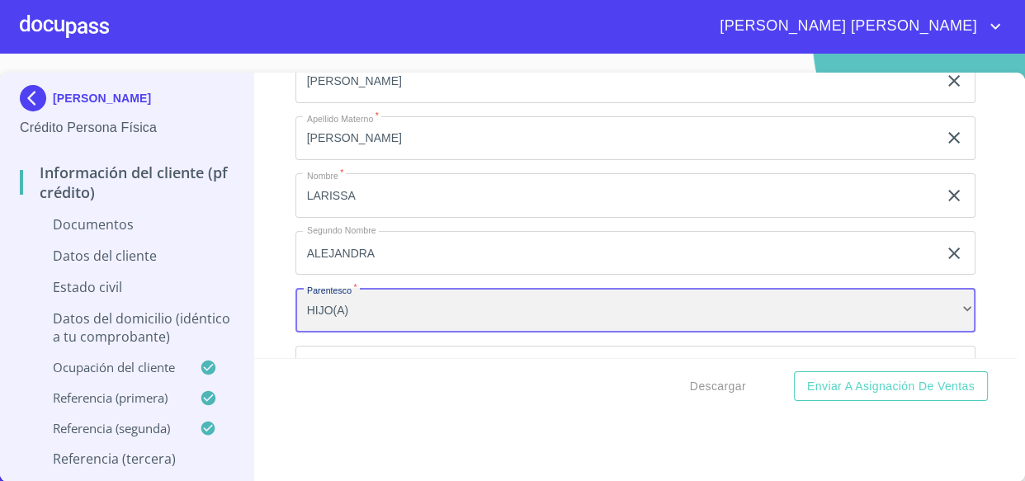
scroll to position [6075, 0]
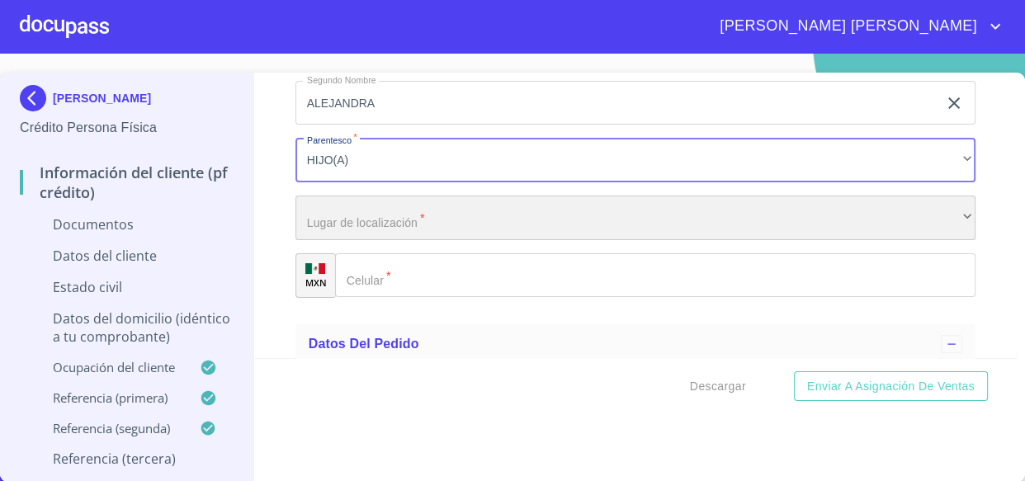
click at [338, 205] on div "​" at bounding box center [635, 218] width 681 height 45
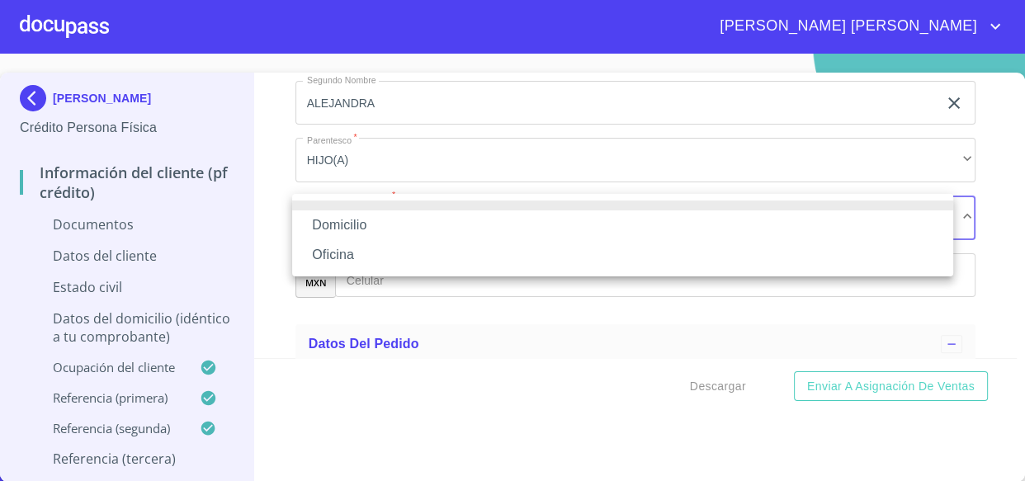
click at [390, 225] on li "Domicilio" at bounding box center [622, 225] width 661 height 30
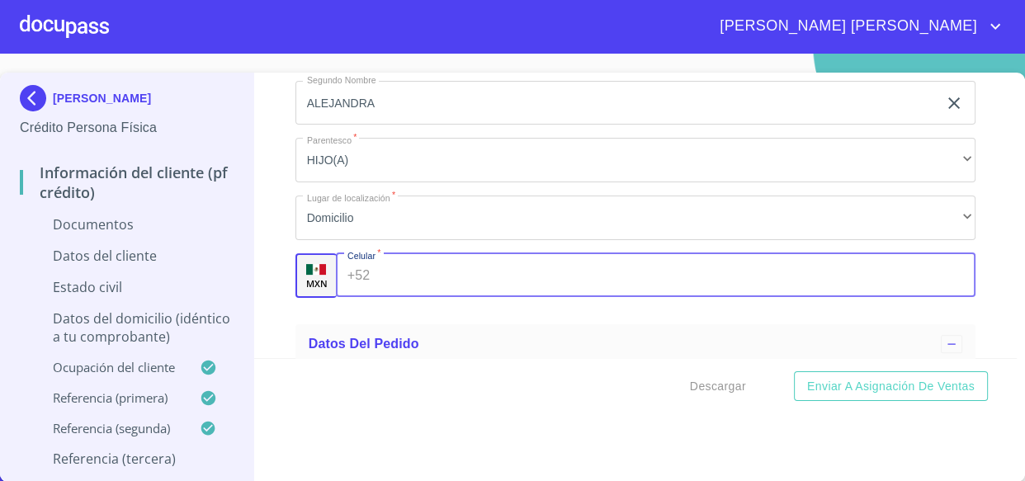
click at [503, 275] on input "Documento de identificación   *" at bounding box center [675, 275] width 599 height 45
type input "6"
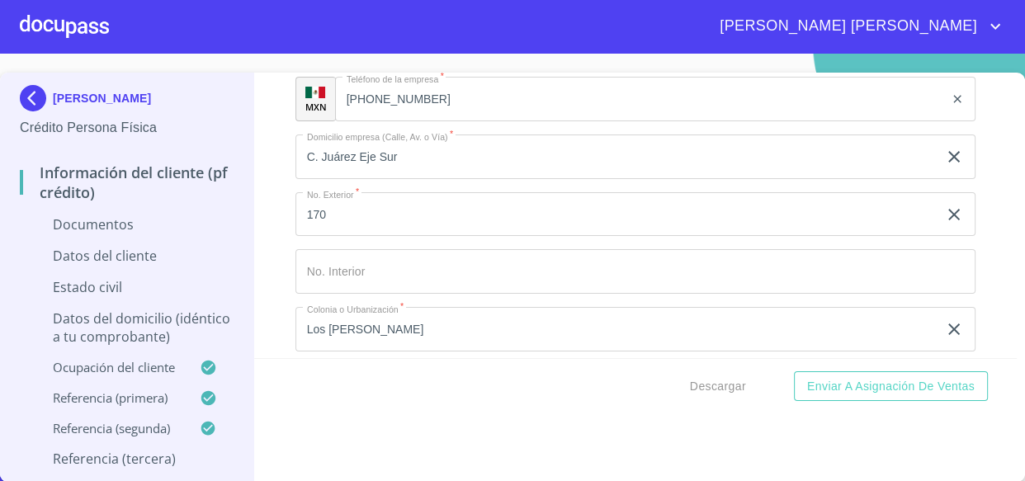
scroll to position [4050, 0]
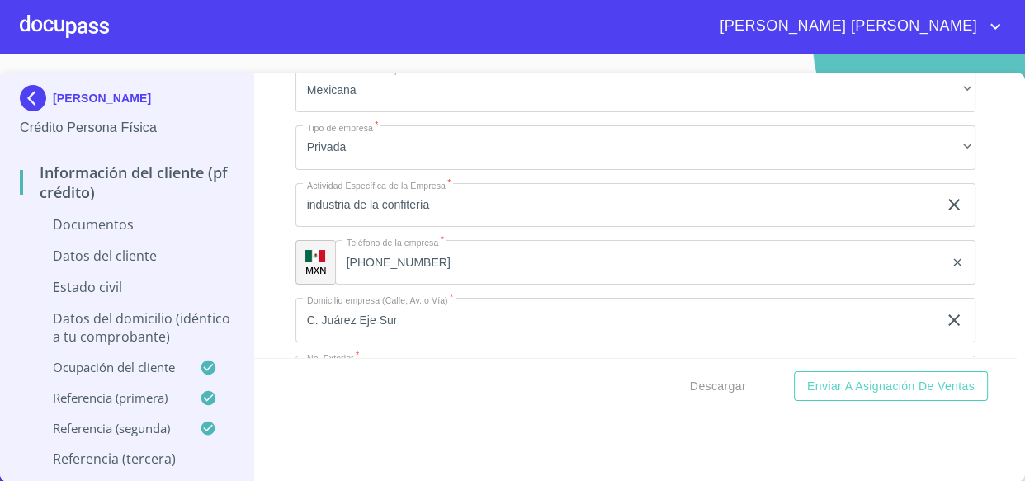
type input "[PHONE_NUMBER]"
